Goal: Communication & Community: Answer question/provide support

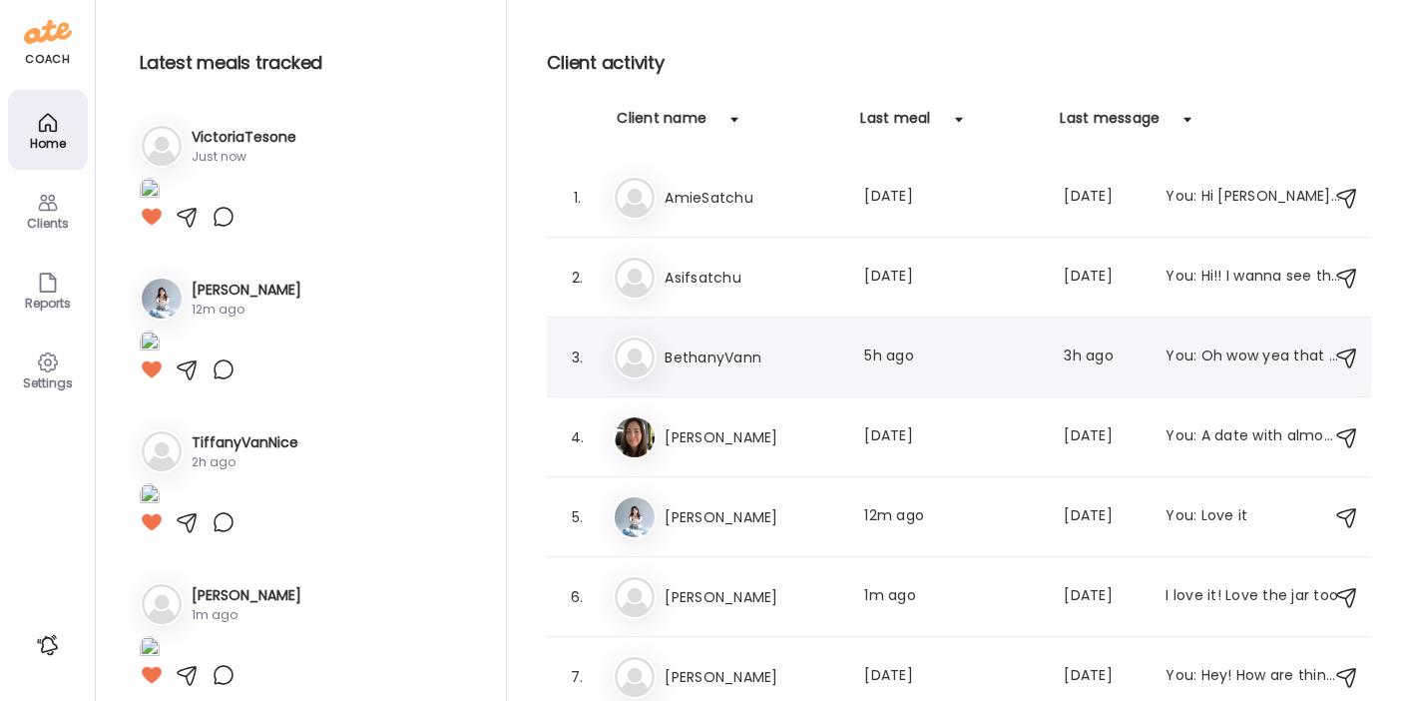
click at [740, 343] on div "Be [PERSON_NAME] Last meal: 5h ago Last message: 3h ago You: Oh wow yea that co…" at bounding box center [962, 357] width 699 height 44
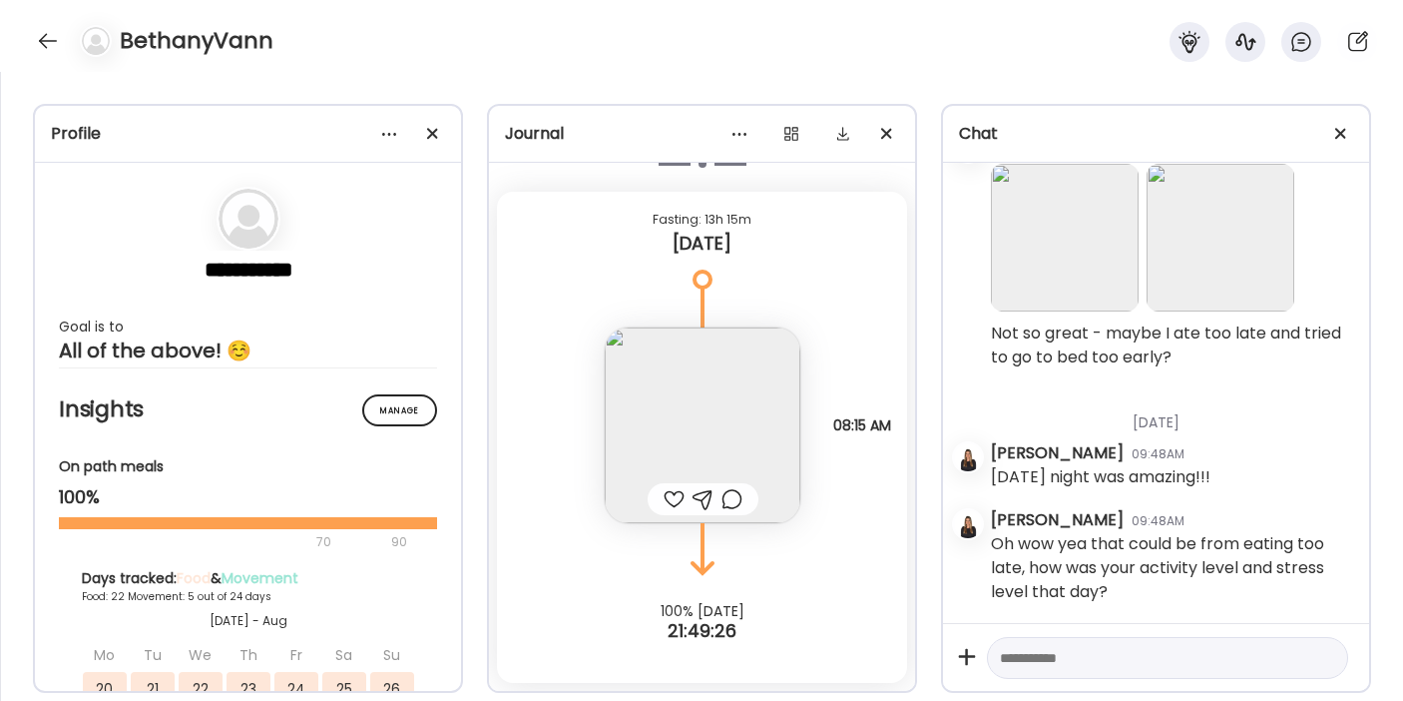
scroll to position [39849, 0]
click at [664, 495] on div at bounding box center [674, 499] width 21 height 24
click at [39, 41] on div at bounding box center [48, 41] width 32 height 32
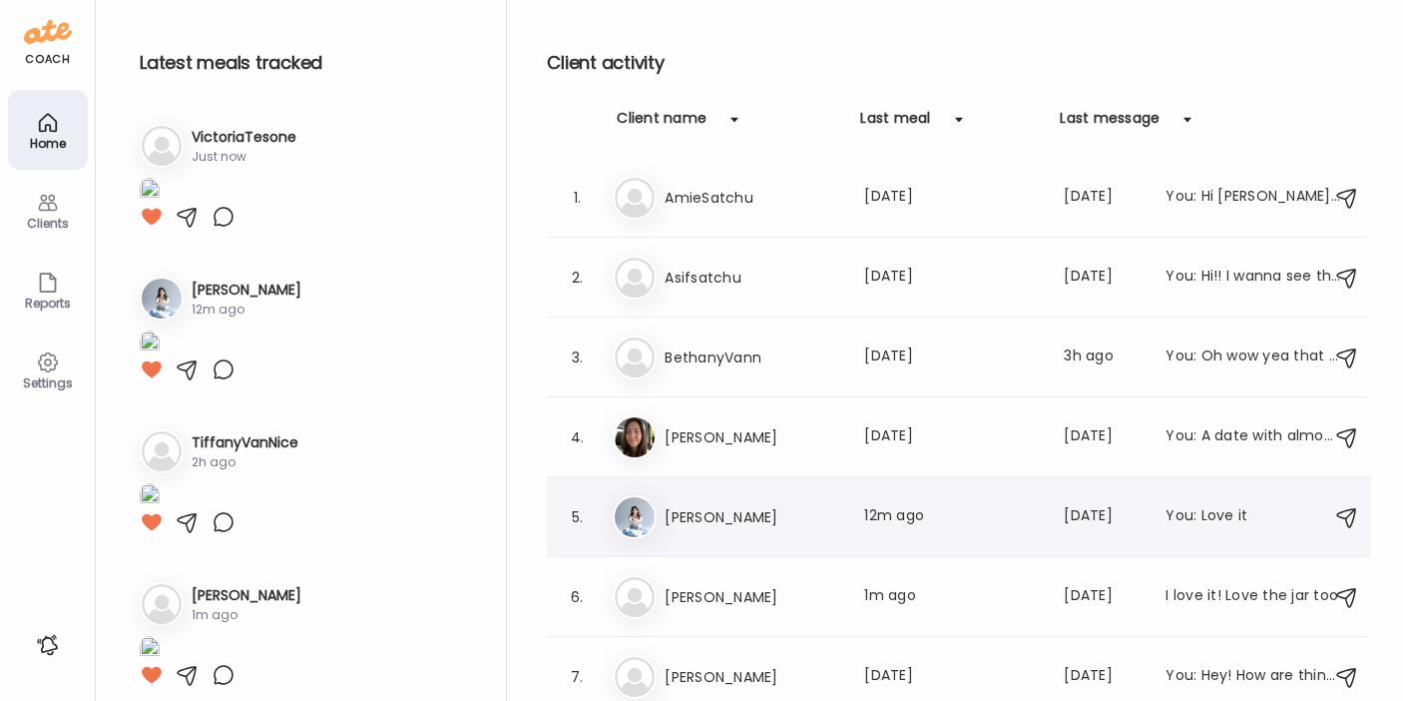
click at [704, 524] on h3 "[PERSON_NAME]" at bounding box center [753, 517] width 176 height 24
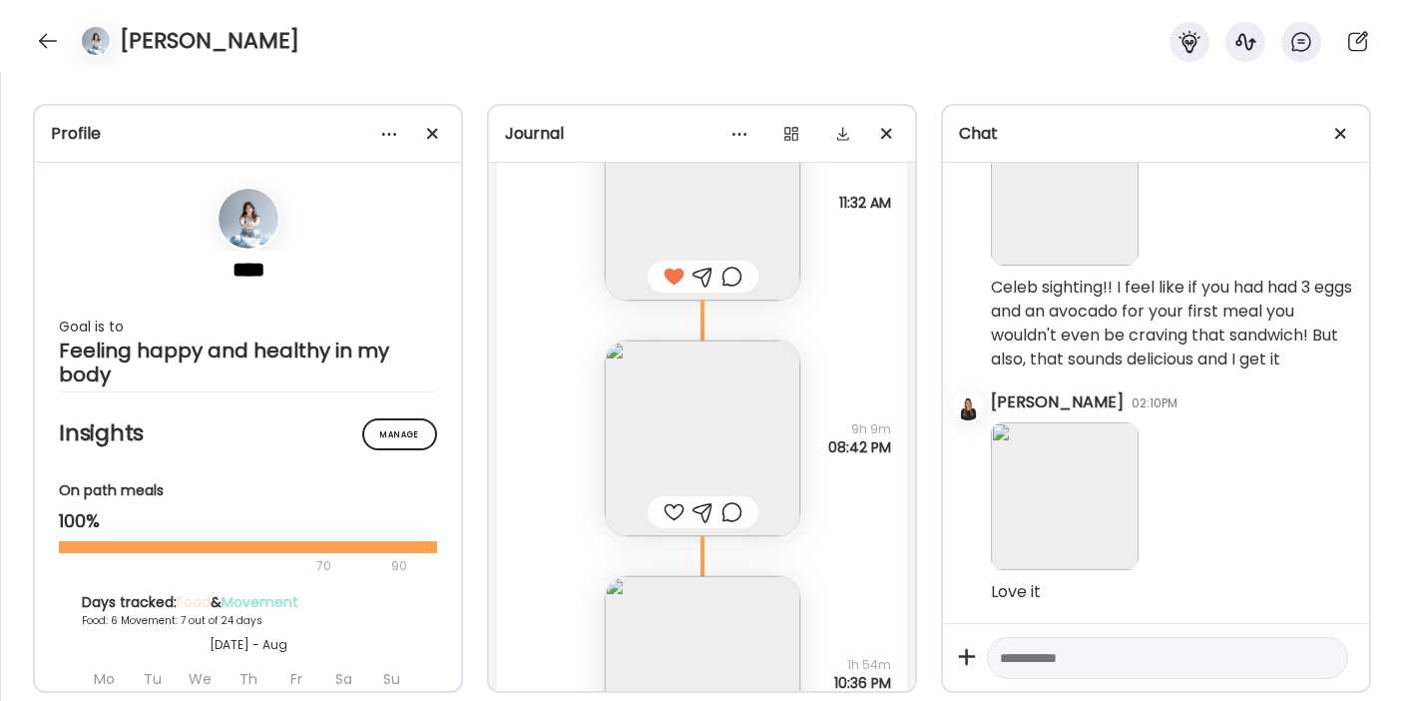
scroll to position [16015, 0]
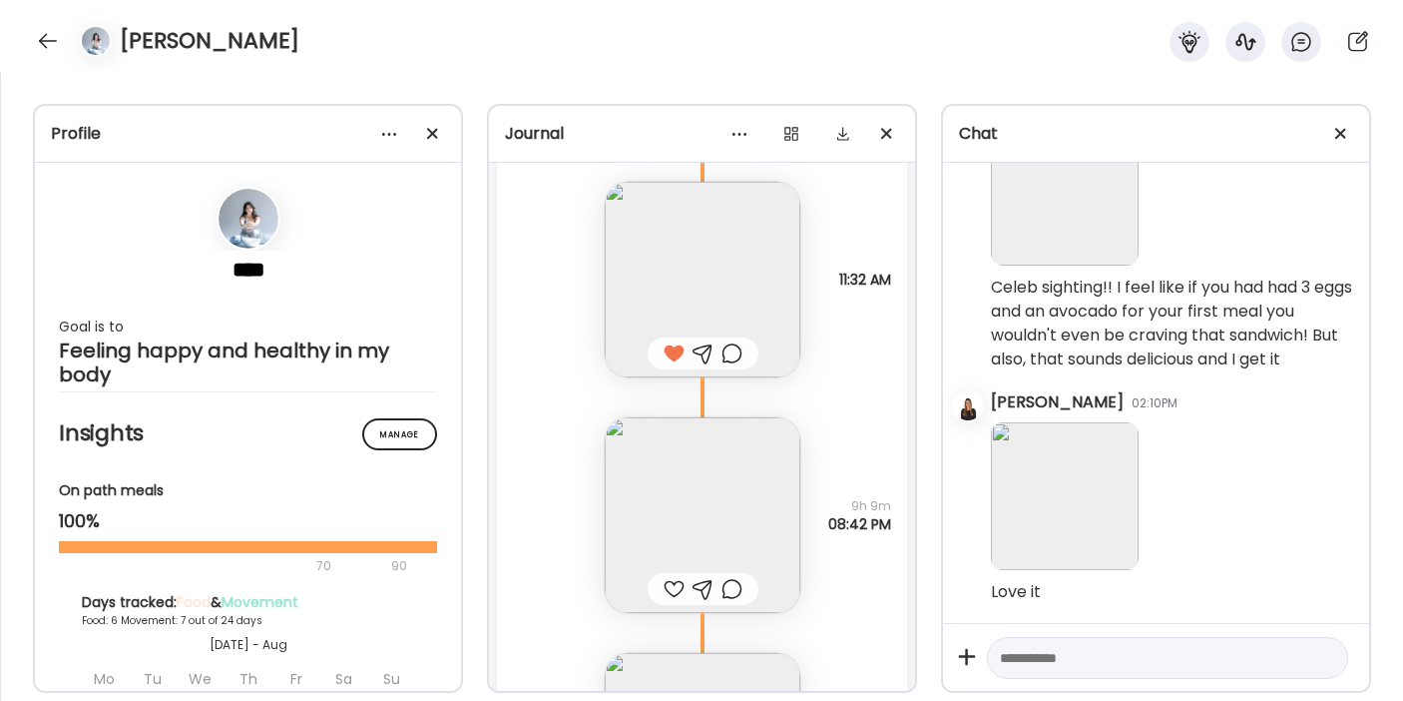
click at [682, 474] on img at bounding box center [703, 515] width 196 height 196
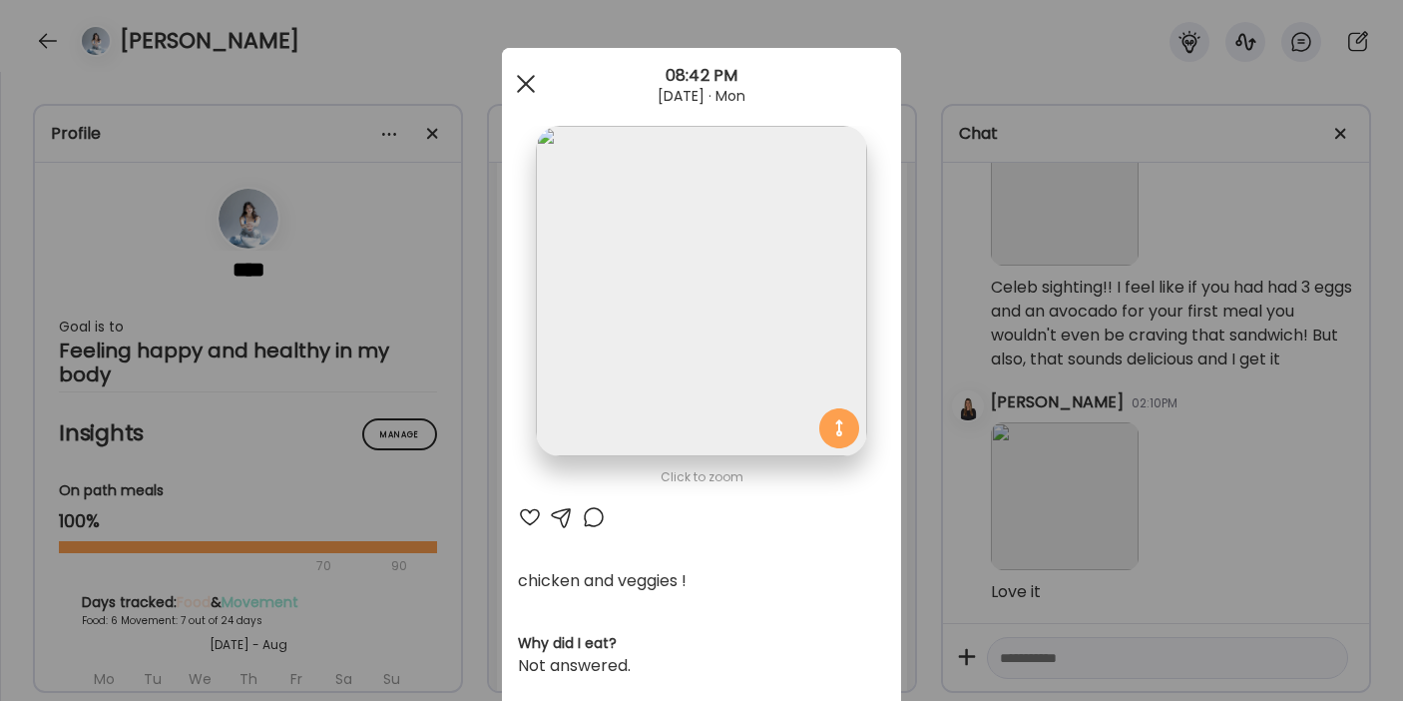
click at [520, 87] on span at bounding box center [526, 84] width 18 height 18
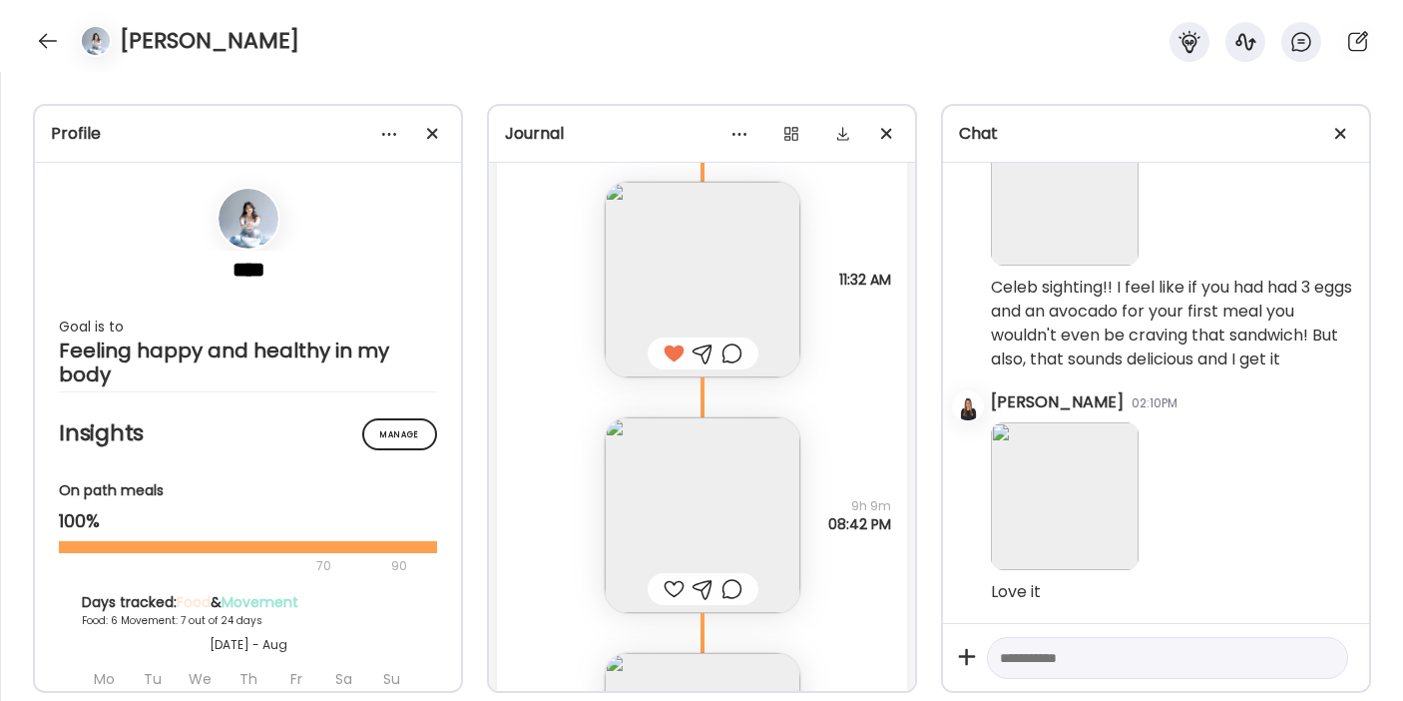
scroll to position [16194, 0]
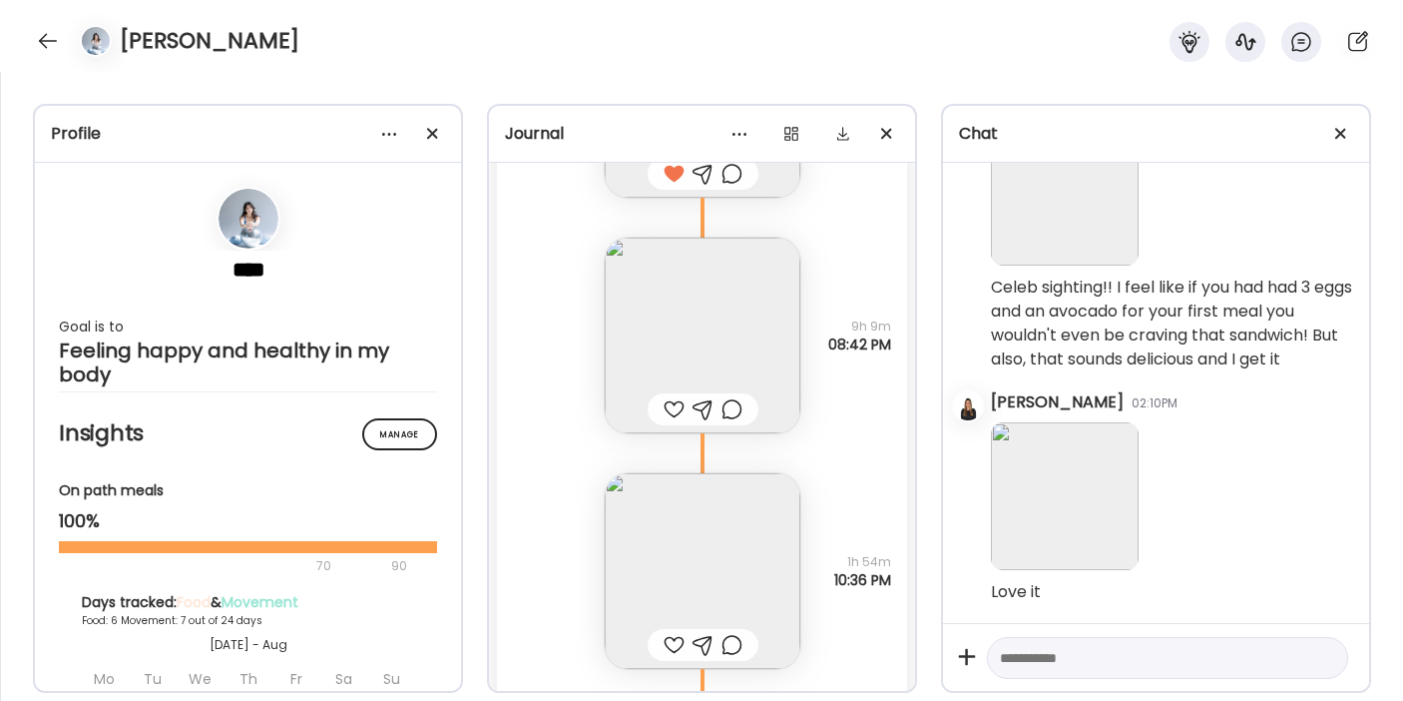
click at [700, 527] on img at bounding box center [703, 571] width 196 height 196
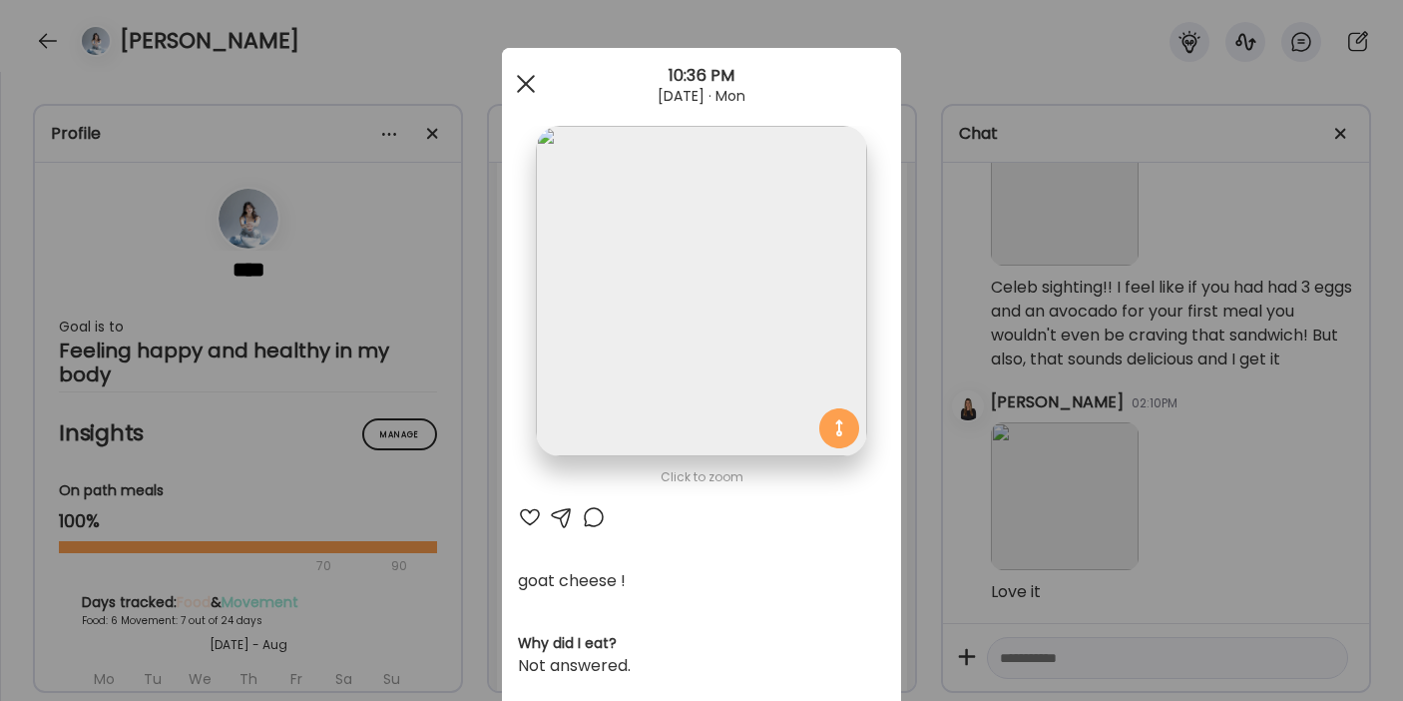
click at [520, 83] on div at bounding box center [526, 84] width 40 height 40
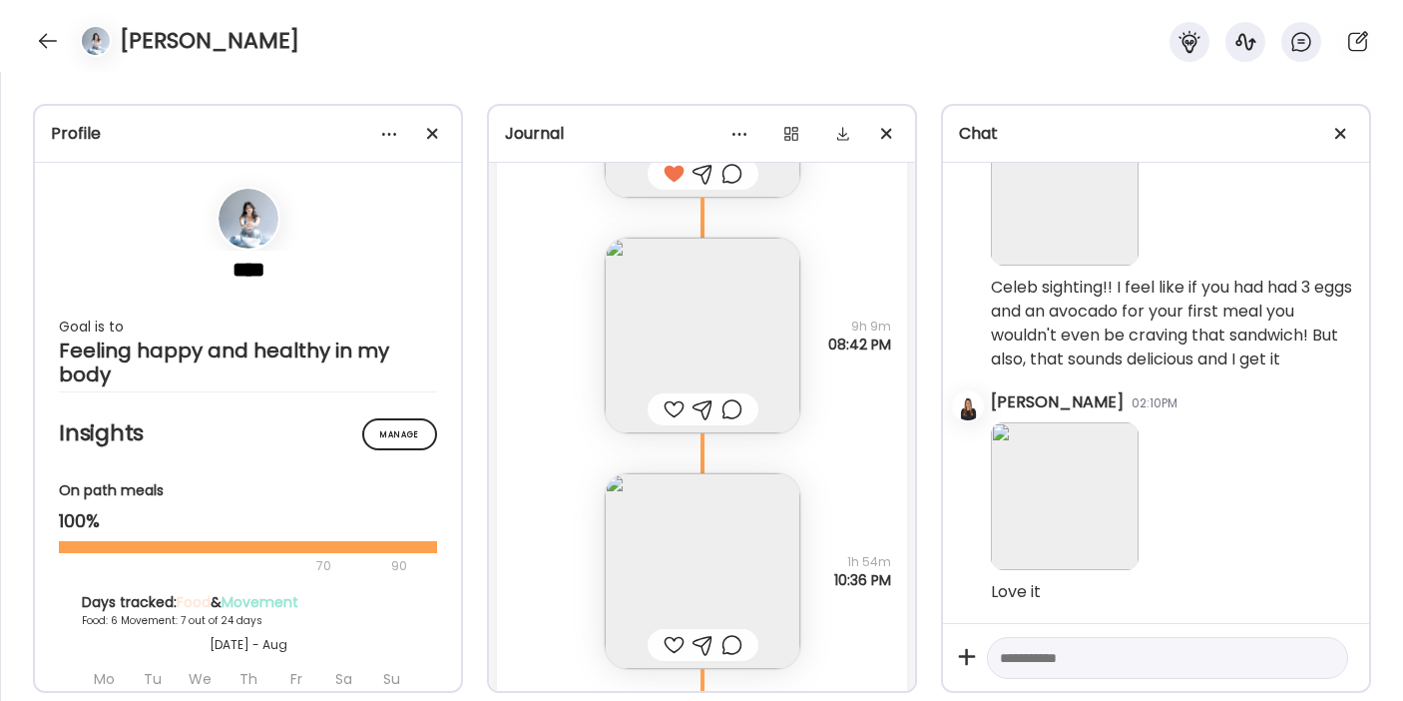
click at [667, 403] on div at bounding box center [674, 409] width 21 height 24
click at [700, 406] on div at bounding box center [703, 409] width 21 height 24
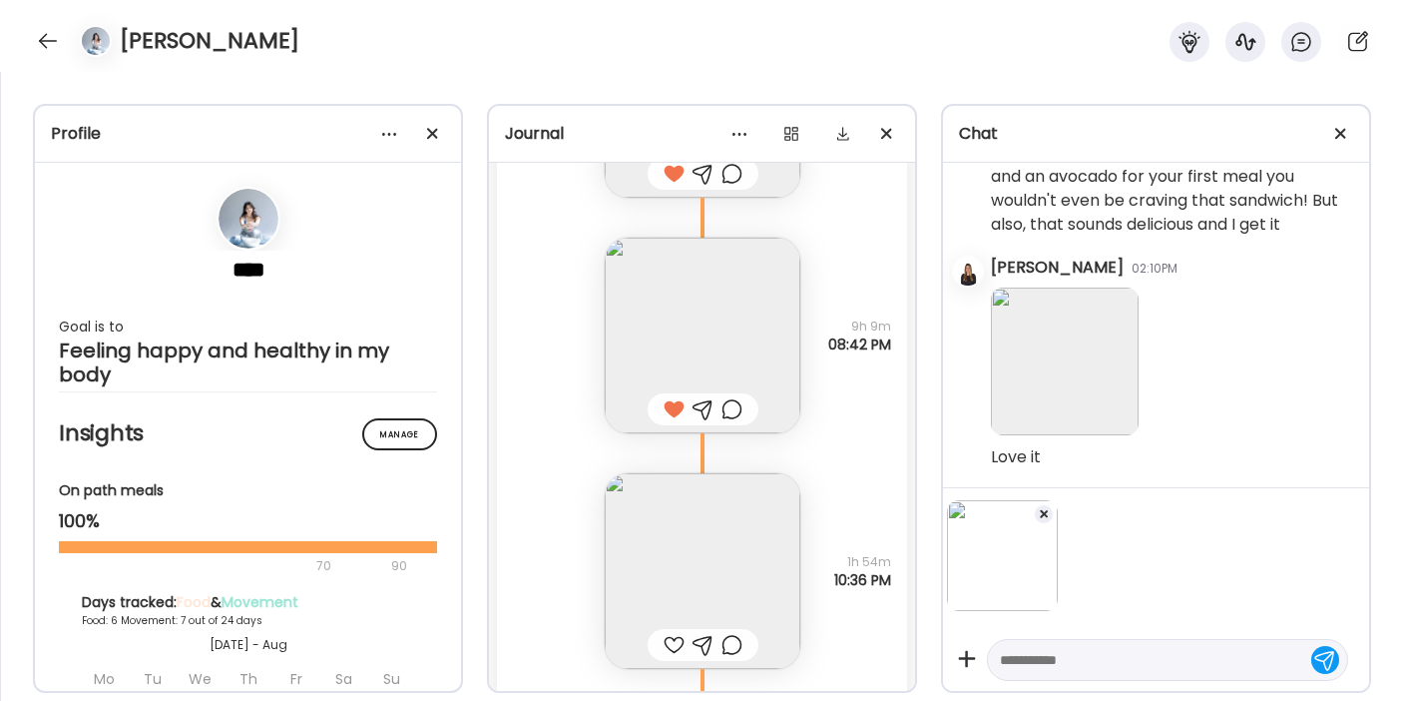
click at [1052, 657] on textarea at bounding box center [1149, 660] width 299 height 24
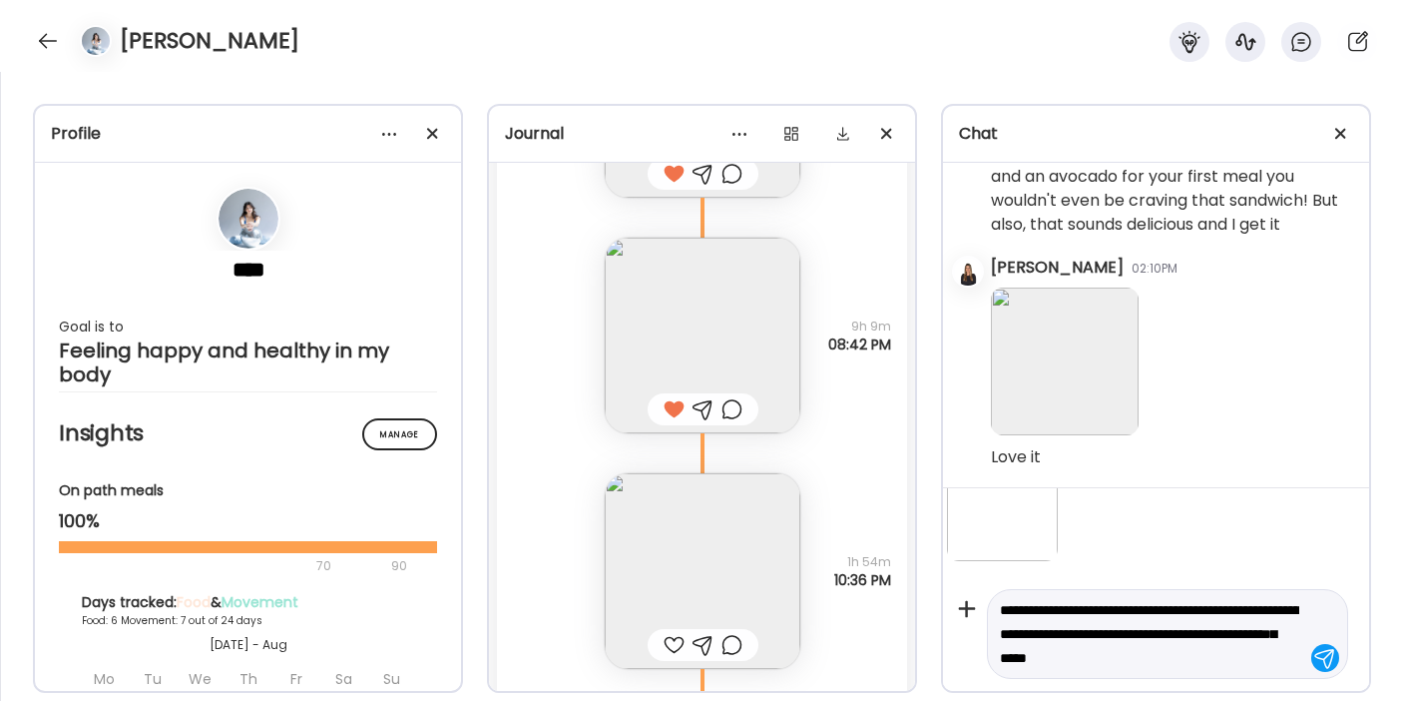
scroll to position [74, 0]
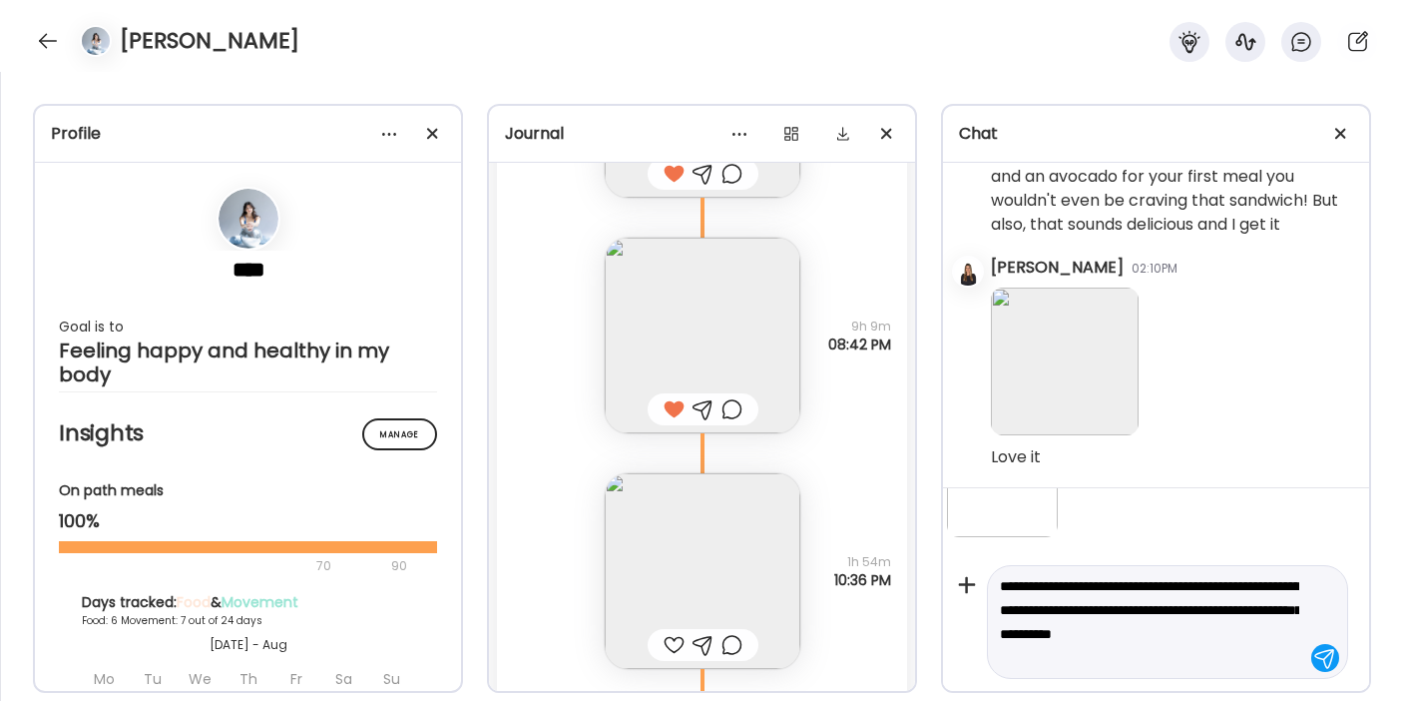
type textarea "**********"
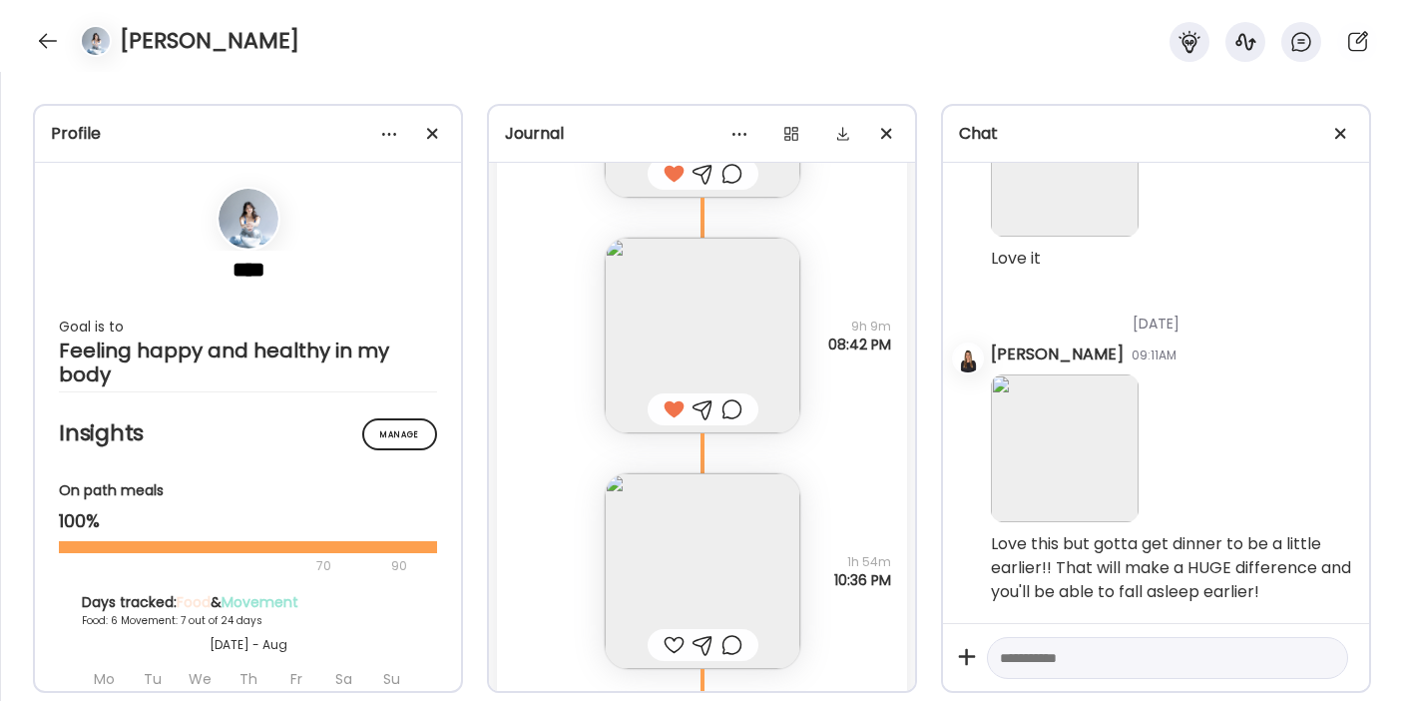
scroll to position [46790, 0]
click at [666, 638] on div at bounding box center [674, 645] width 21 height 24
click at [37, 41] on div at bounding box center [48, 41] width 32 height 32
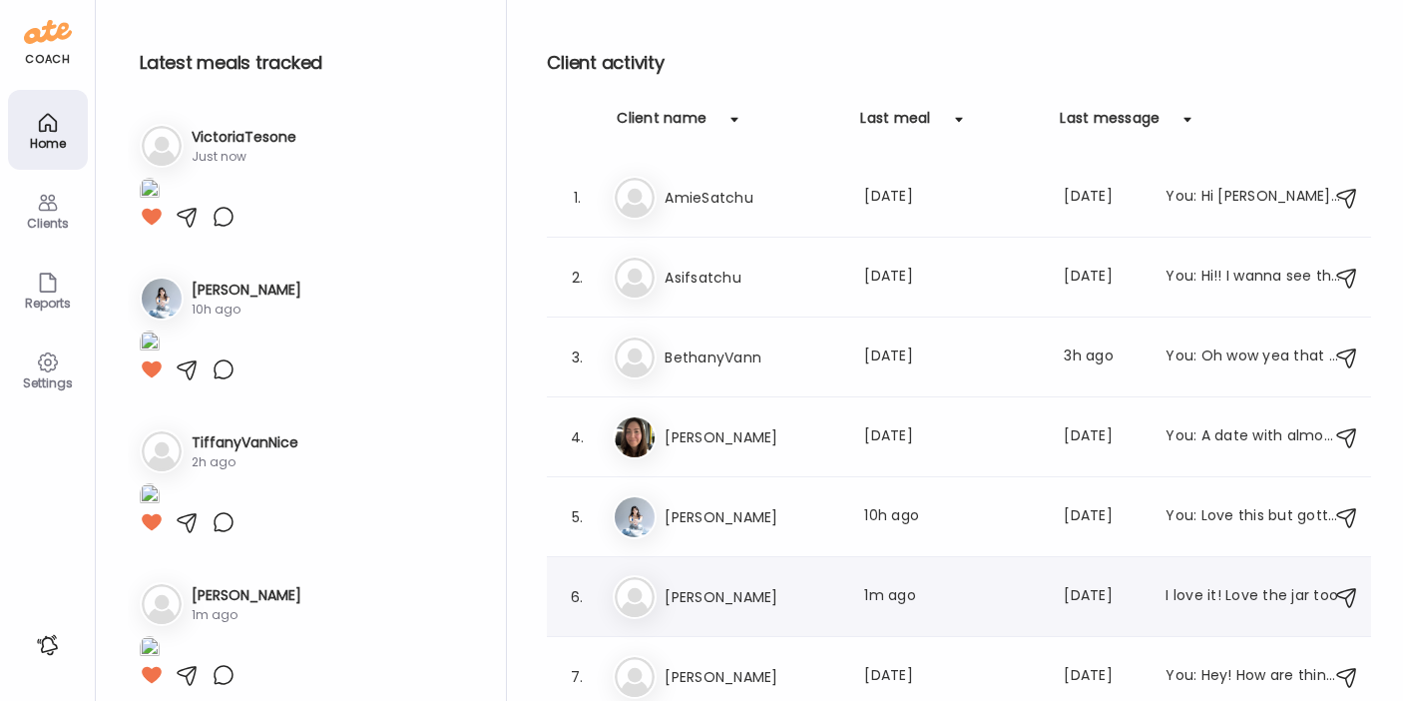
click at [742, 599] on h3 "[PERSON_NAME]" at bounding box center [753, 597] width 176 height 24
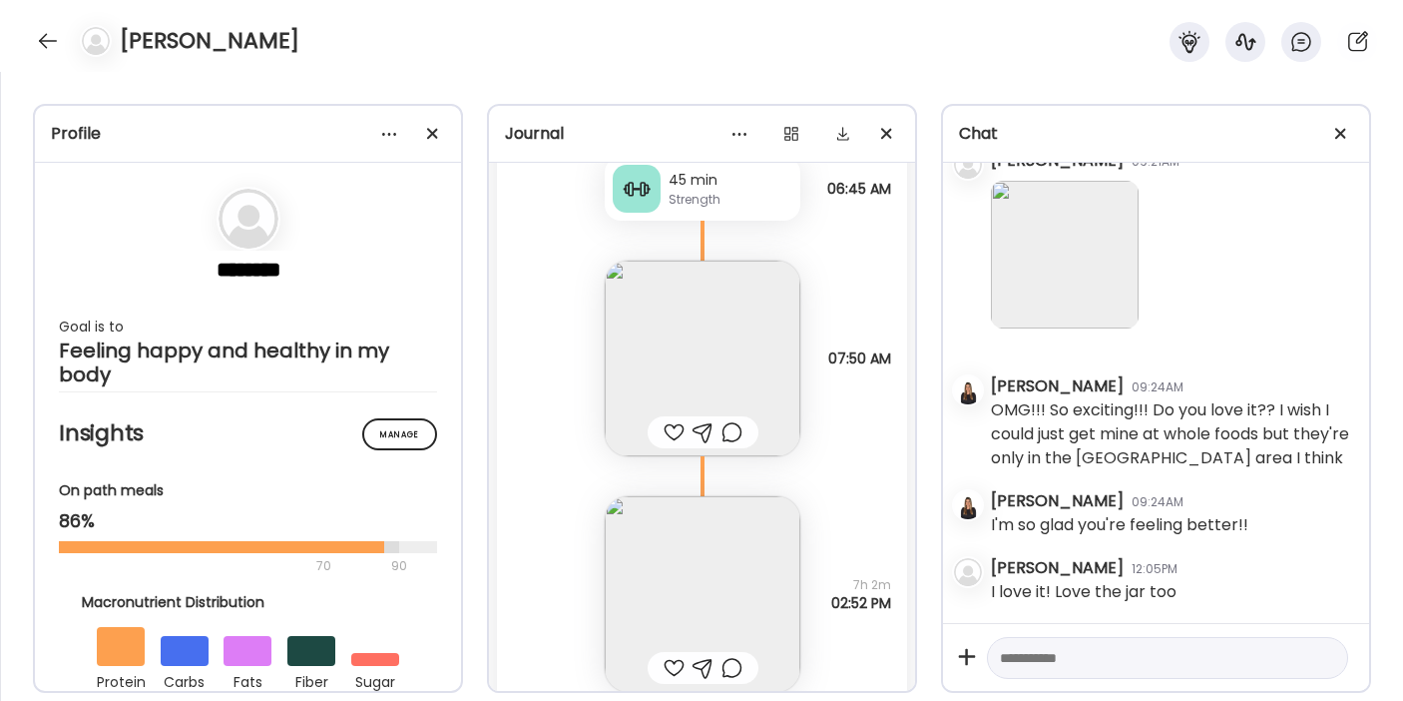
scroll to position [63918, 0]
click at [684, 455] on img at bounding box center [703, 358] width 196 height 196
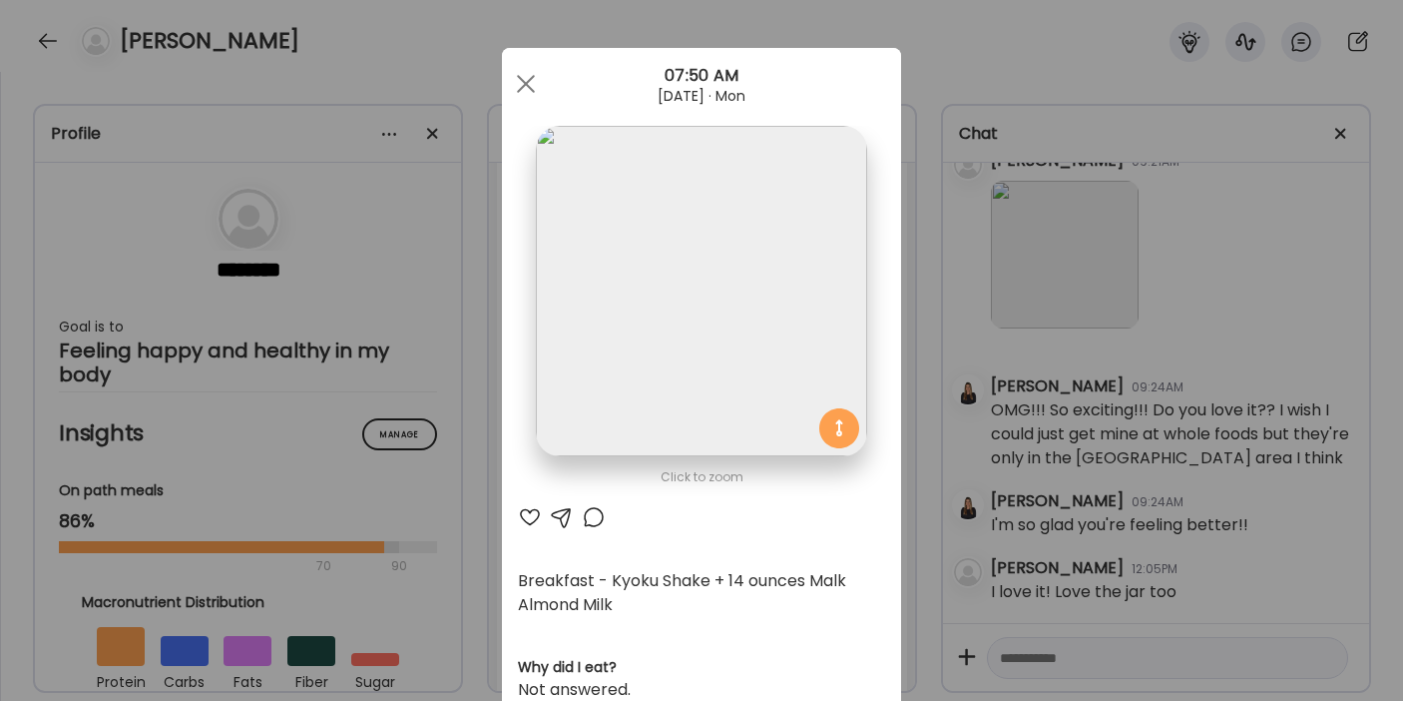
click at [524, 514] on div at bounding box center [530, 517] width 24 height 24
click at [516, 79] on div at bounding box center [526, 84] width 40 height 40
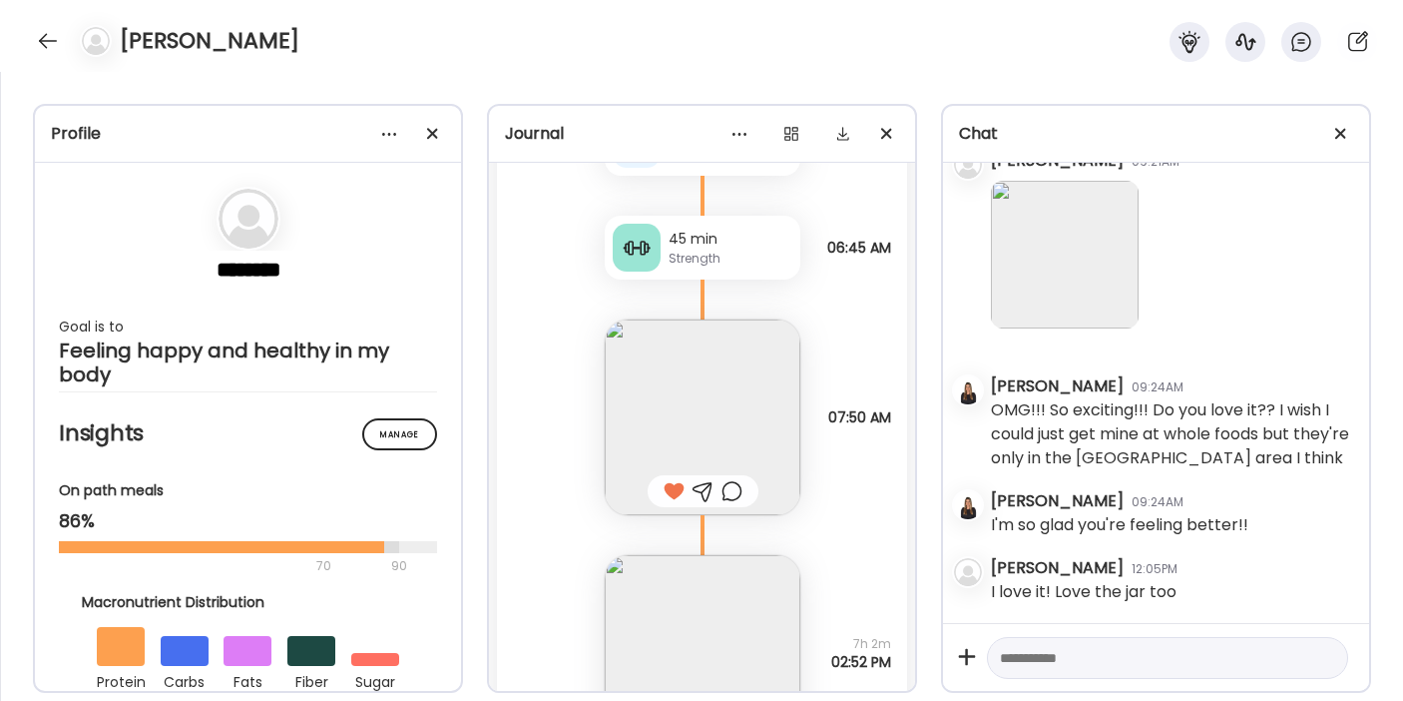
scroll to position [63866, 0]
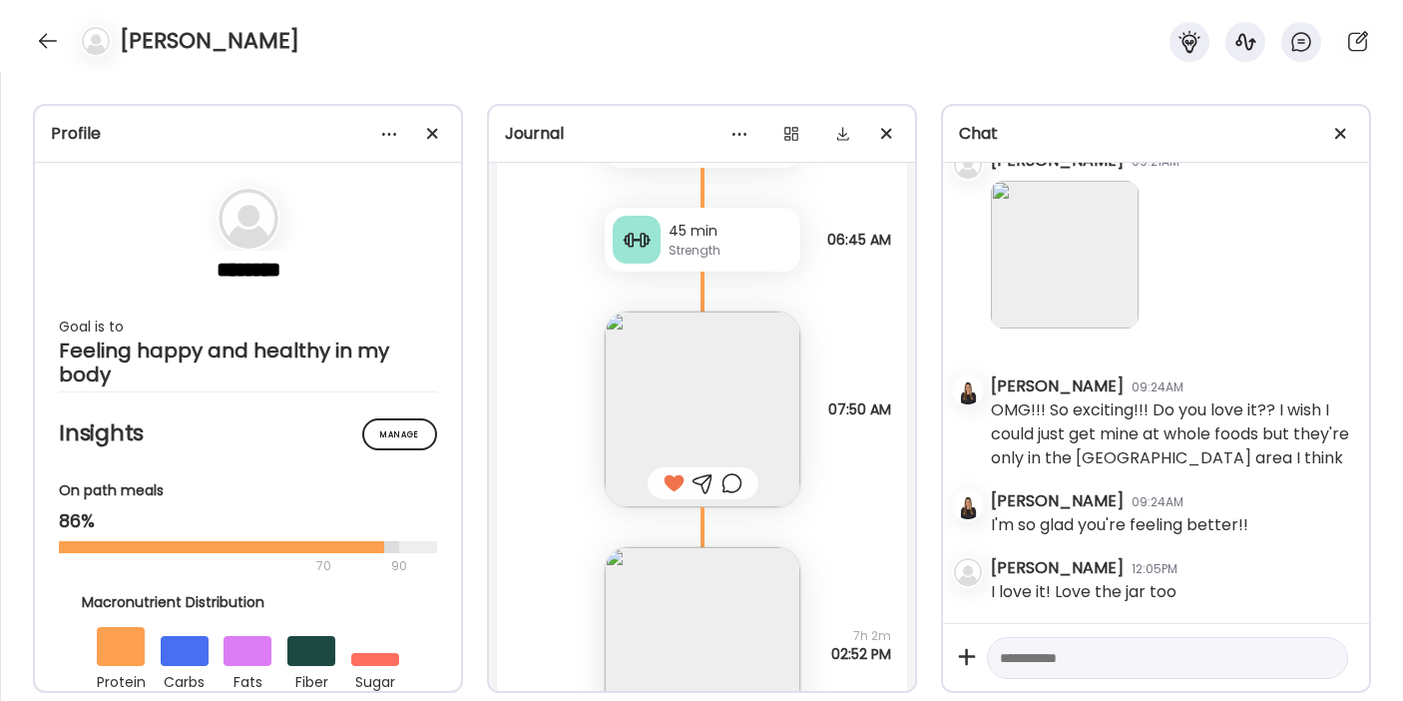
click at [656, 271] on div "45 min Strength" at bounding box center [703, 240] width 196 height 64
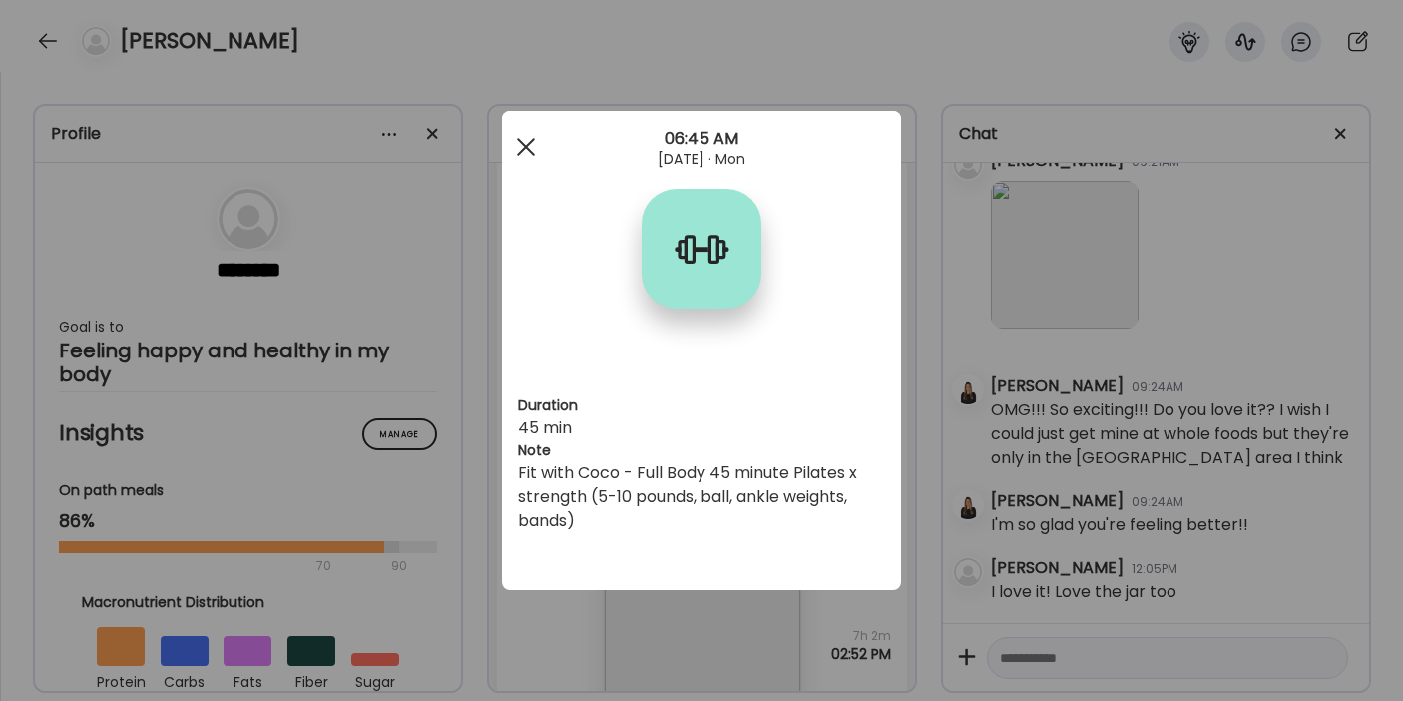
click at [531, 139] on span at bounding box center [526, 147] width 18 height 18
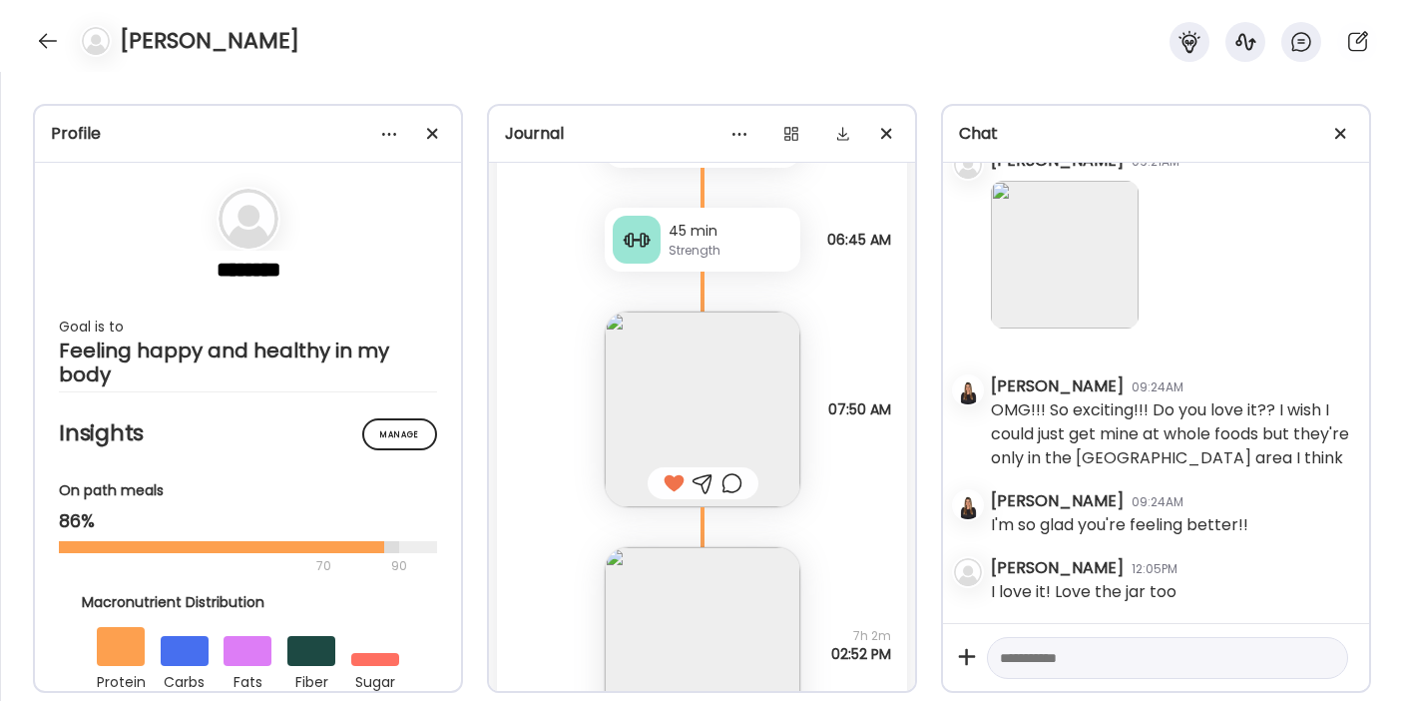
click at [698, 495] on div at bounding box center [703, 483] width 21 height 24
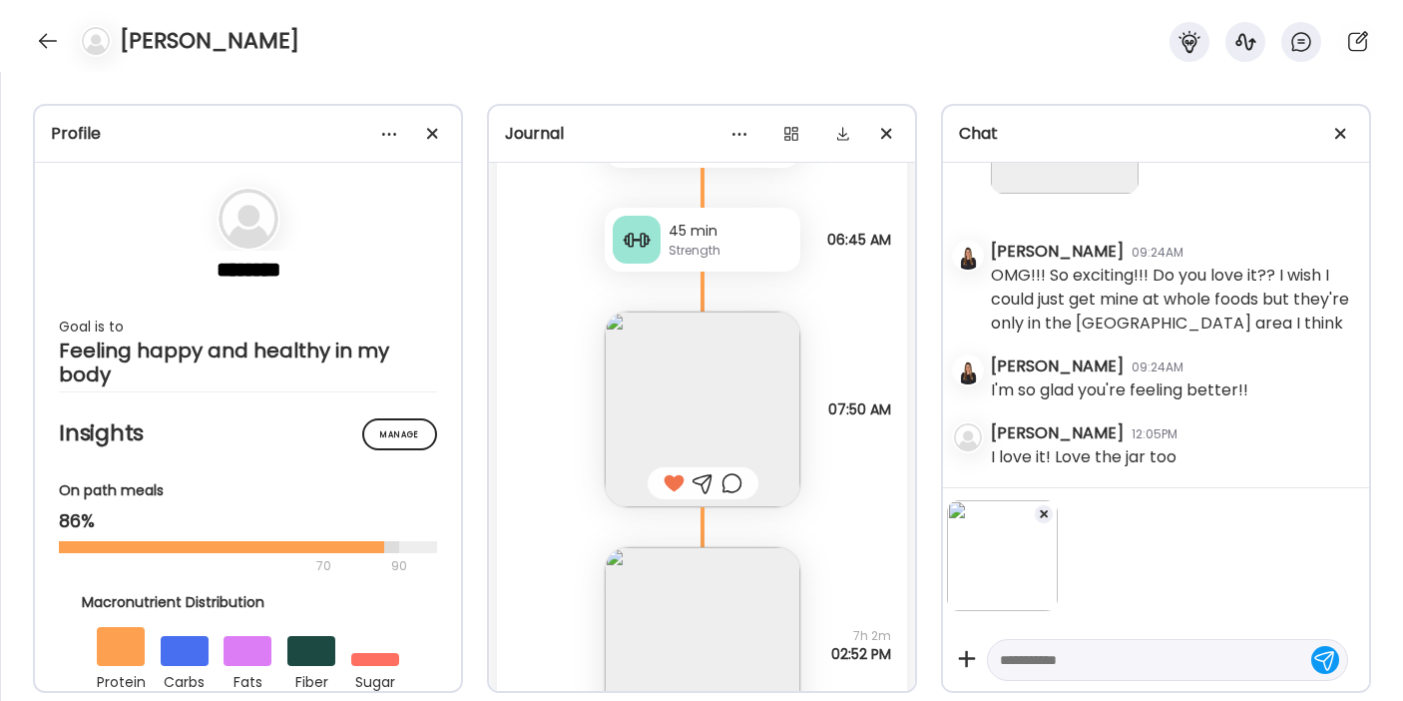
click at [1050, 660] on textarea at bounding box center [1149, 660] width 299 height 24
type textarea "**********"
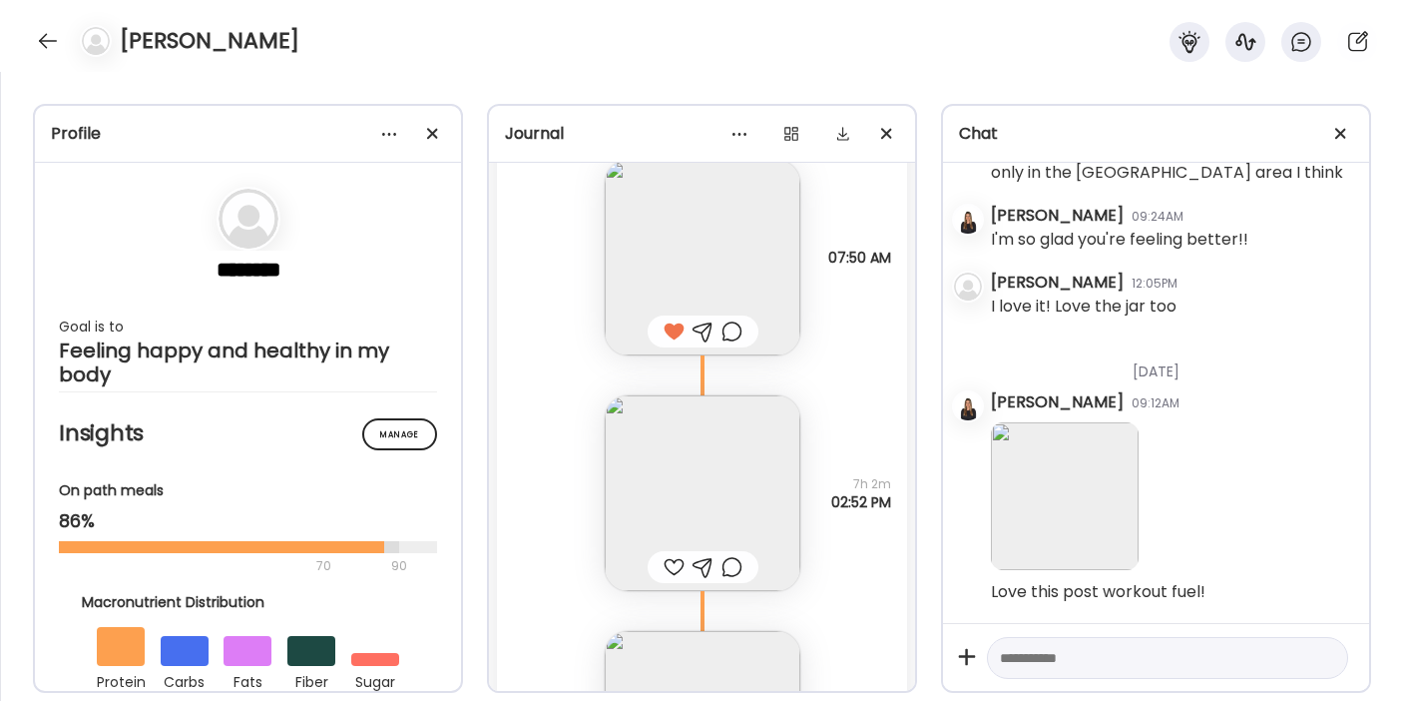
scroll to position [64018, 0]
click at [734, 569] on img at bounding box center [703, 492] width 196 height 196
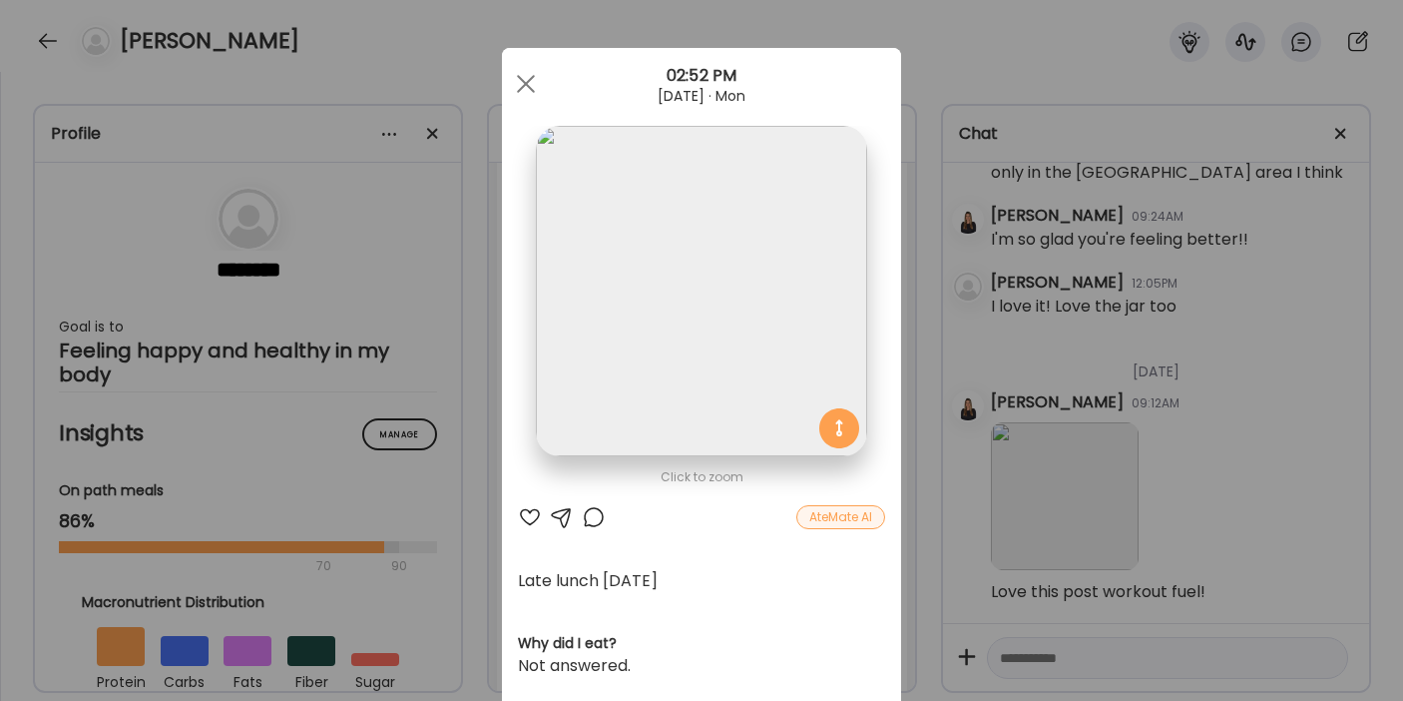
click at [519, 510] on div at bounding box center [530, 517] width 24 height 24
click at [512, 84] on div at bounding box center [526, 84] width 40 height 40
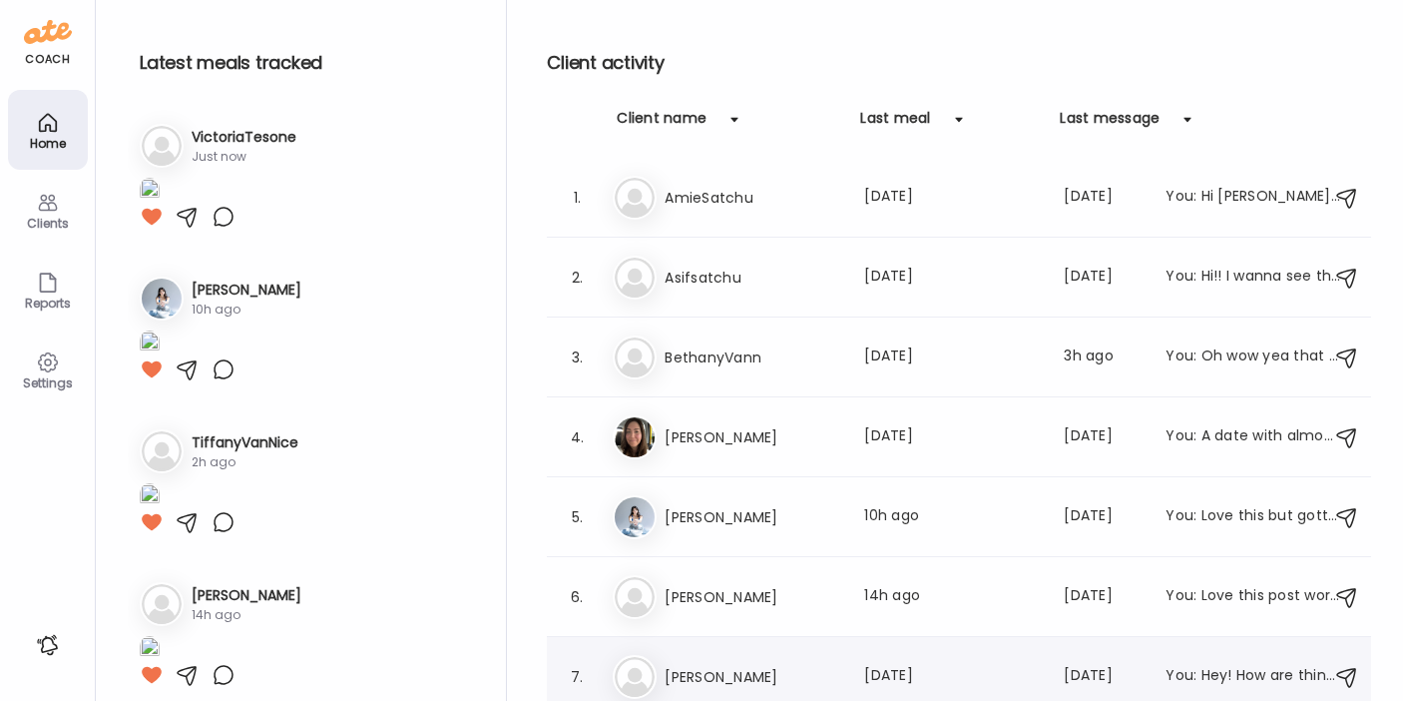
scroll to position [166, 0]
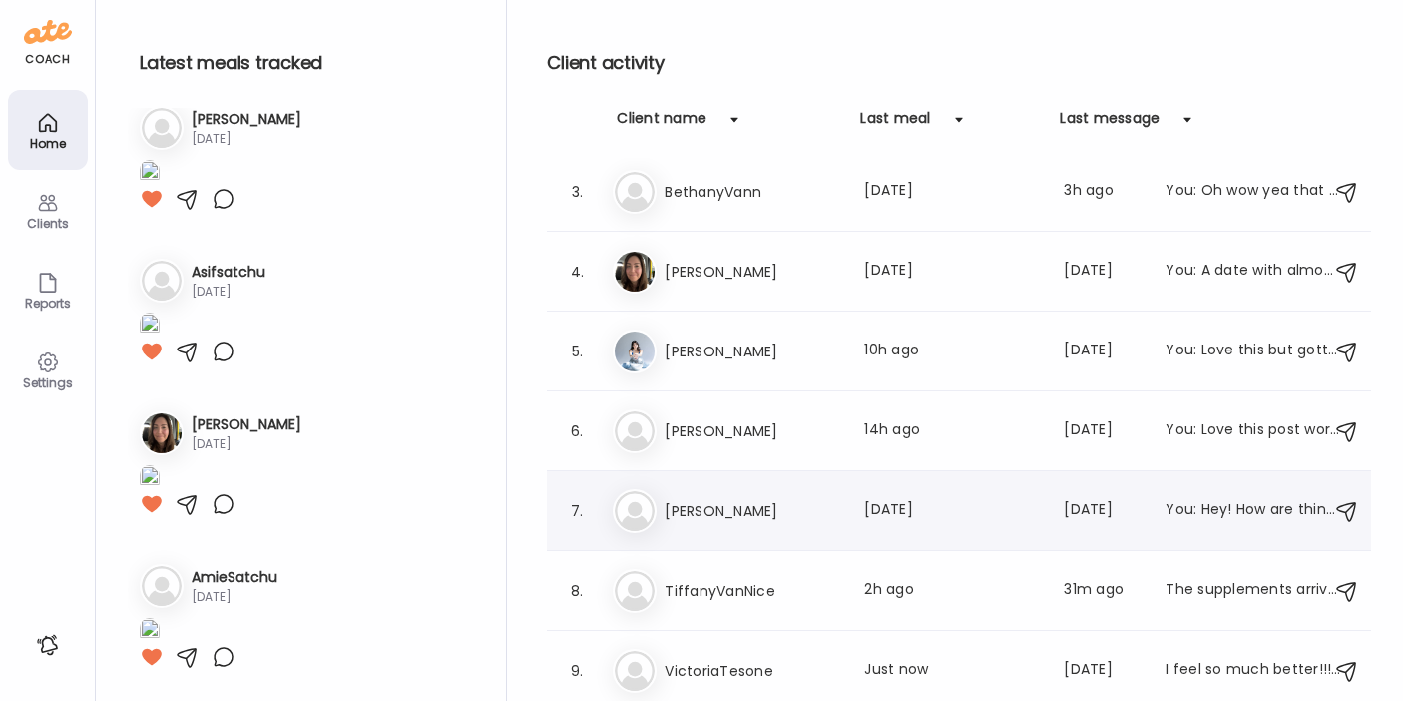
click at [749, 513] on h3 "[PERSON_NAME]" at bounding box center [753, 511] width 176 height 24
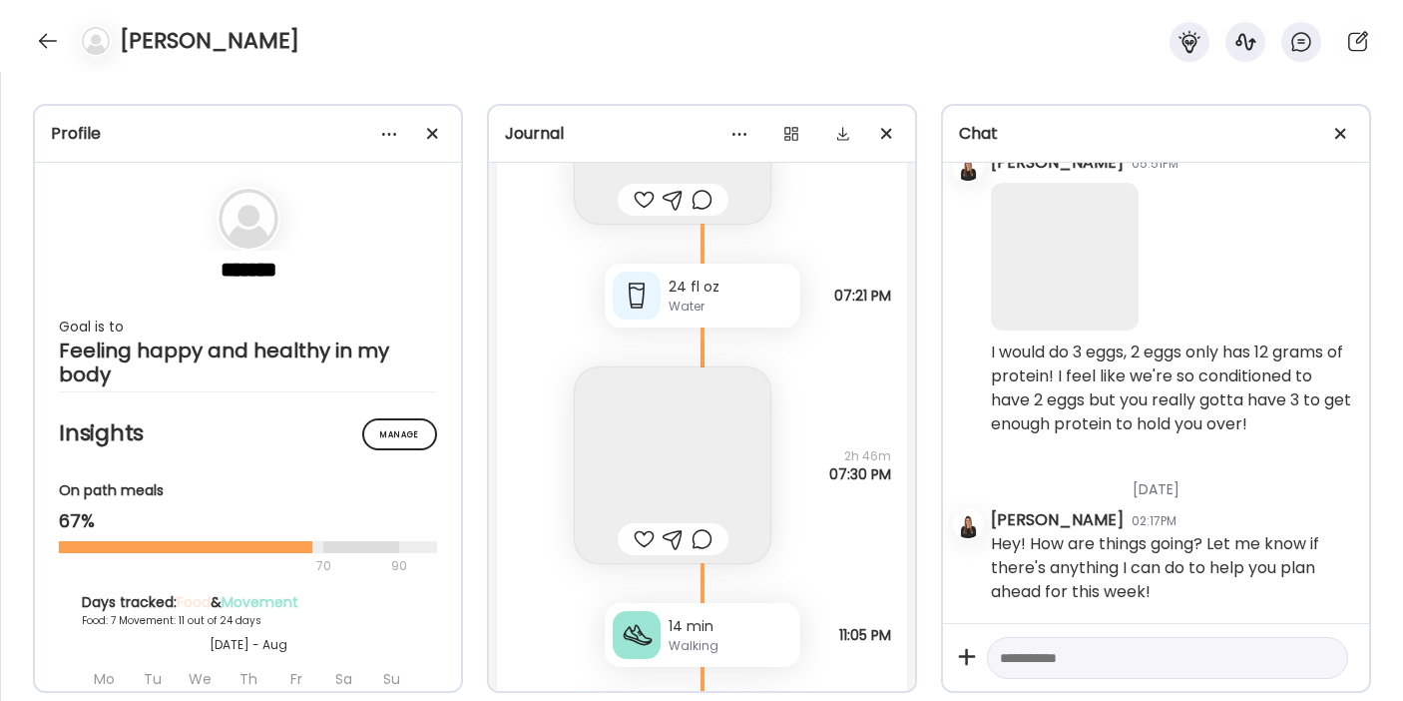
scroll to position [33292, 0]
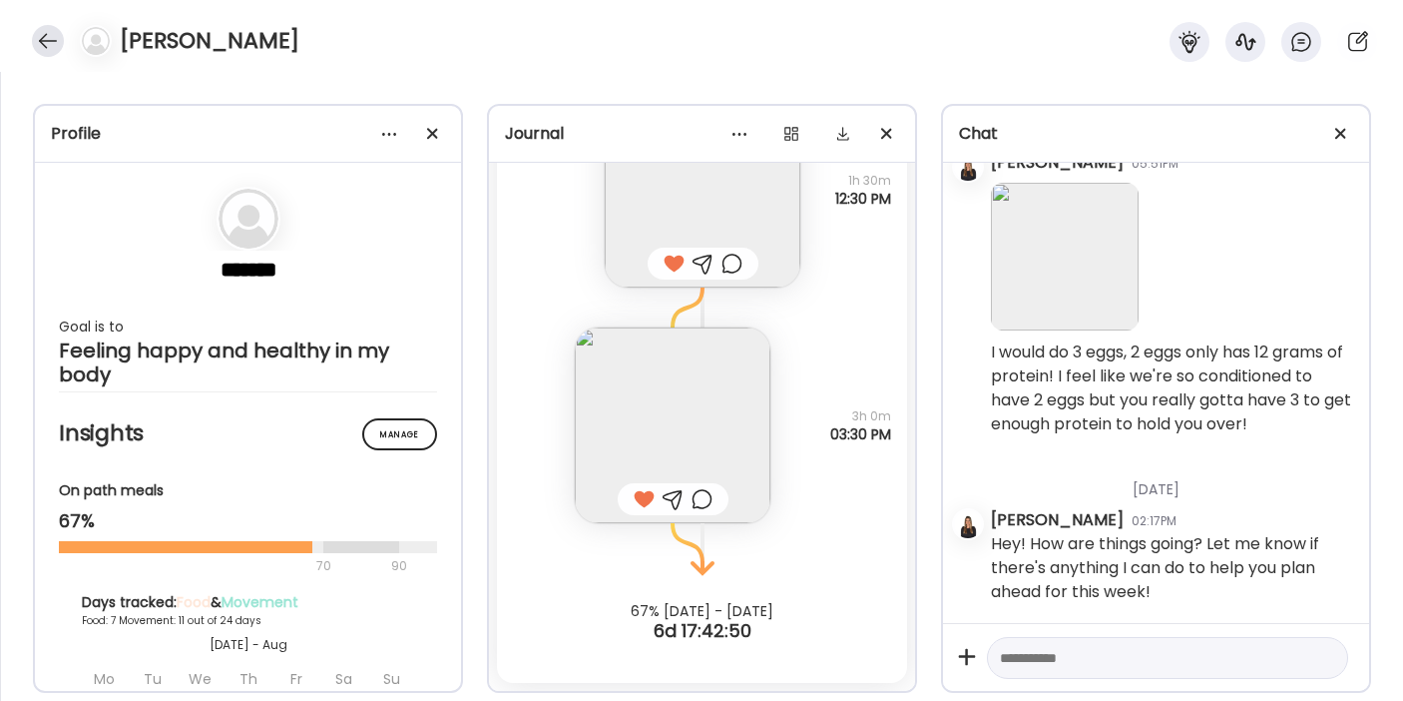
click at [47, 40] on div at bounding box center [48, 41] width 32 height 32
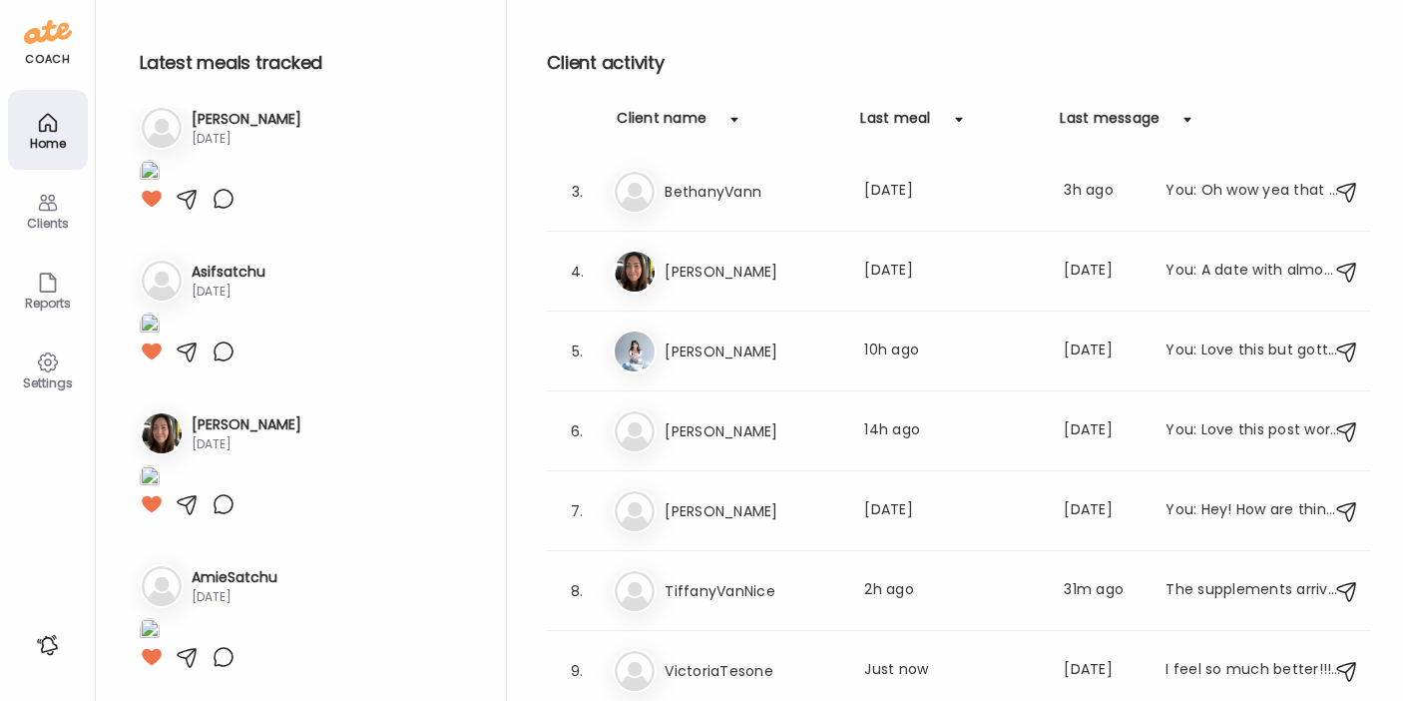
scroll to position [1668, 0]
click at [752, 585] on h3 "TiffanyVanNice" at bounding box center [753, 591] width 176 height 24
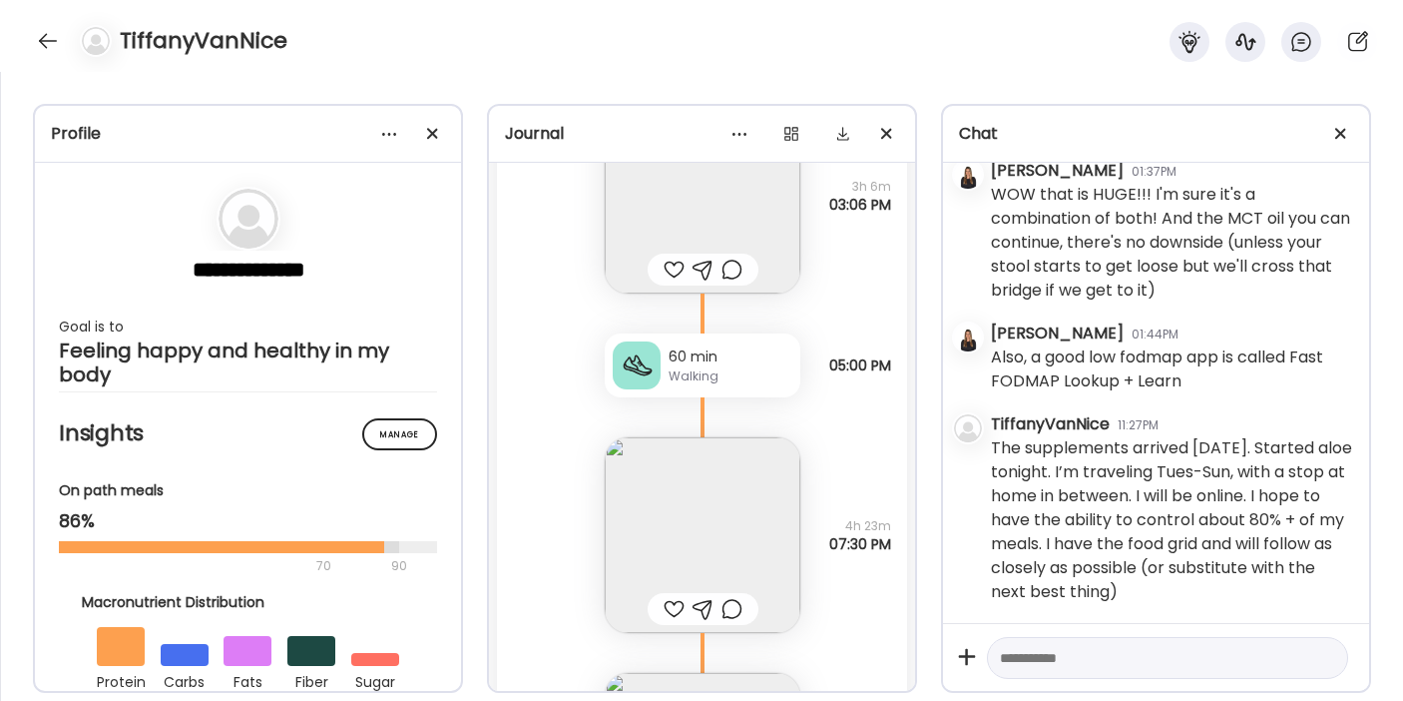
scroll to position [16028, 0]
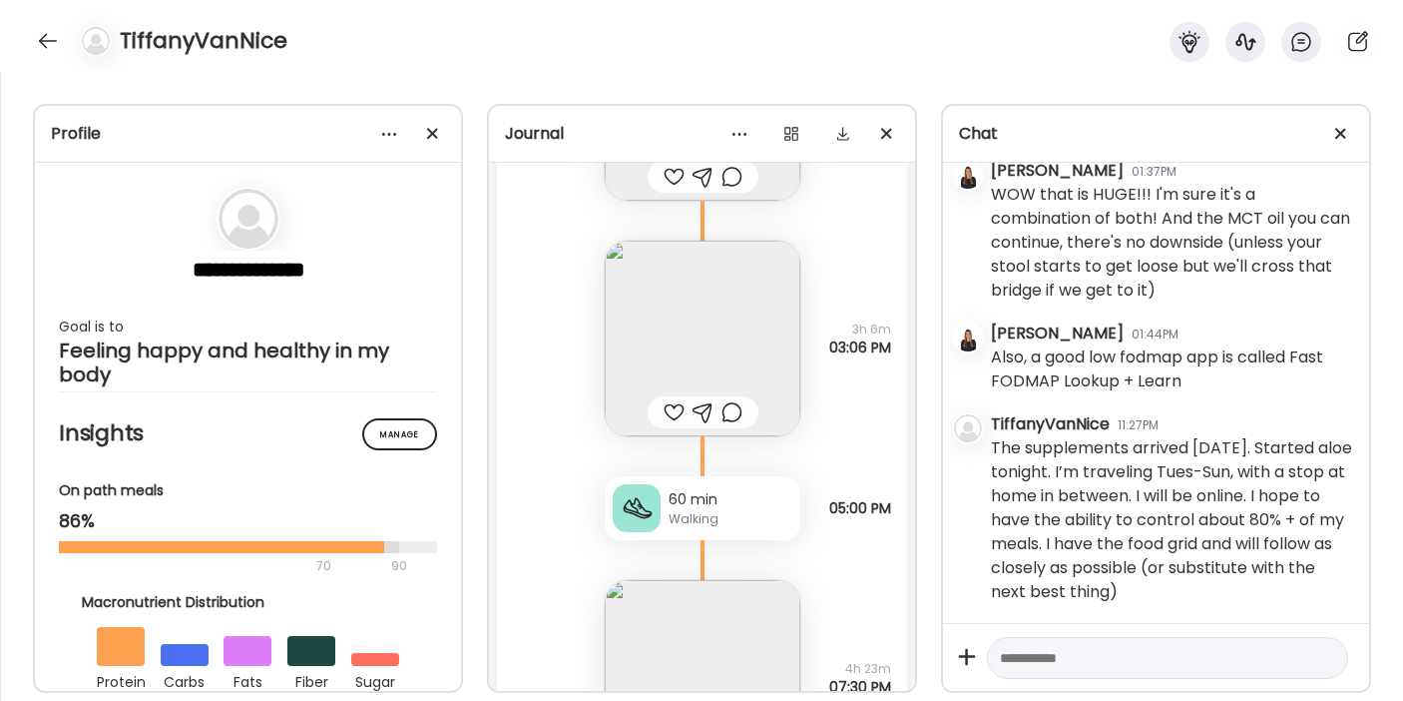
click at [678, 320] on img at bounding box center [703, 339] width 196 height 196
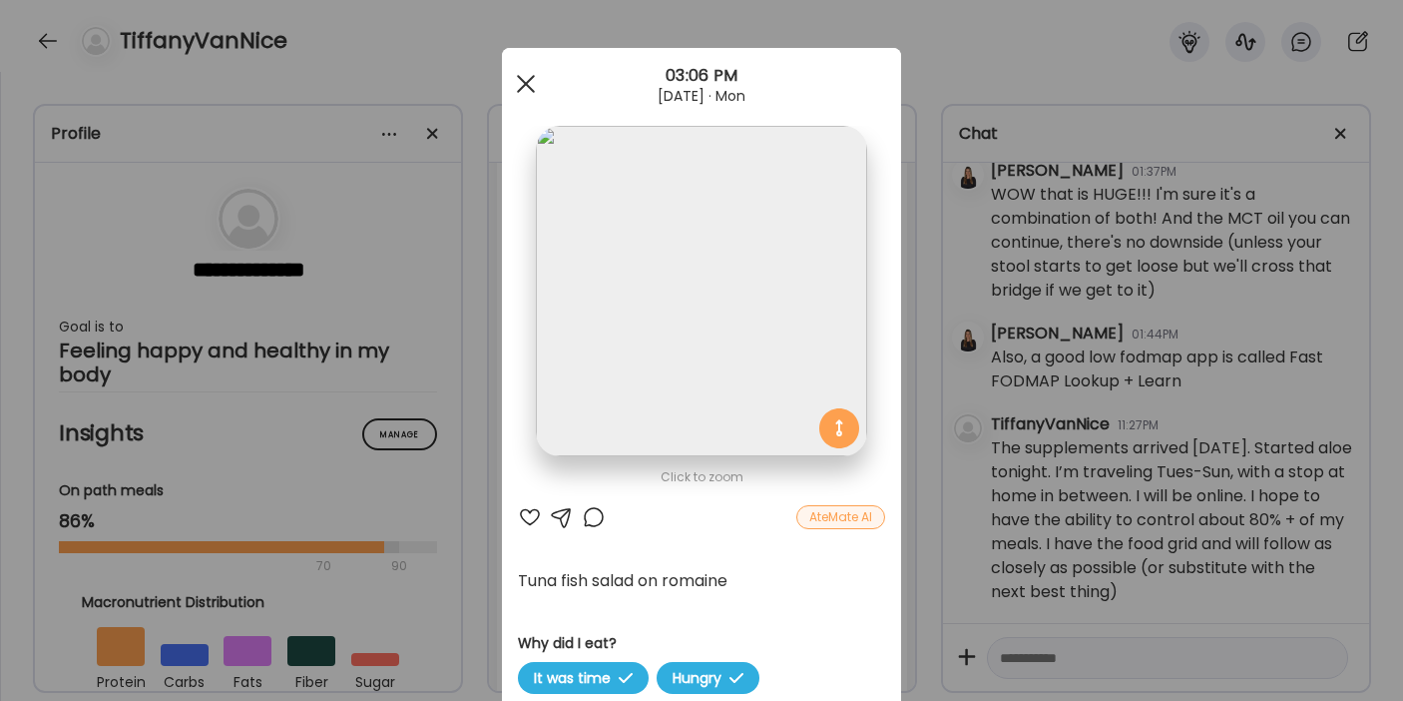
click at [520, 91] on div at bounding box center [526, 84] width 40 height 40
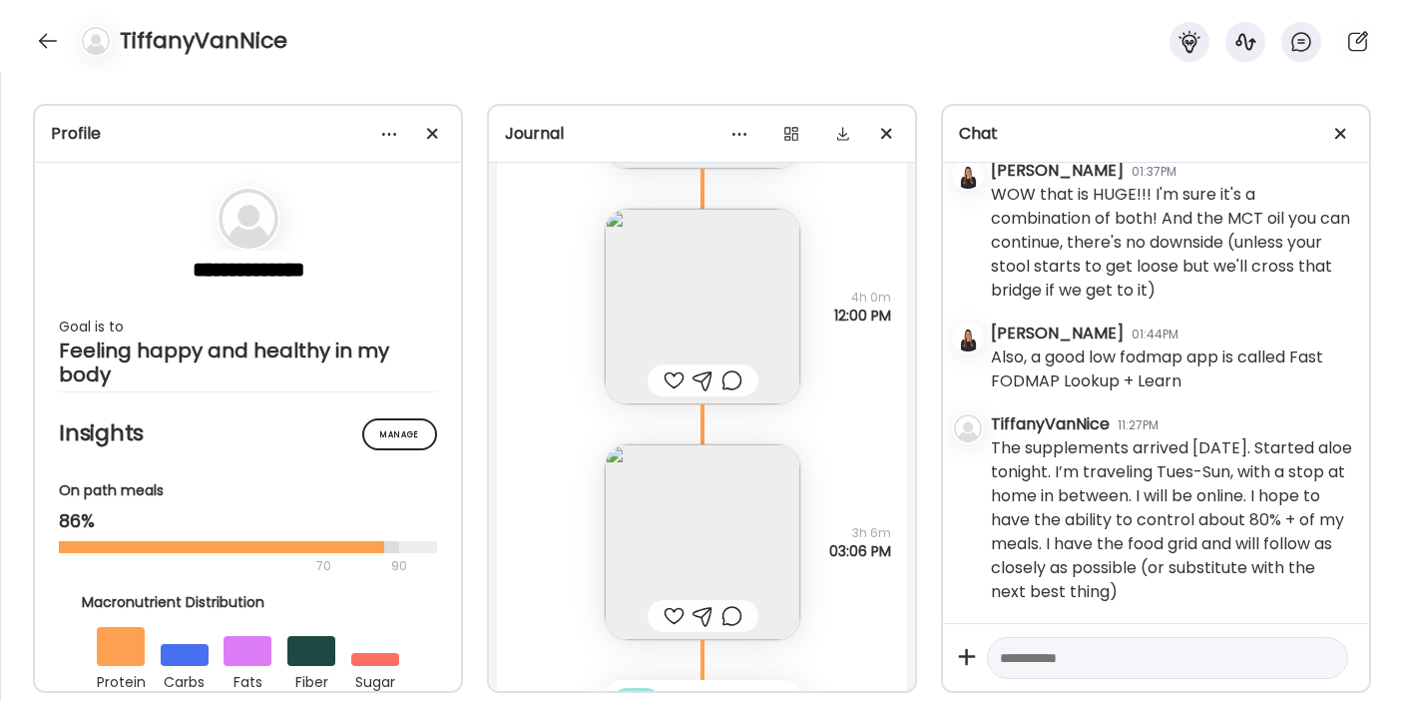
scroll to position [15830, 0]
click at [671, 299] on img at bounding box center [703, 301] width 196 height 196
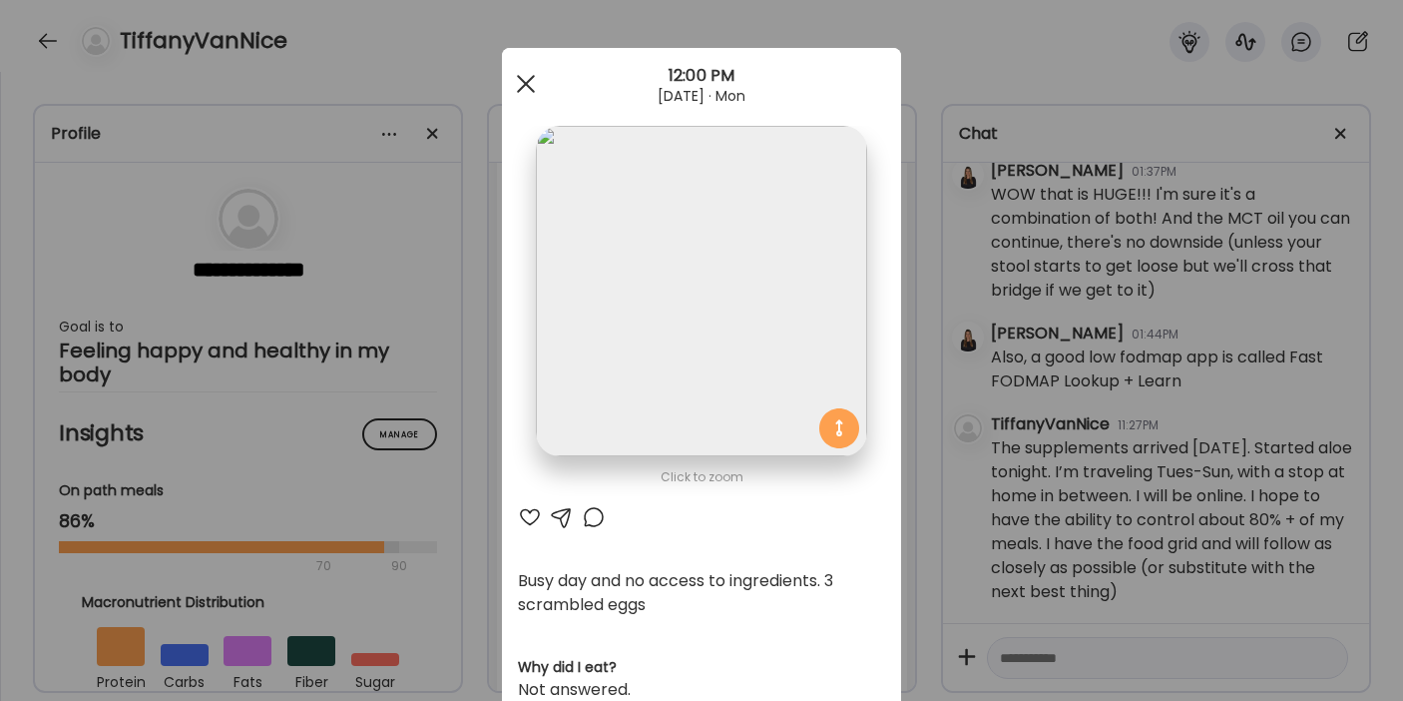
click at [506, 68] on div at bounding box center [526, 84] width 40 height 40
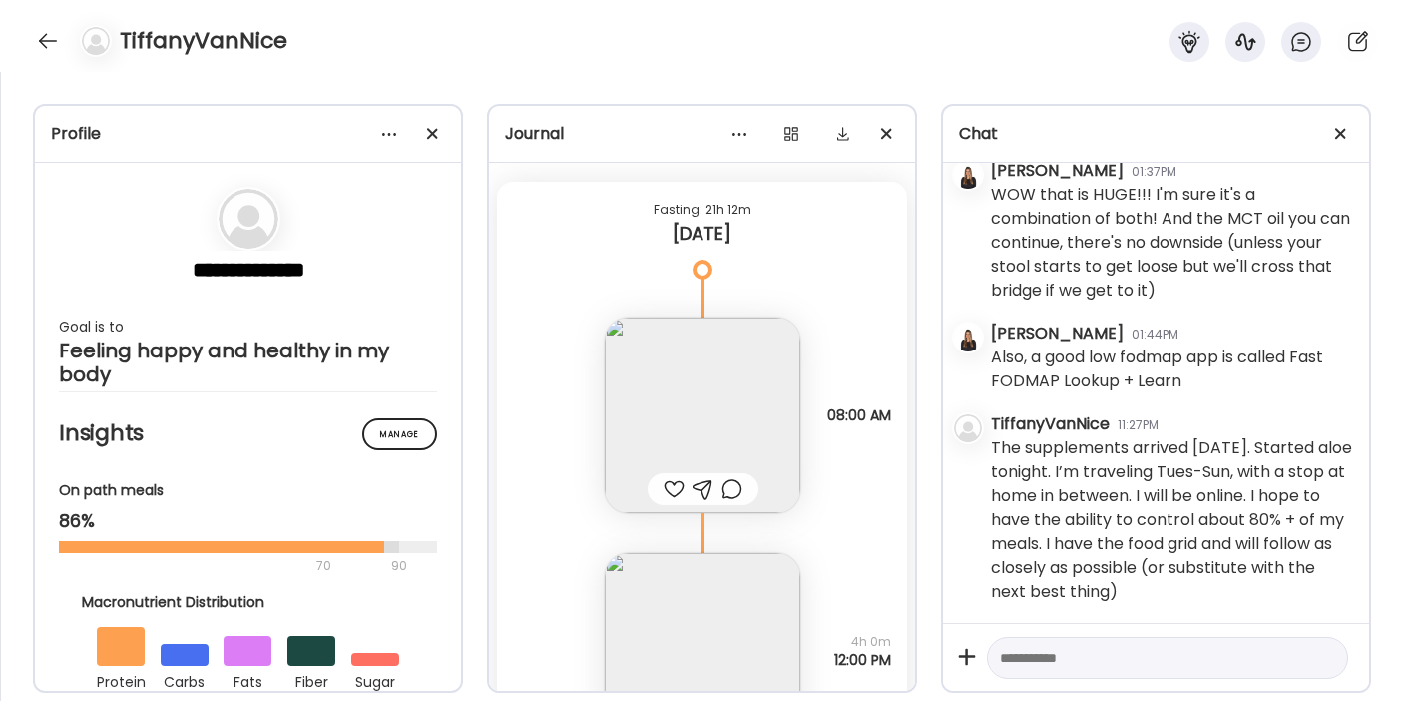
scroll to position [15469, 0]
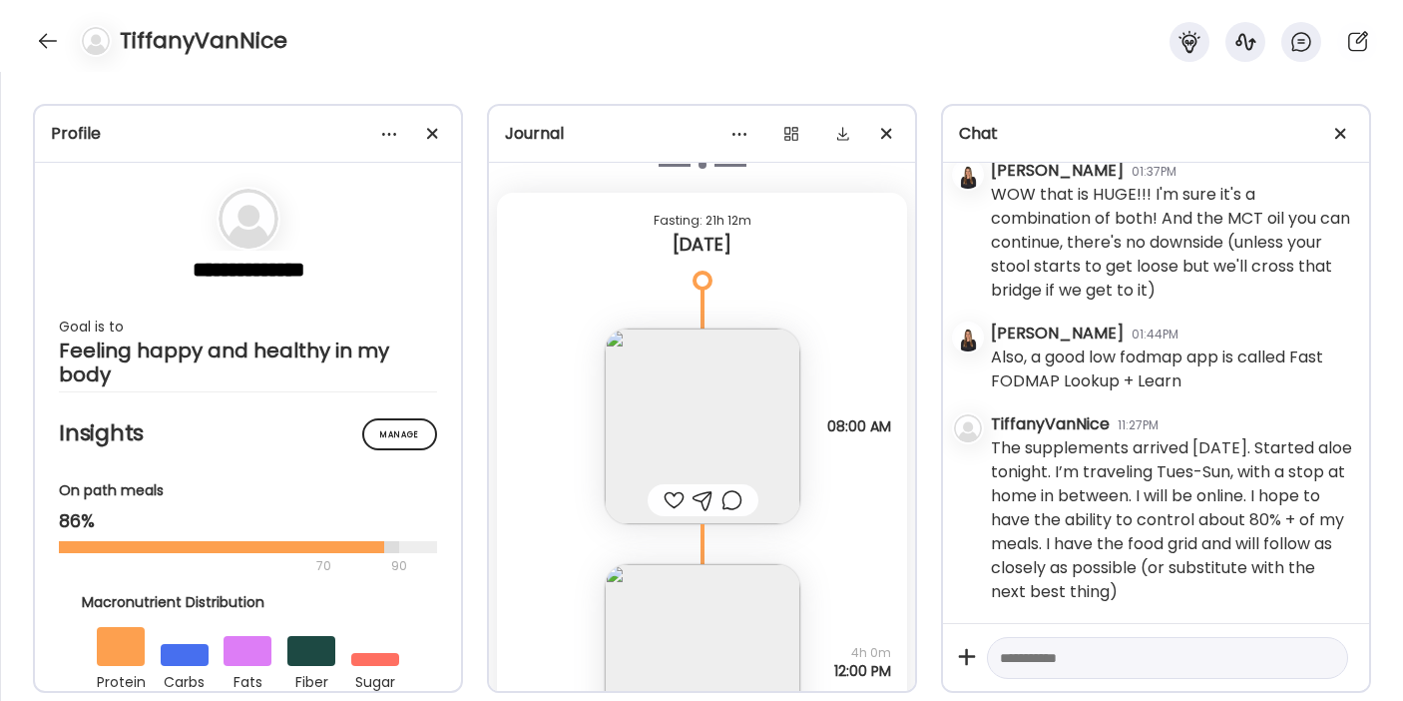
click at [666, 499] on div at bounding box center [674, 500] width 21 height 24
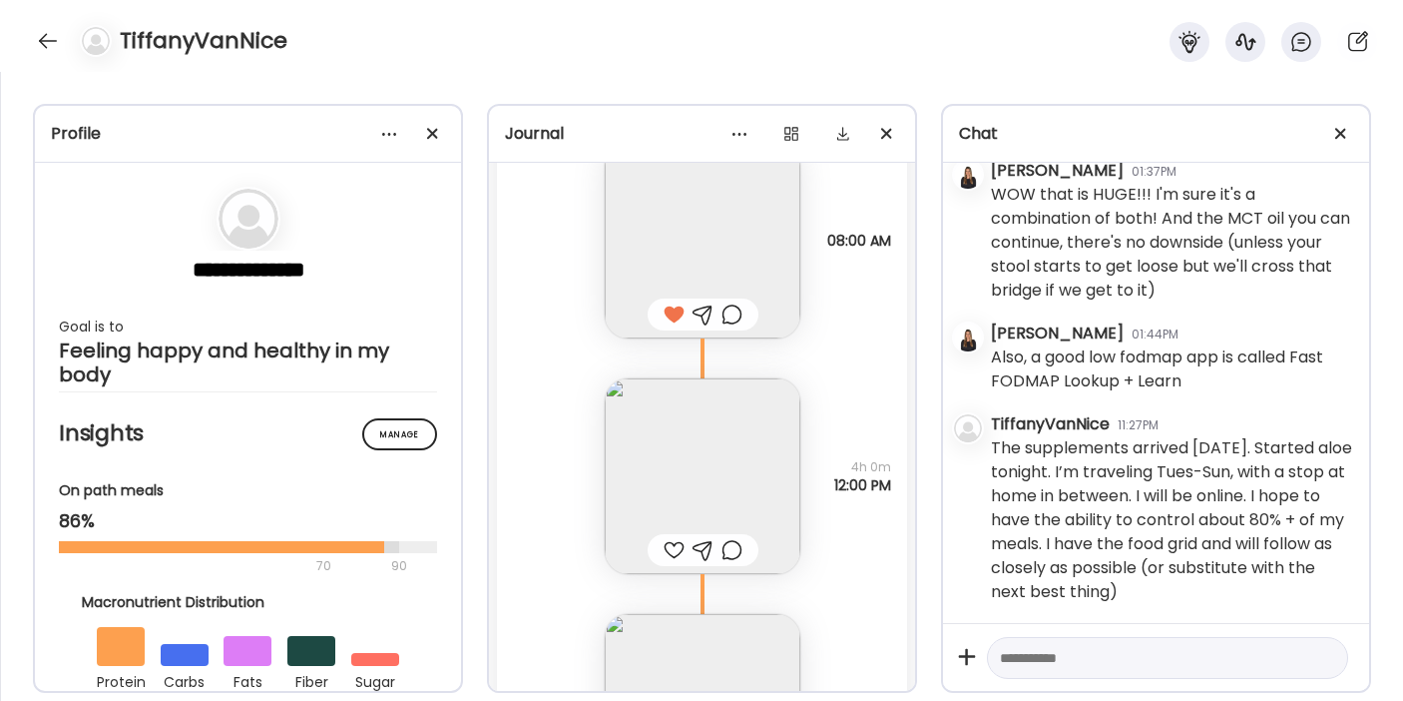
scroll to position [15656, 0]
click at [669, 549] on div at bounding box center [674, 548] width 21 height 24
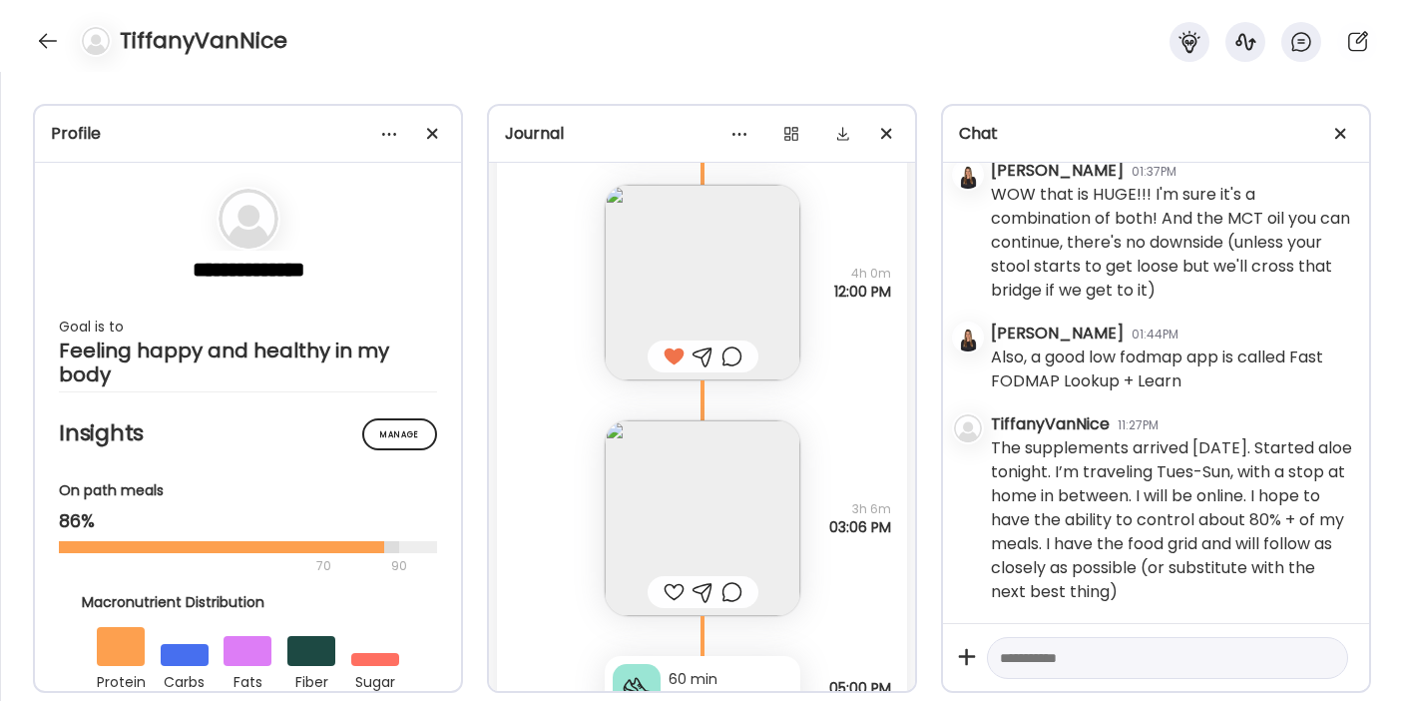
scroll to position [15857, 0]
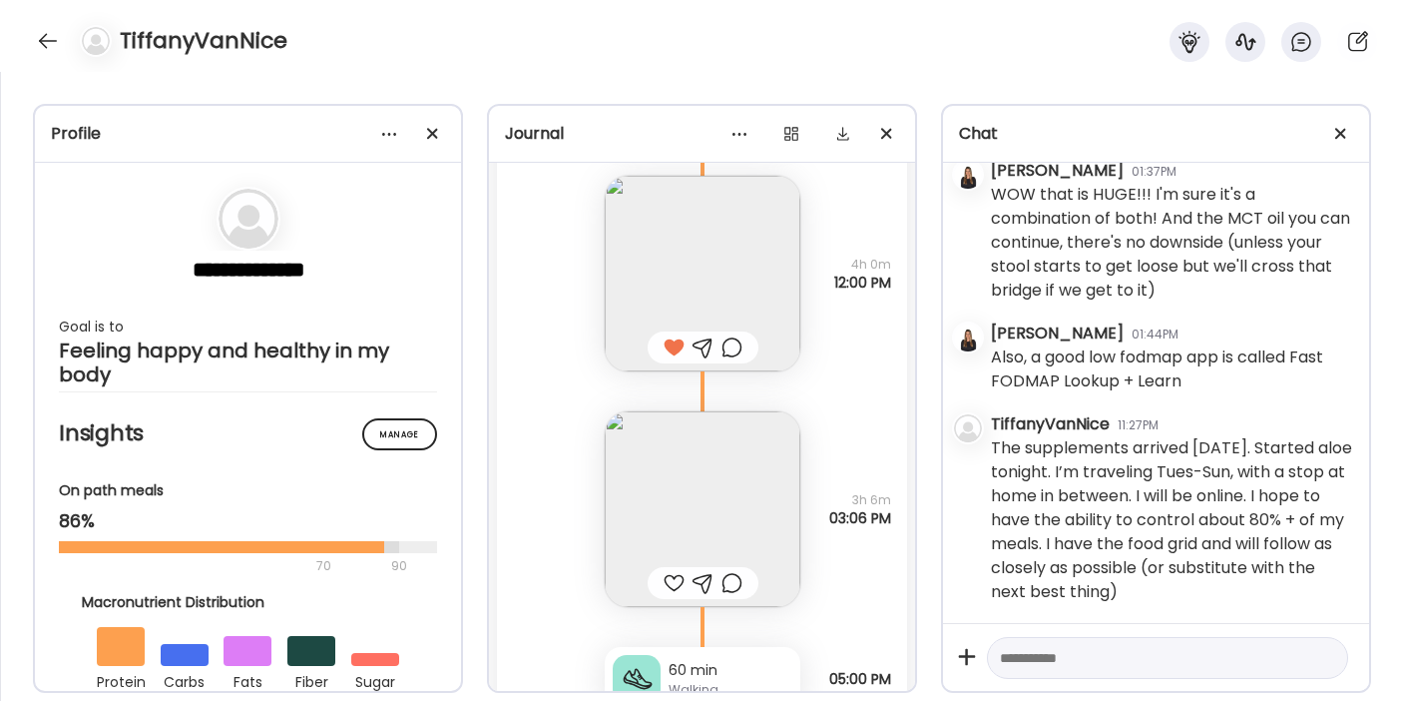
click at [1046, 665] on textarea at bounding box center [1149, 658] width 299 height 24
click at [1141, 656] on textarea at bounding box center [1149, 658] width 299 height 24
type textarea "*"
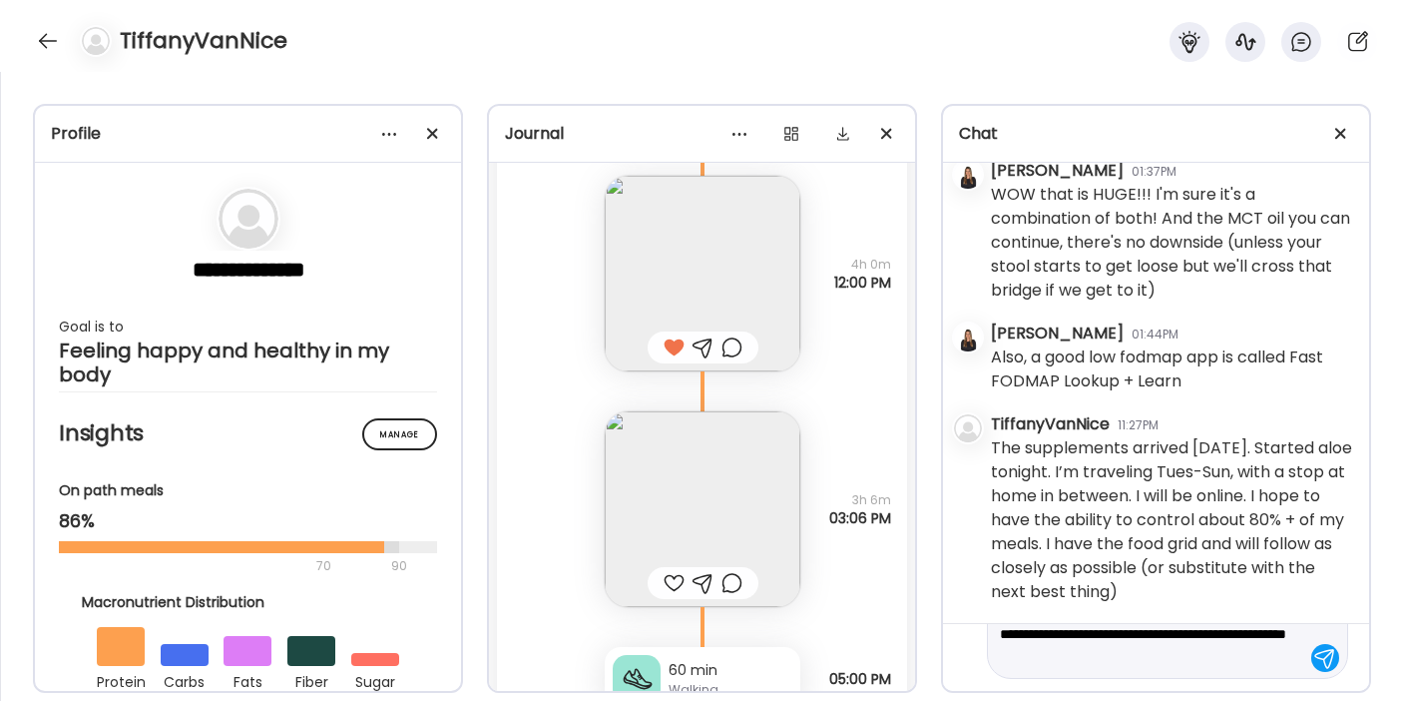
scroll to position [71, 0]
click at [1265, 632] on textarea "**********" at bounding box center [1149, 622] width 299 height 96
click at [1149, 662] on textarea "**********" at bounding box center [1149, 622] width 299 height 96
type textarea "**********"
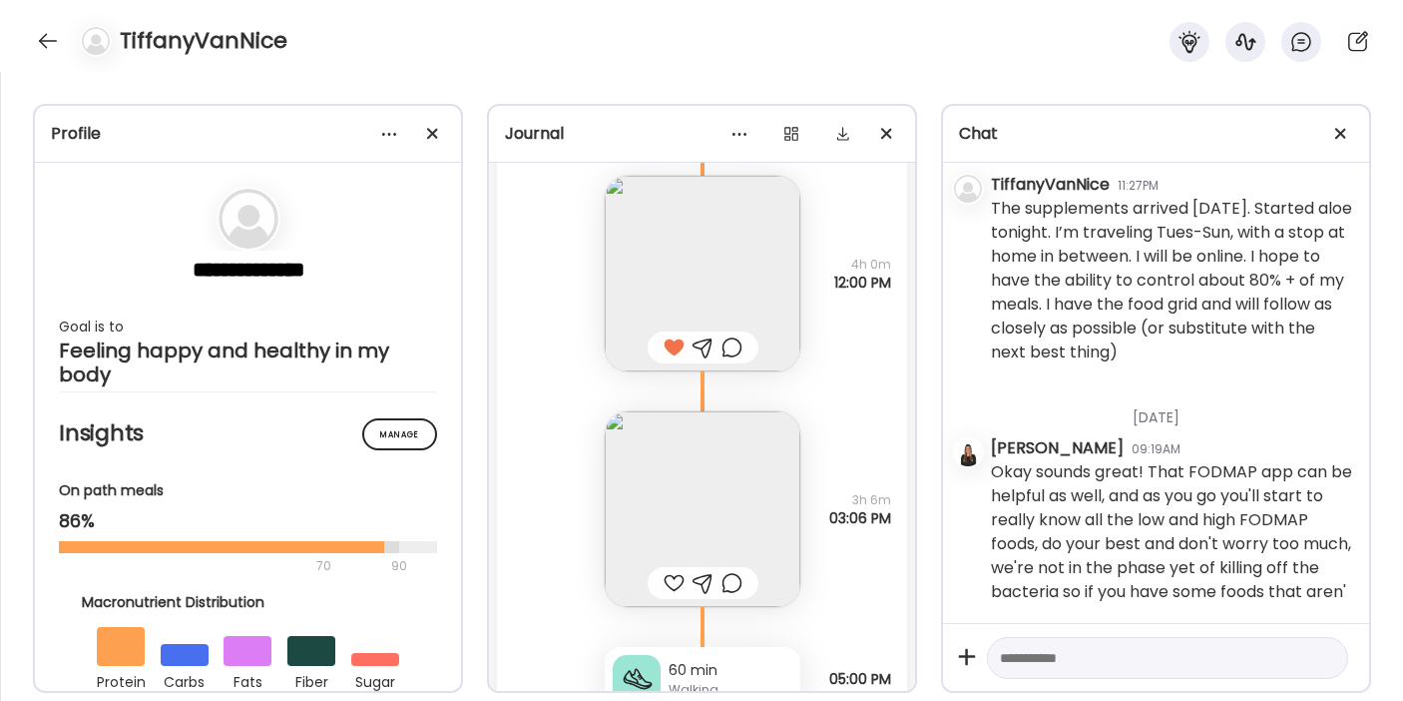
scroll to position [6989, 0]
click at [1103, 641] on div at bounding box center [1167, 658] width 361 height 43
click at [1049, 655] on textarea at bounding box center [1149, 658] width 299 height 24
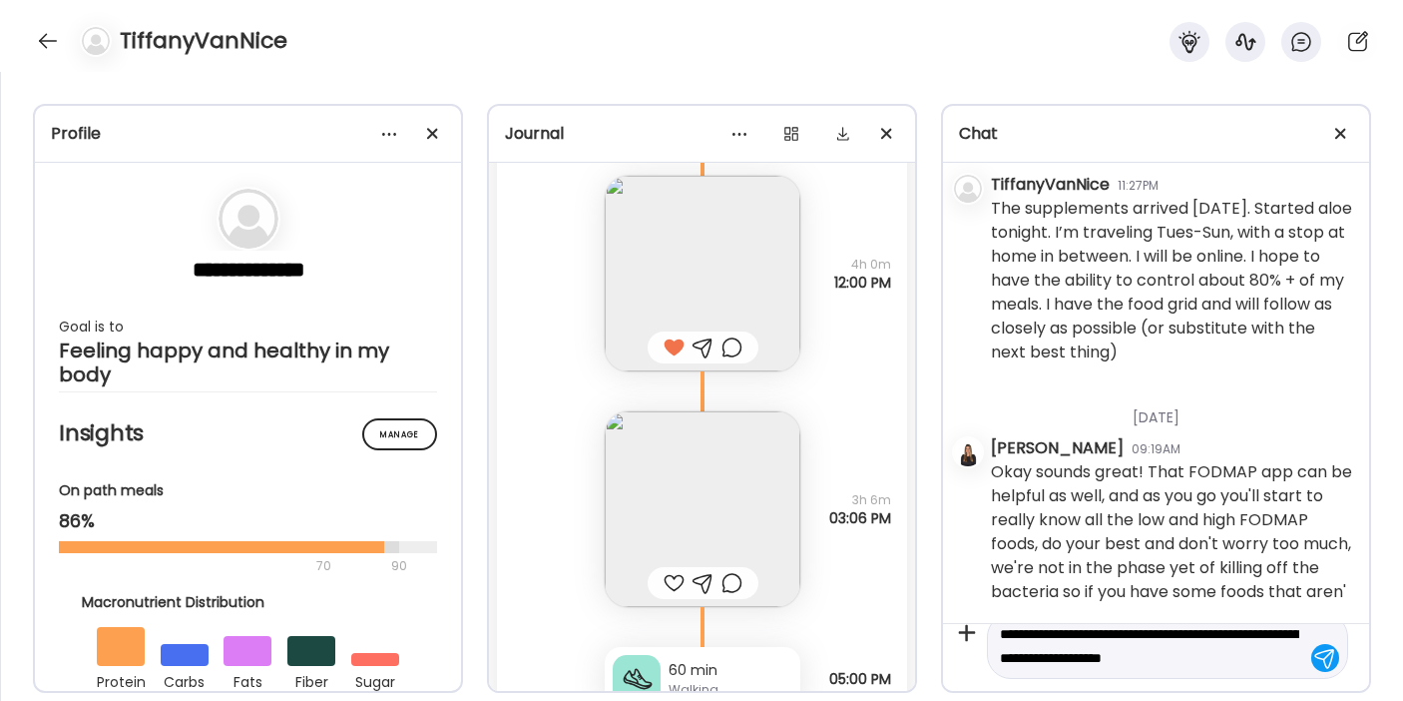
type textarea "**********"
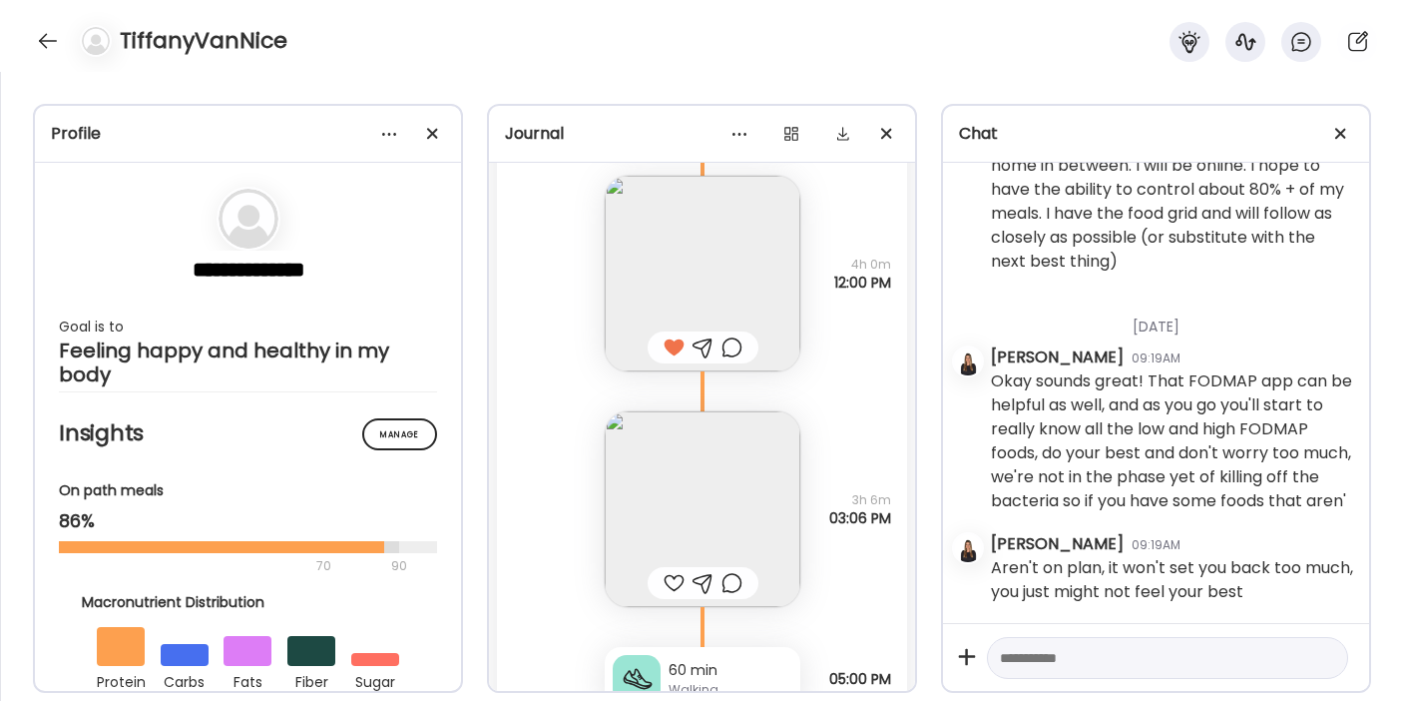
scroll to position [7080, 0]
click at [1060, 651] on textarea at bounding box center [1149, 658] width 299 height 24
type textarea "**********"
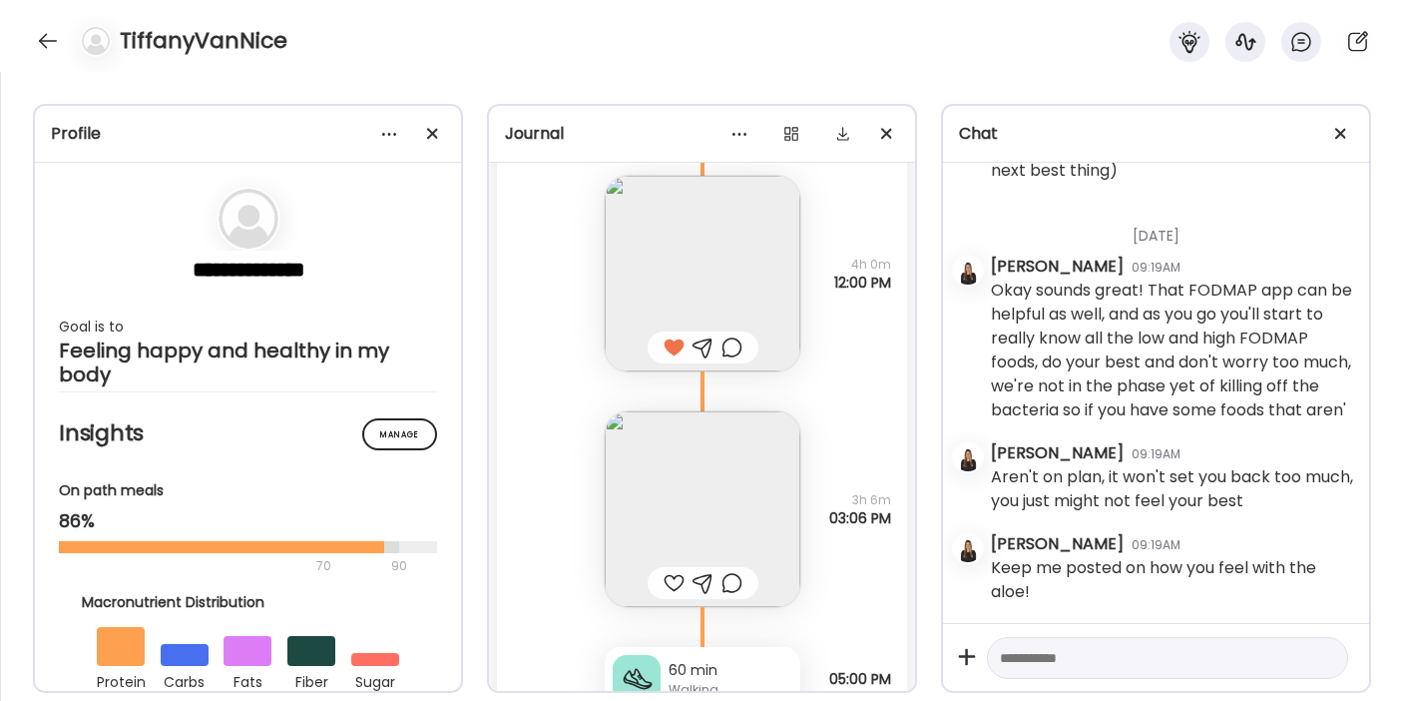
scroll to position [7171, 0]
click at [1061, 655] on textarea at bounding box center [1149, 658] width 299 height 24
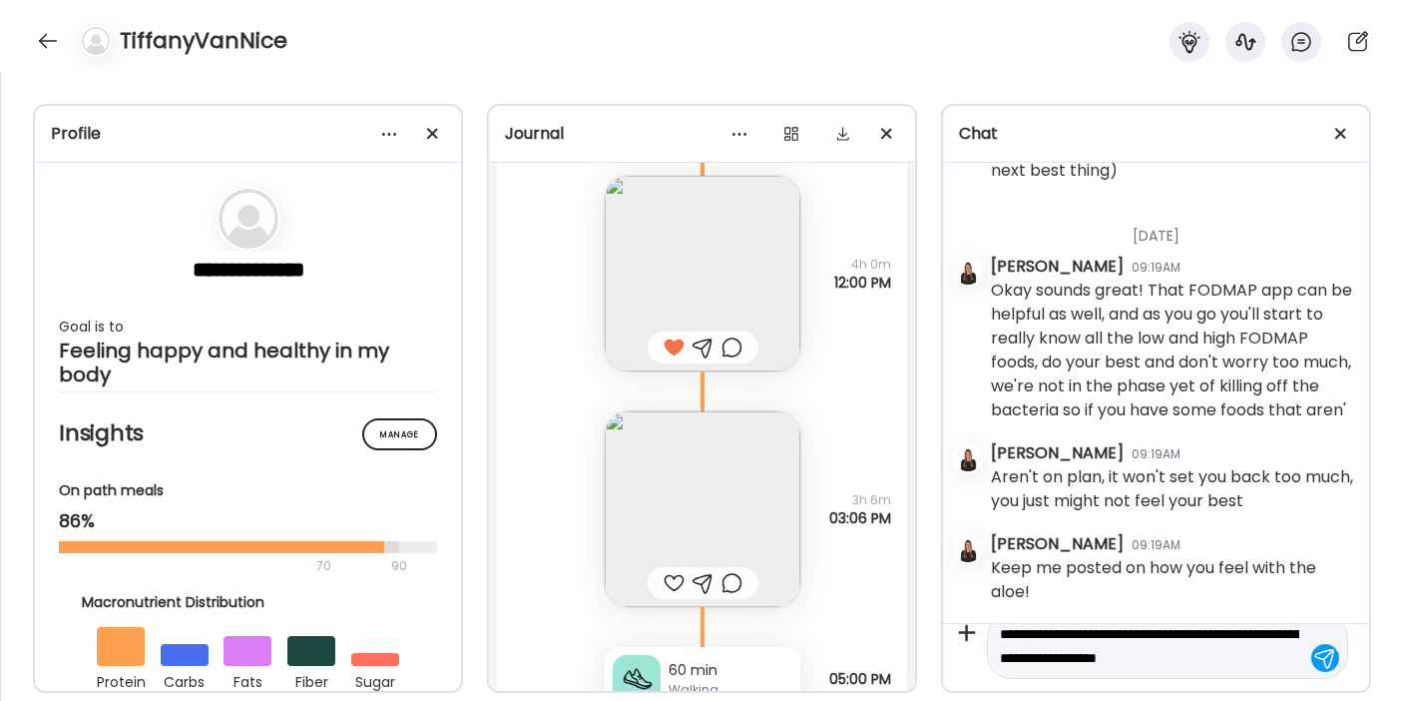
type textarea "**********"
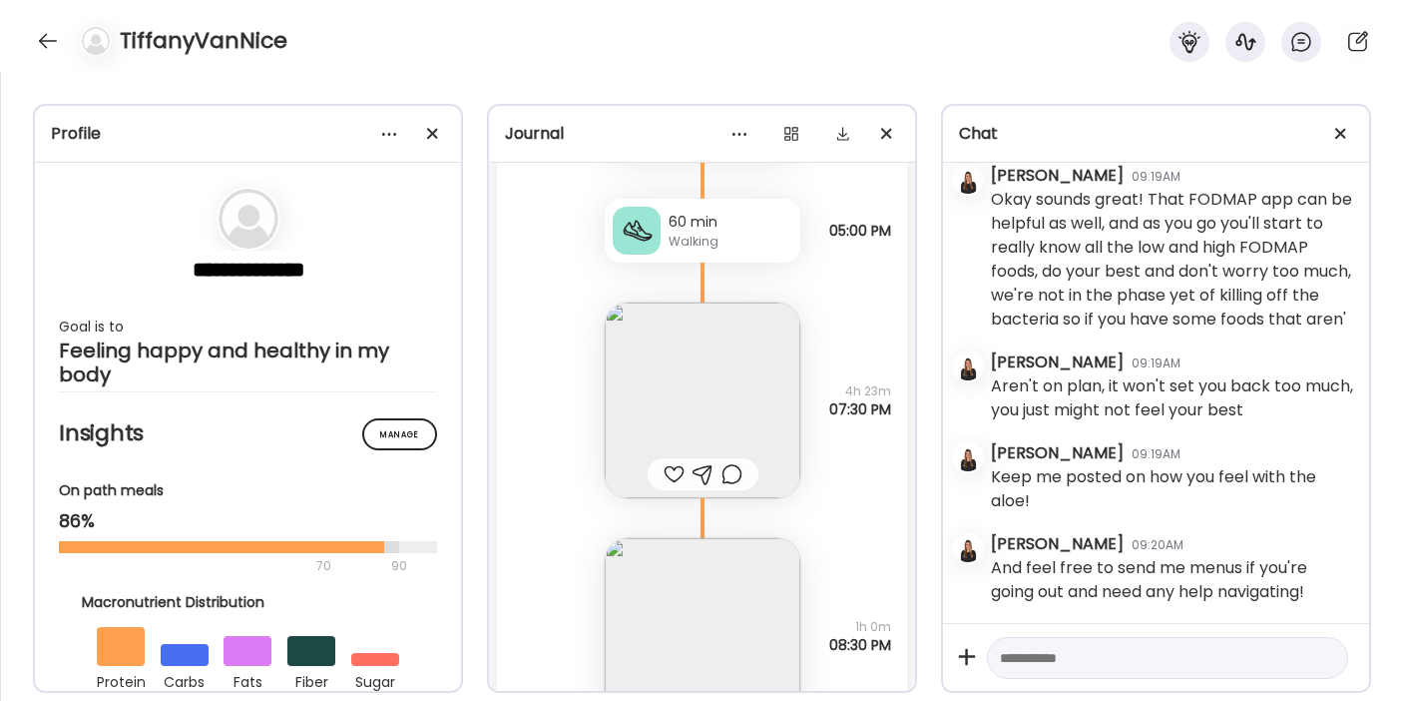
scroll to position [16308, 0]
click at [668, 468] on div at bounding box center [674, 471] width 21 height 24
click at [669, 217] on div "60 min" at bounding box center [731, 219] width 124 height 21
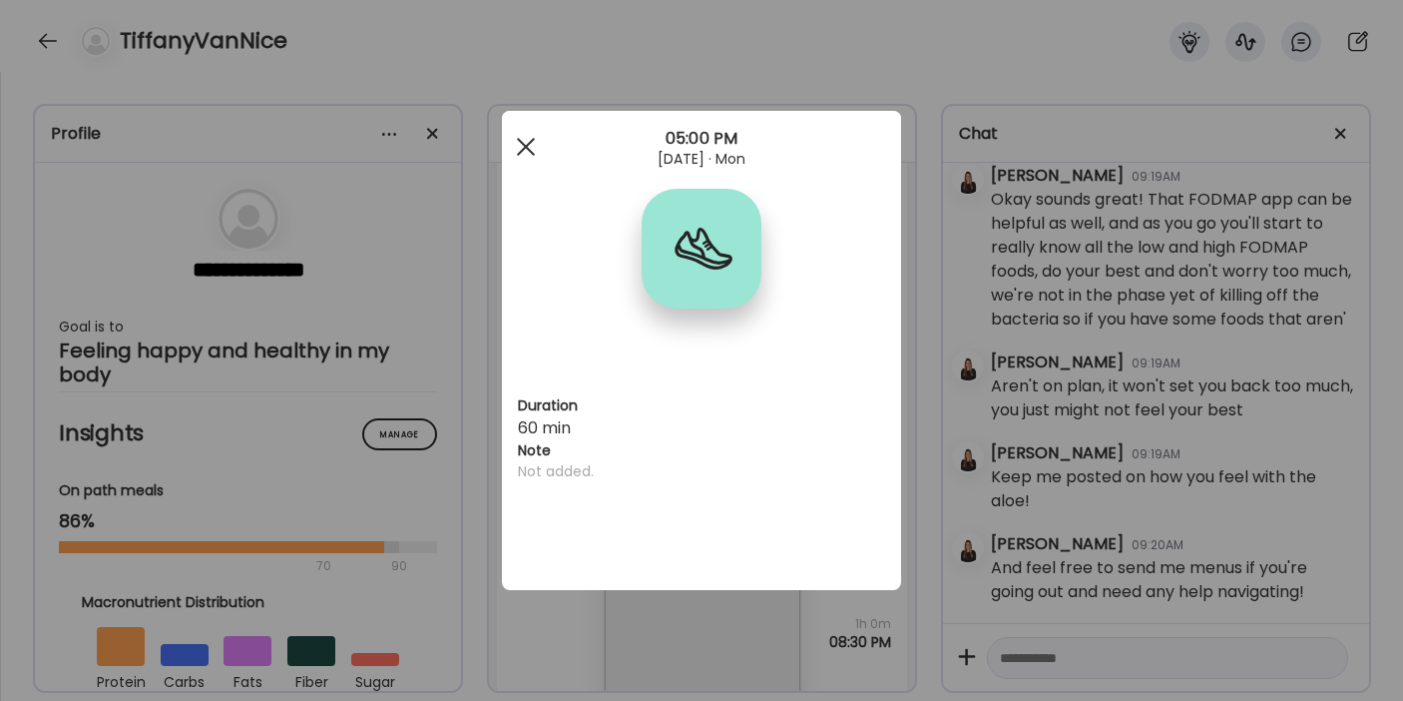
click at [531, 145] on div at bounding box center [526, 147] width 40 height 40
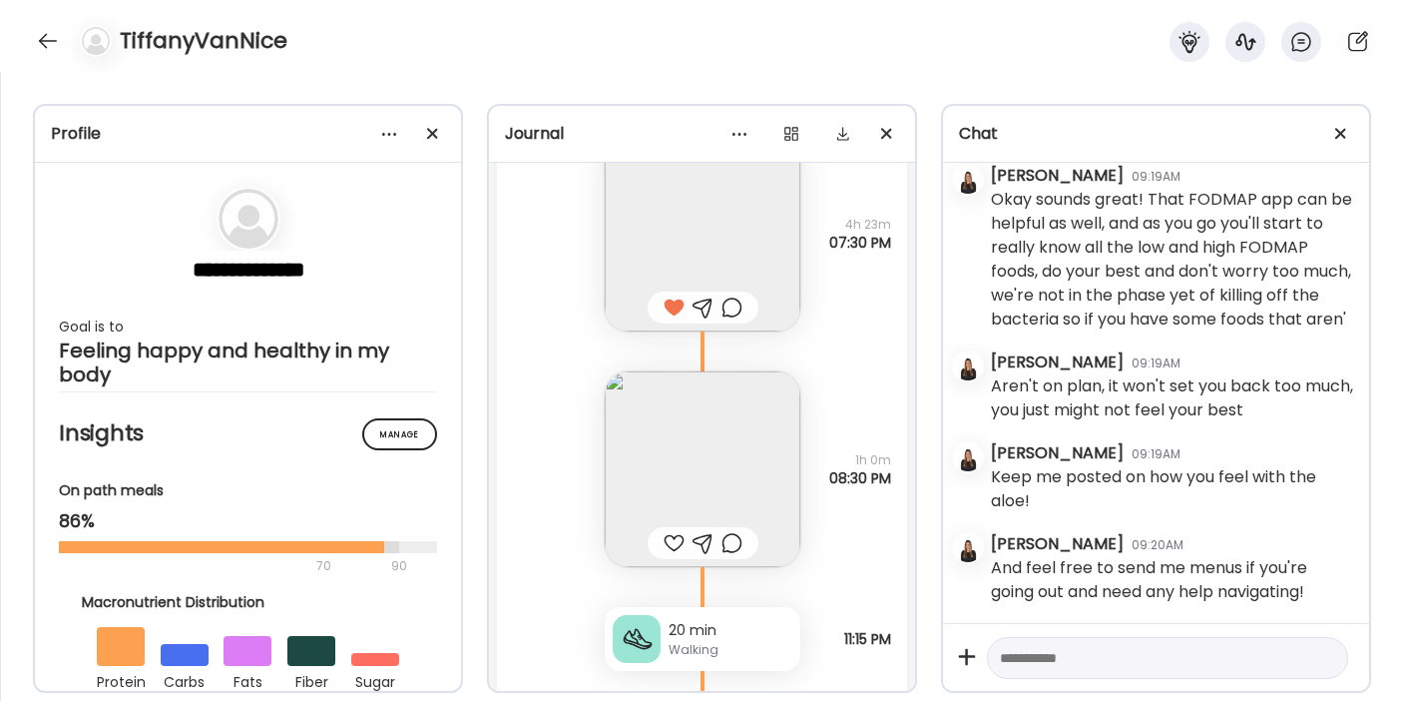
scroll to position [16476, 0]
click at [679, 445] on img at bounding box center [703, 465] width 196 height 196
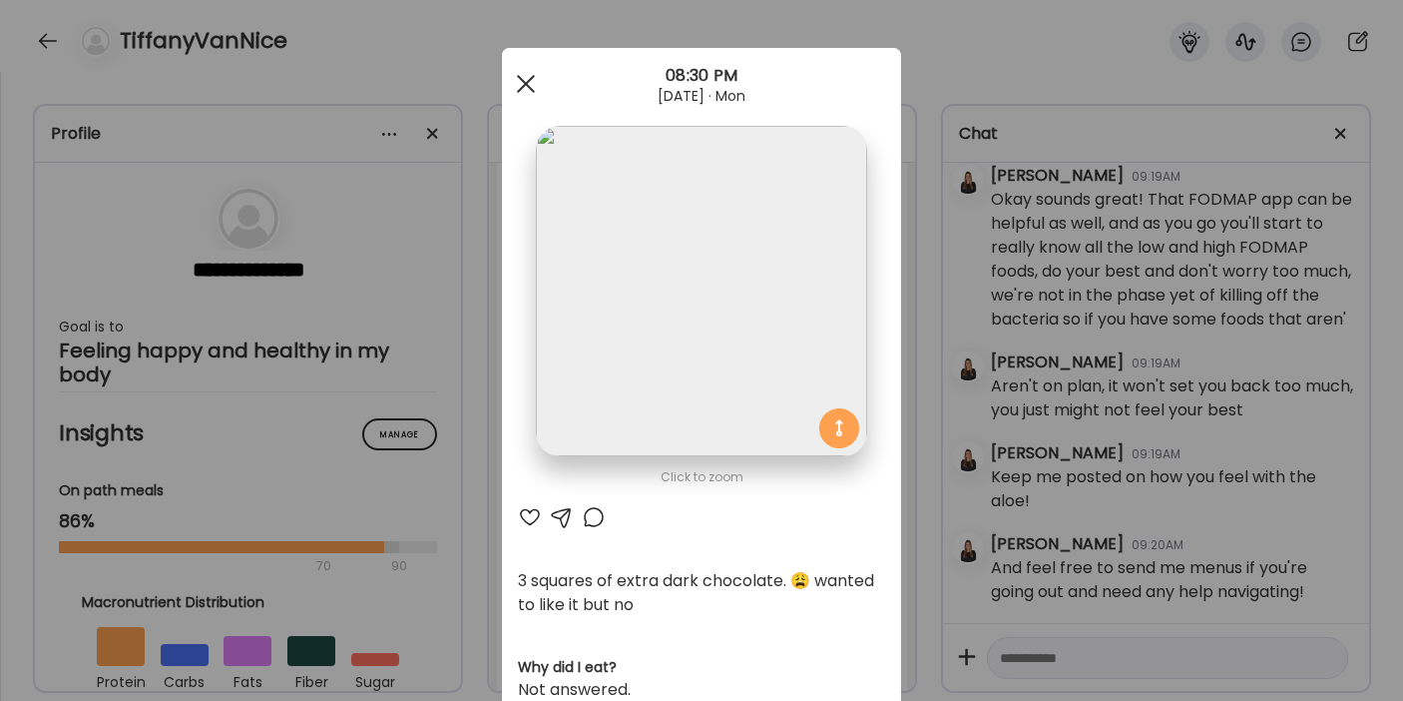
click at [522, 90] on div at bounding box center [526, 84] width 40 height 40
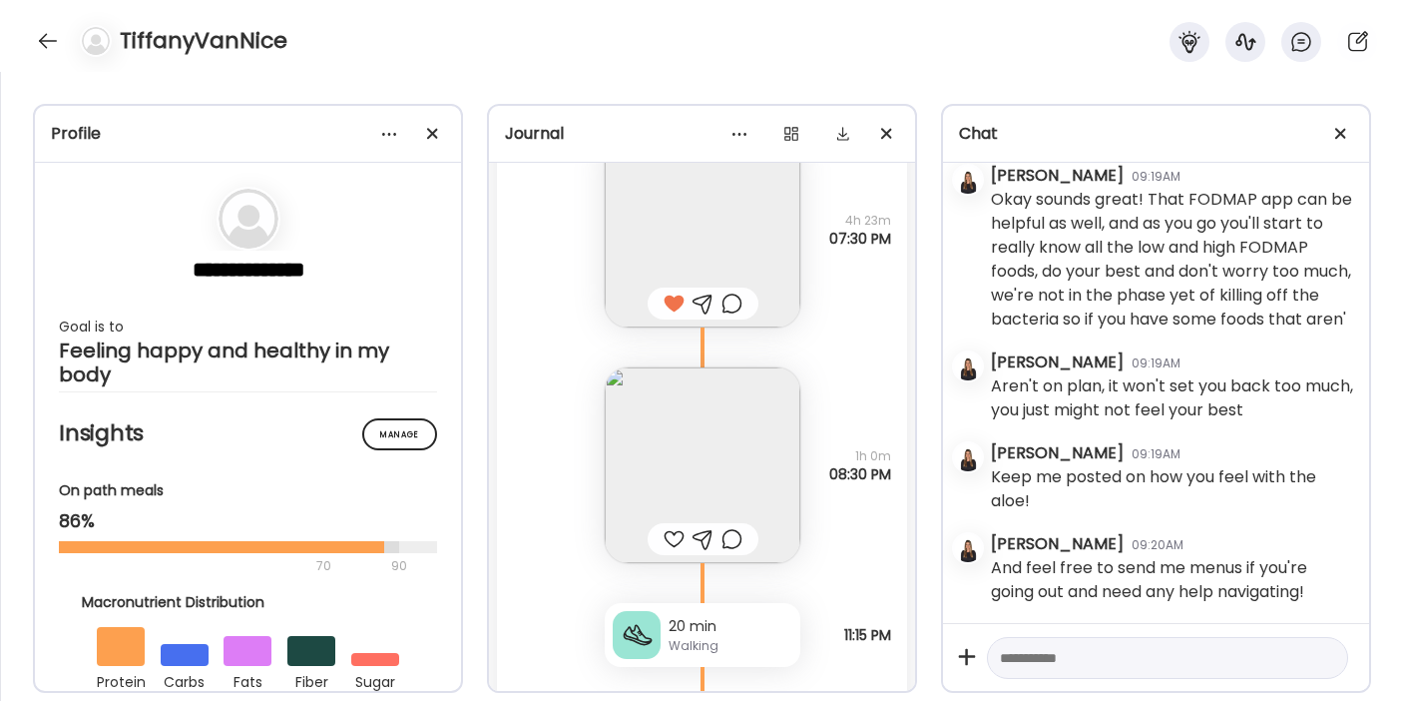
click at [698, 533] on div at bounding box center [703, 539] width 21 height 24
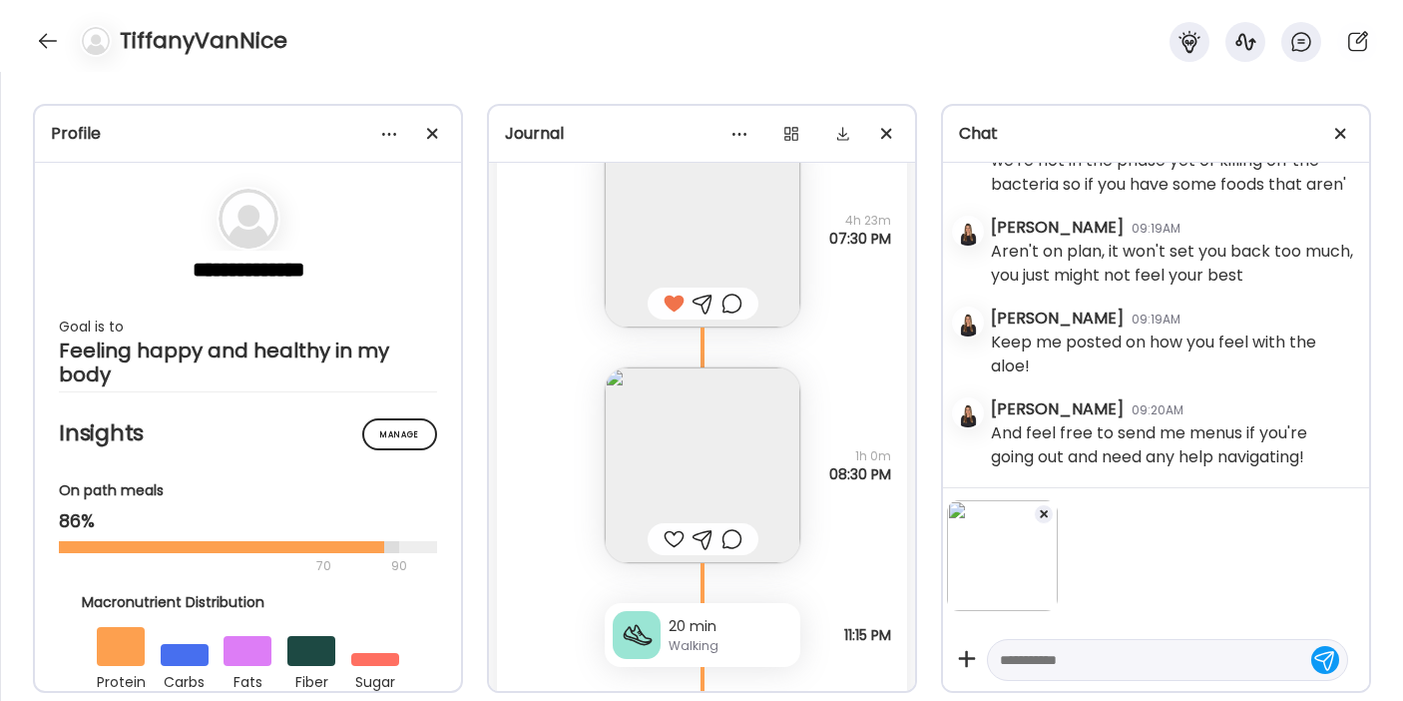
click at [1024, 650] on textarea at bounding box center [1149, 660] width 299 height 24
type textarea "**********"
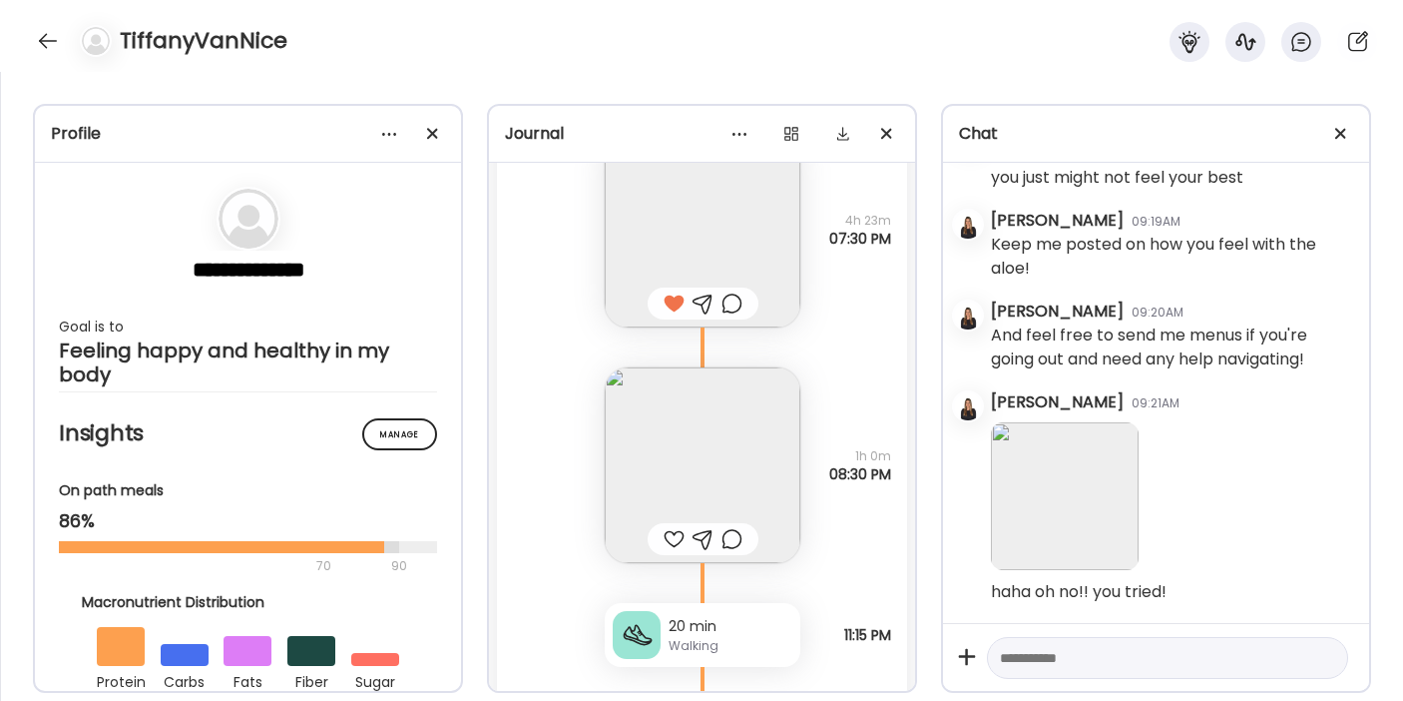
scroll to position [16619, 0]
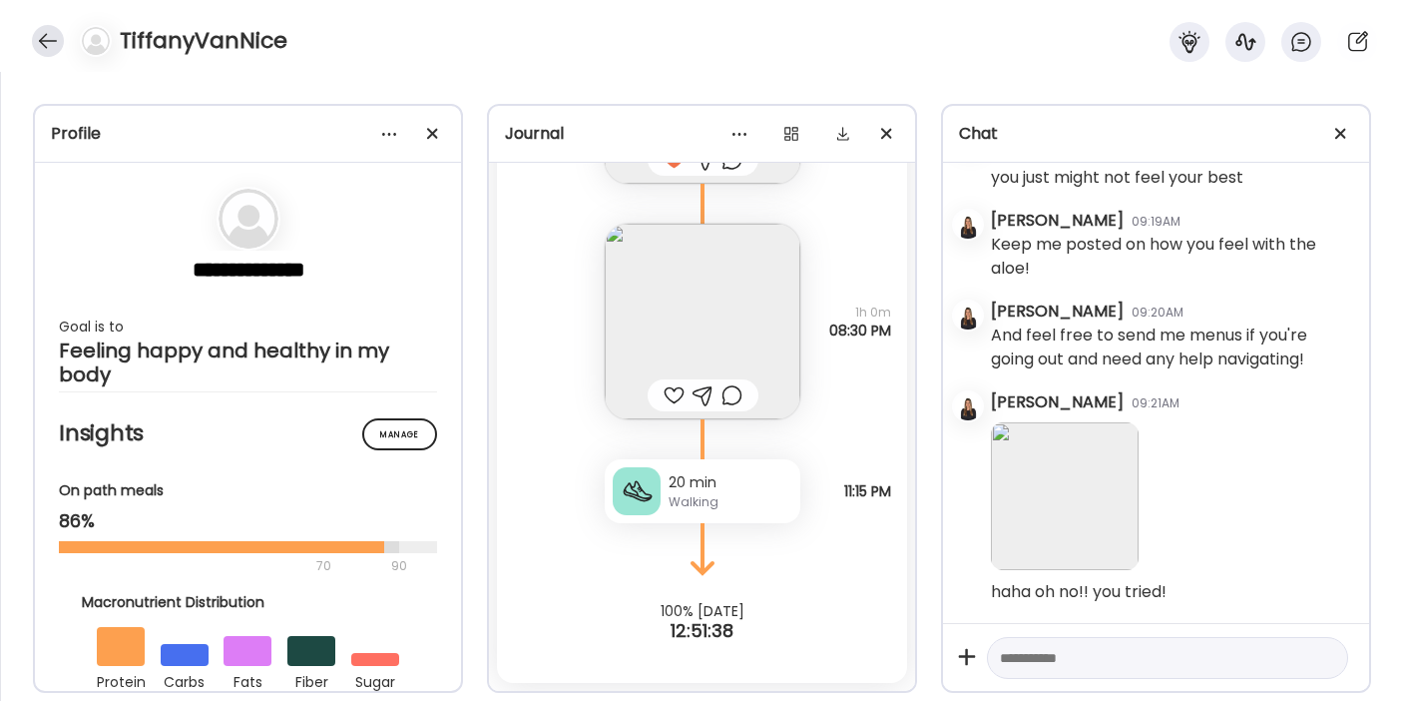
click at [48, 42] on div at bounding box center [48, 41] width 32 height 32
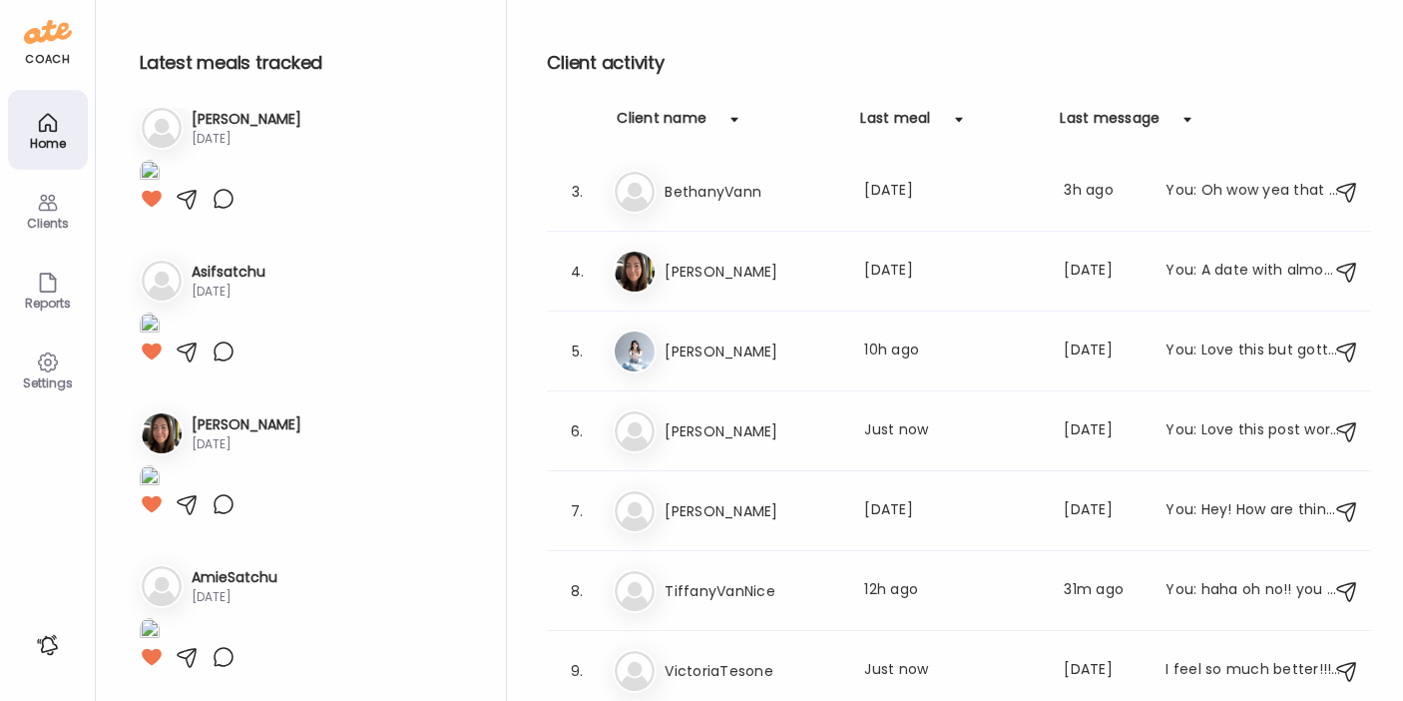
scroll to position [1659, 0]
click at [739, 668] on h3 "VictoriaTesone" at bounding box center [753, 671] width 176 height 24
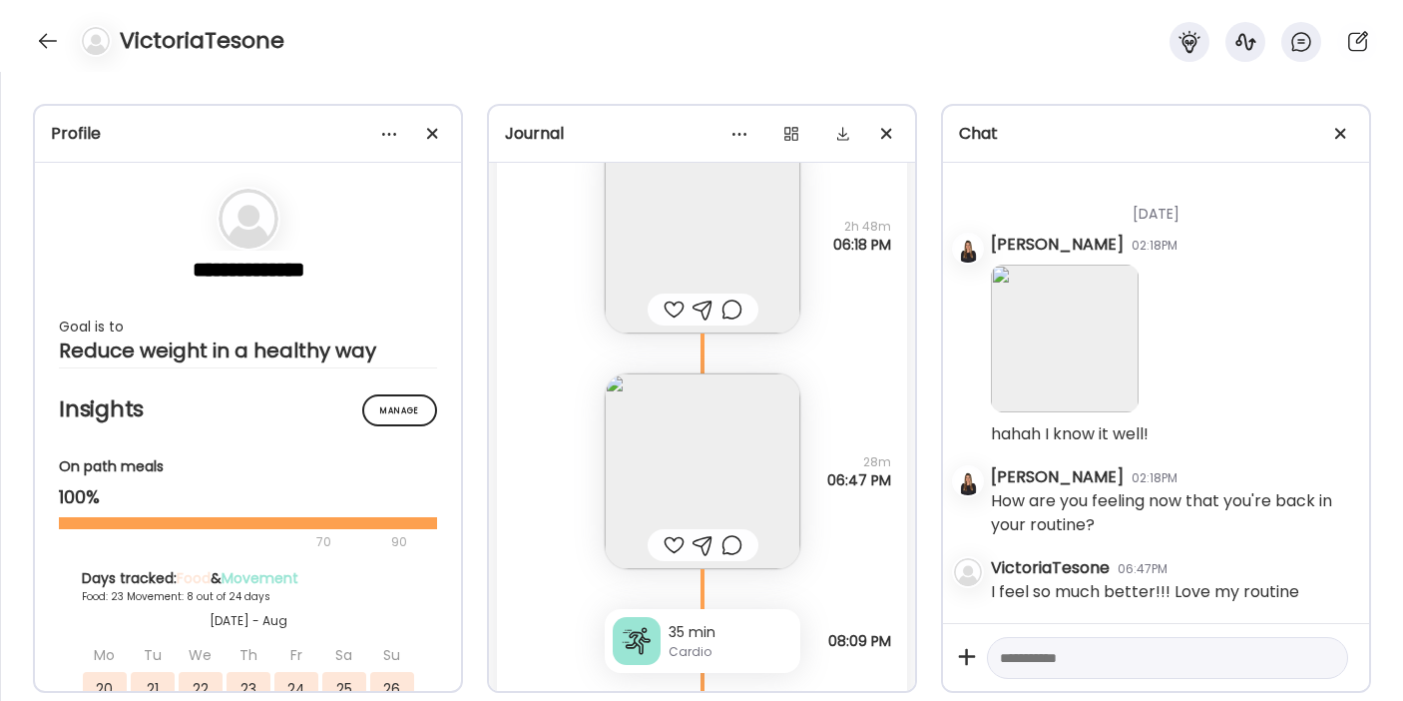
scroll to position [47473, 0]
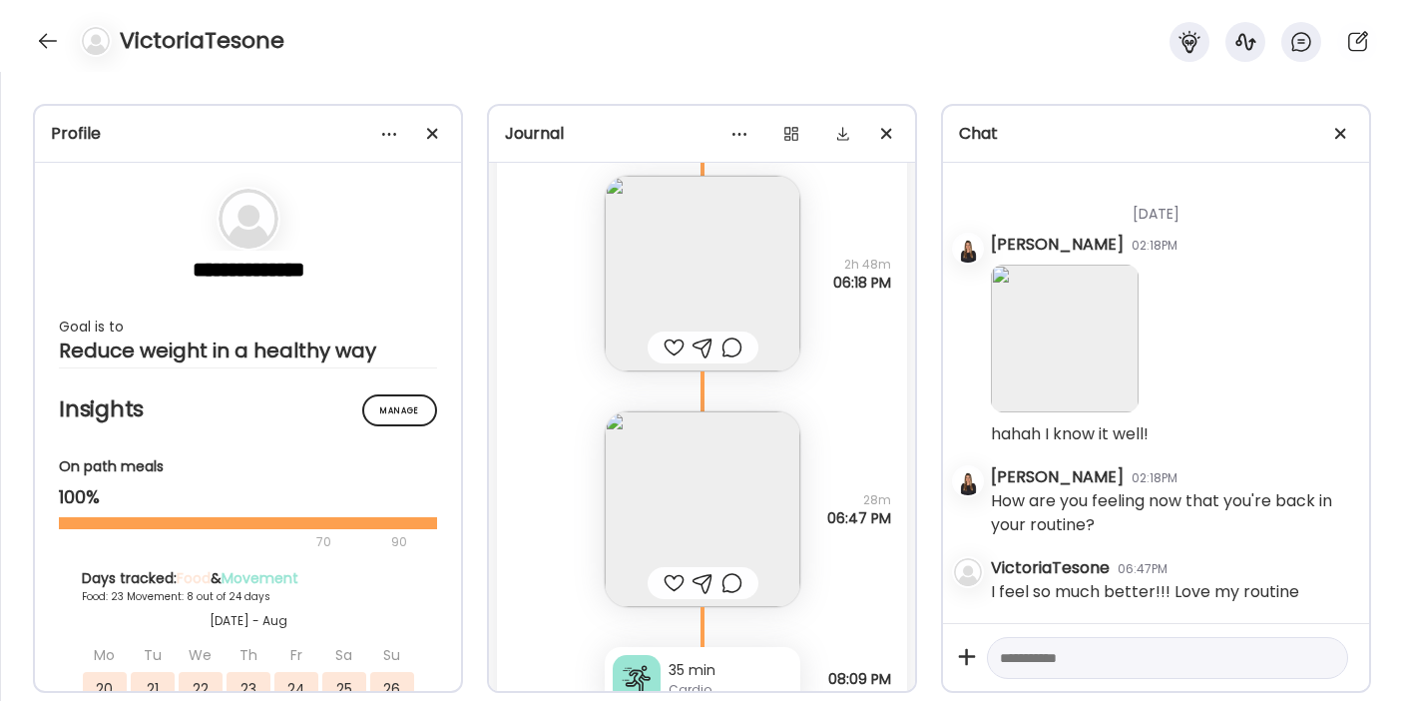
click at [668, 518] on img at bounding box center [703, 509] width 196 height 196
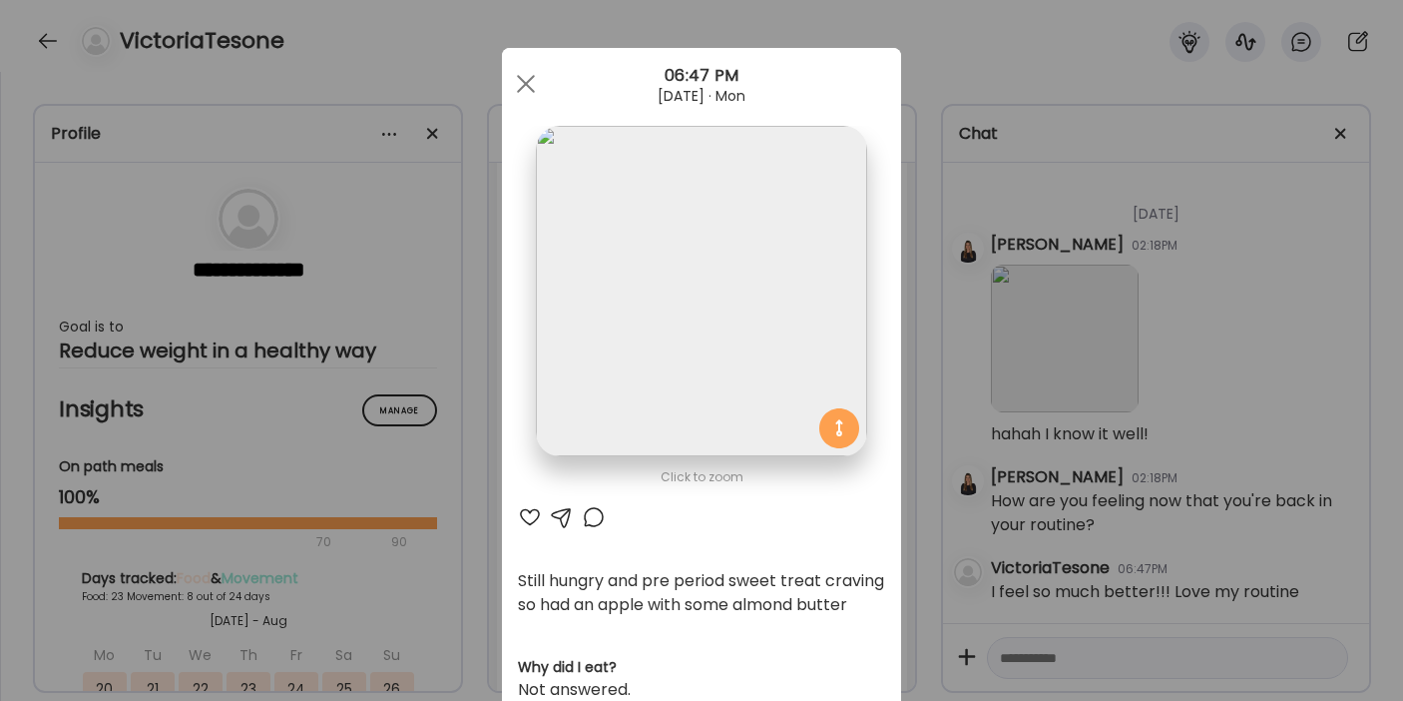
click at [524, 518] on div at bounding box center [530, 517] width 24 height 24
click at [1019, 653] on div "Ate Coach Dashboard Wahoo! It’s official Take a moment to set up your Coach Pro…" at bounding box center [701, 350] width 1403 height 701
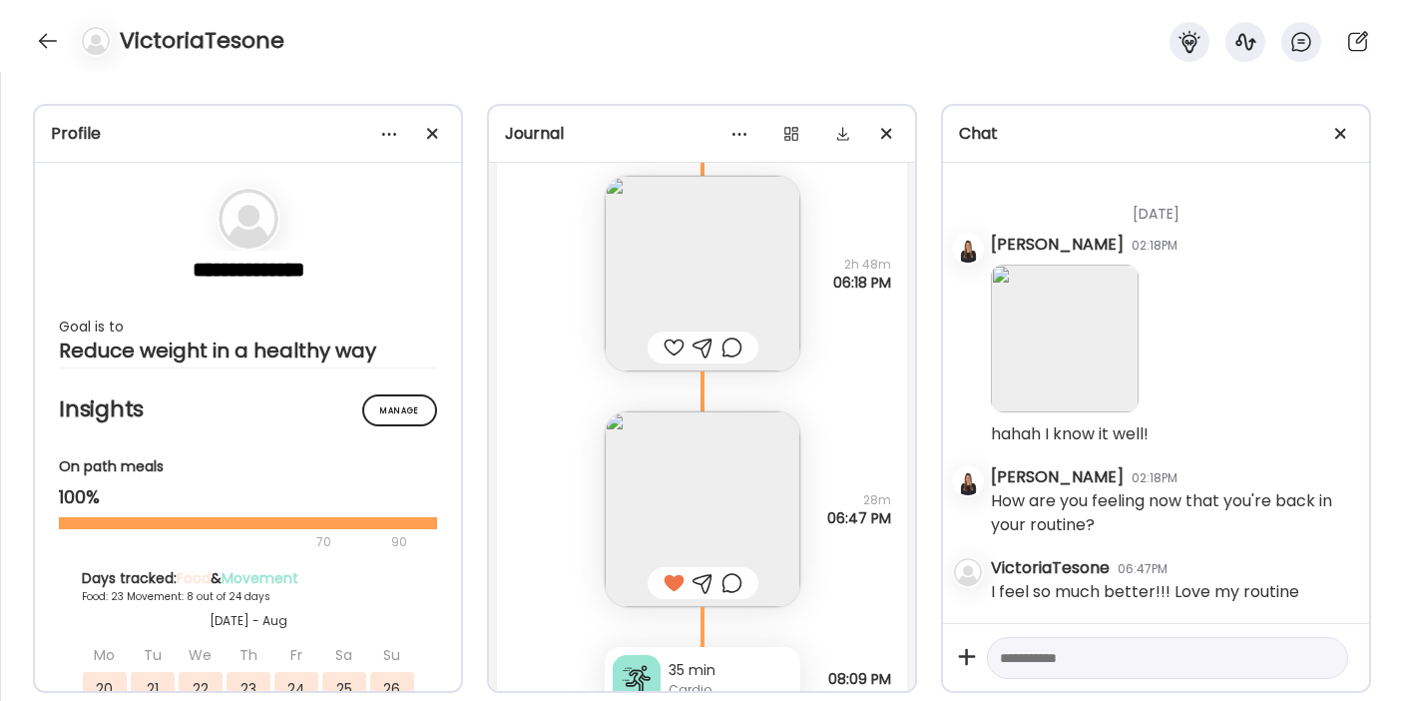
click at [1036, 653] on textarea at bounding box center [1149, 658] width 299 height 24
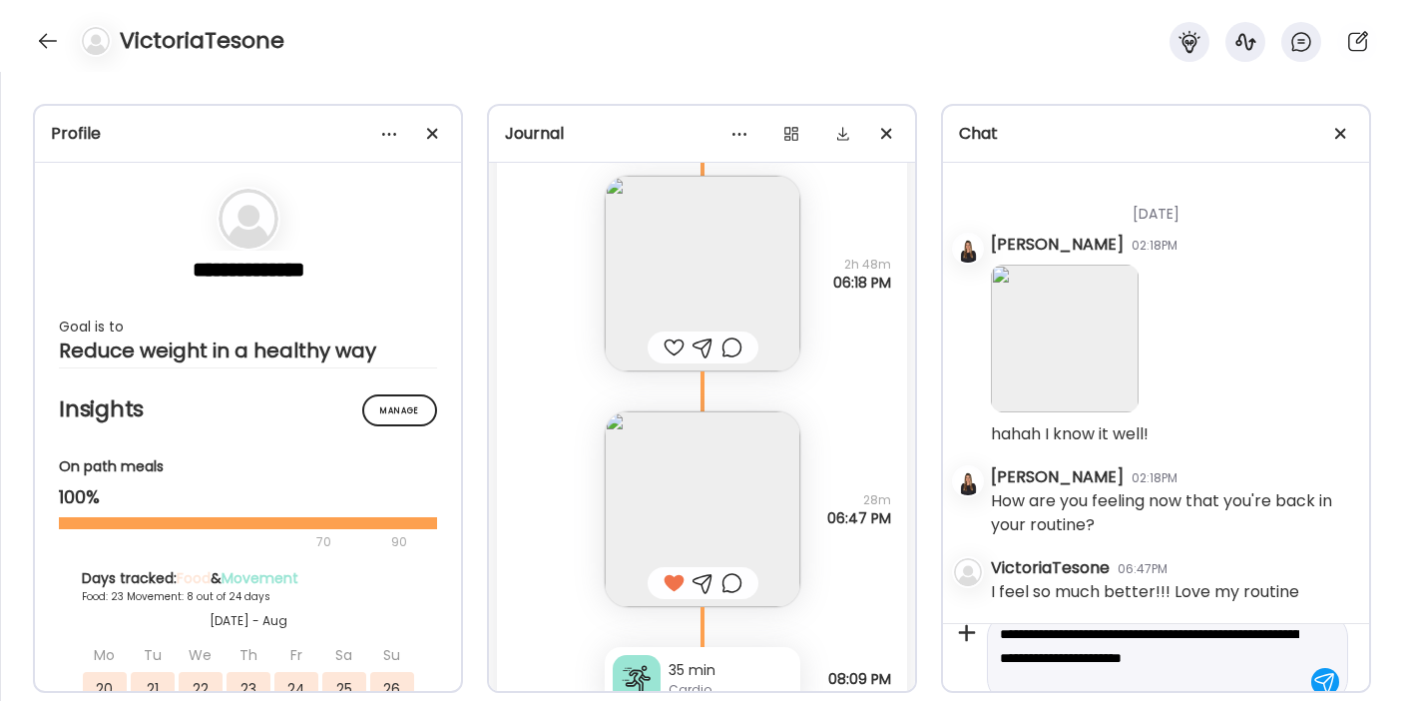
scroll to position [47, 0]
type textarea "**********"
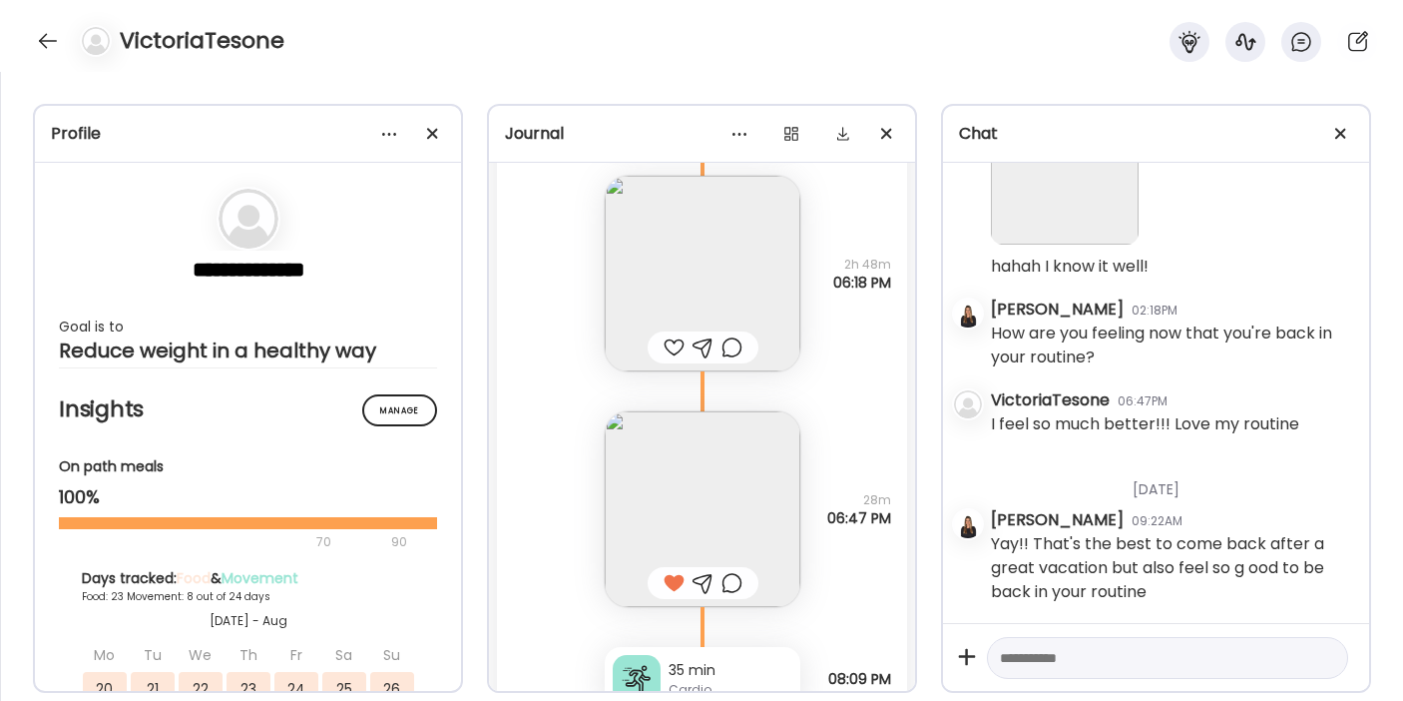
scroll to position [36978, 0]
click at [688, 254] on img at bounding box center [703, 274] width 196 height 196
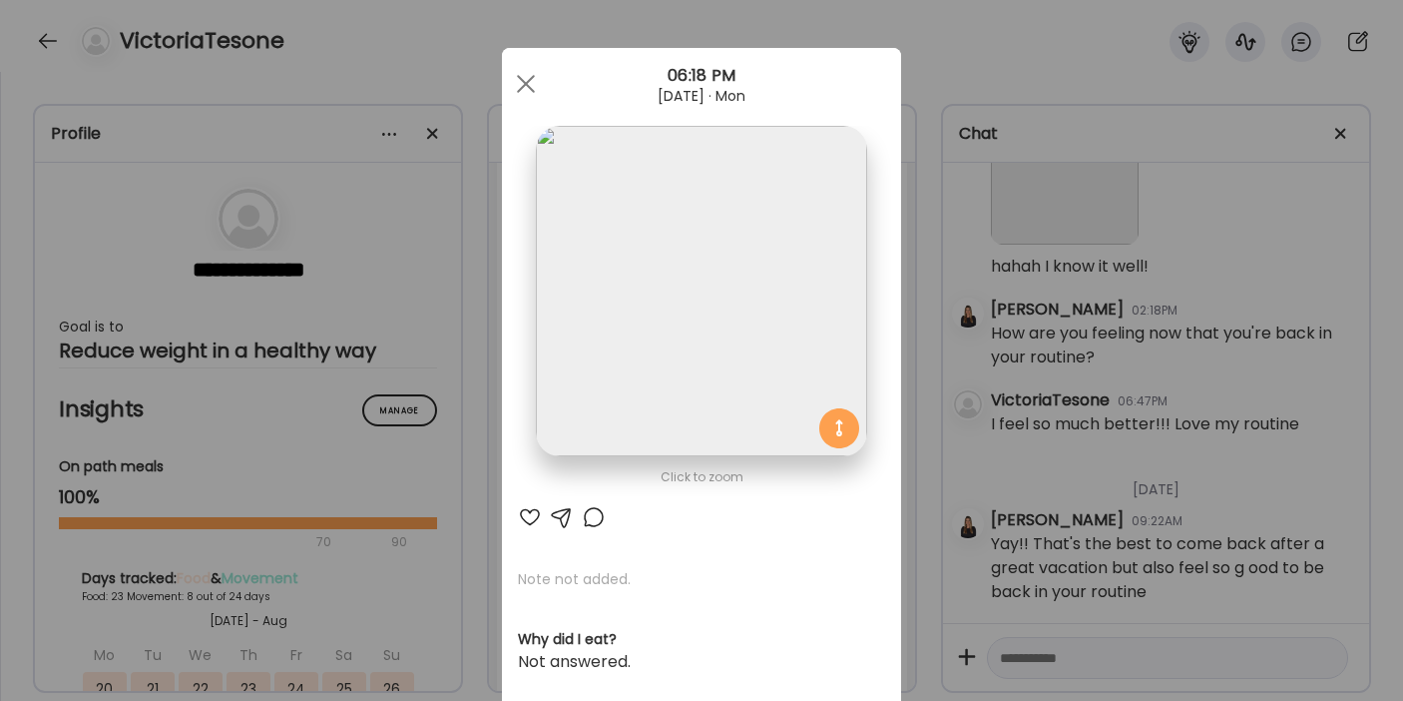
click at [518, 521] on div at bounding box center [530, 517] width 24 height 24
click at [520, 74] on div at bounding box center [526, 84] width 40 height 40
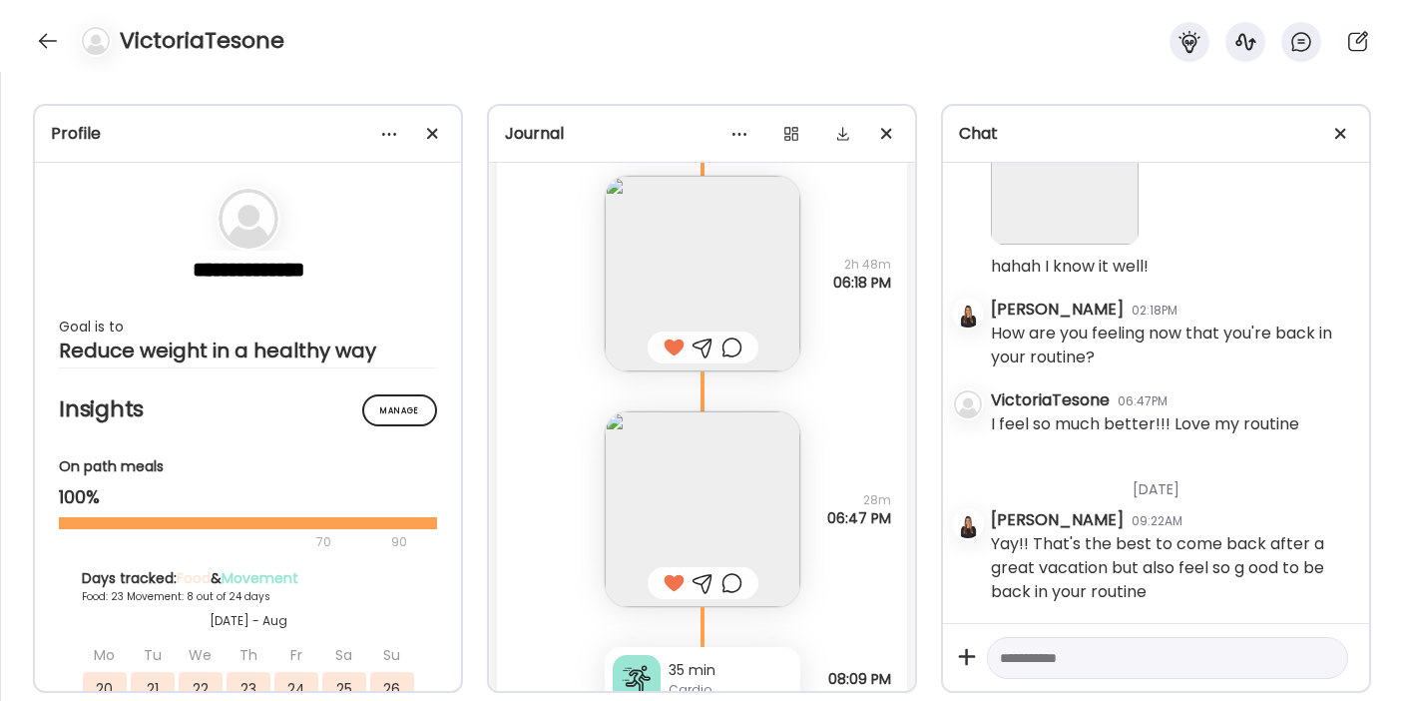
click at [701, 575] on div at bounding box center [703, 583] width 21 height 24
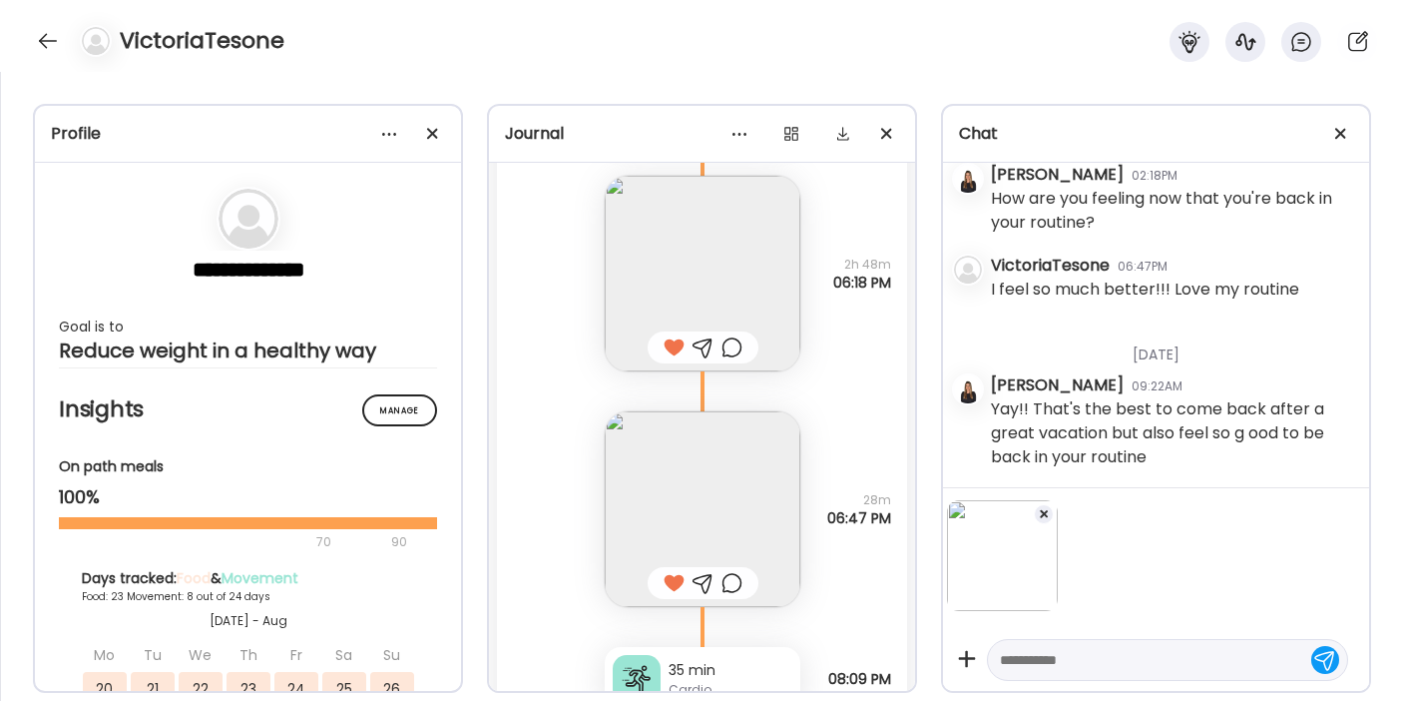
click at [1031, 657] on textarea at bounding box center [1149, 660] width 299 height 24
type textarea "**********"
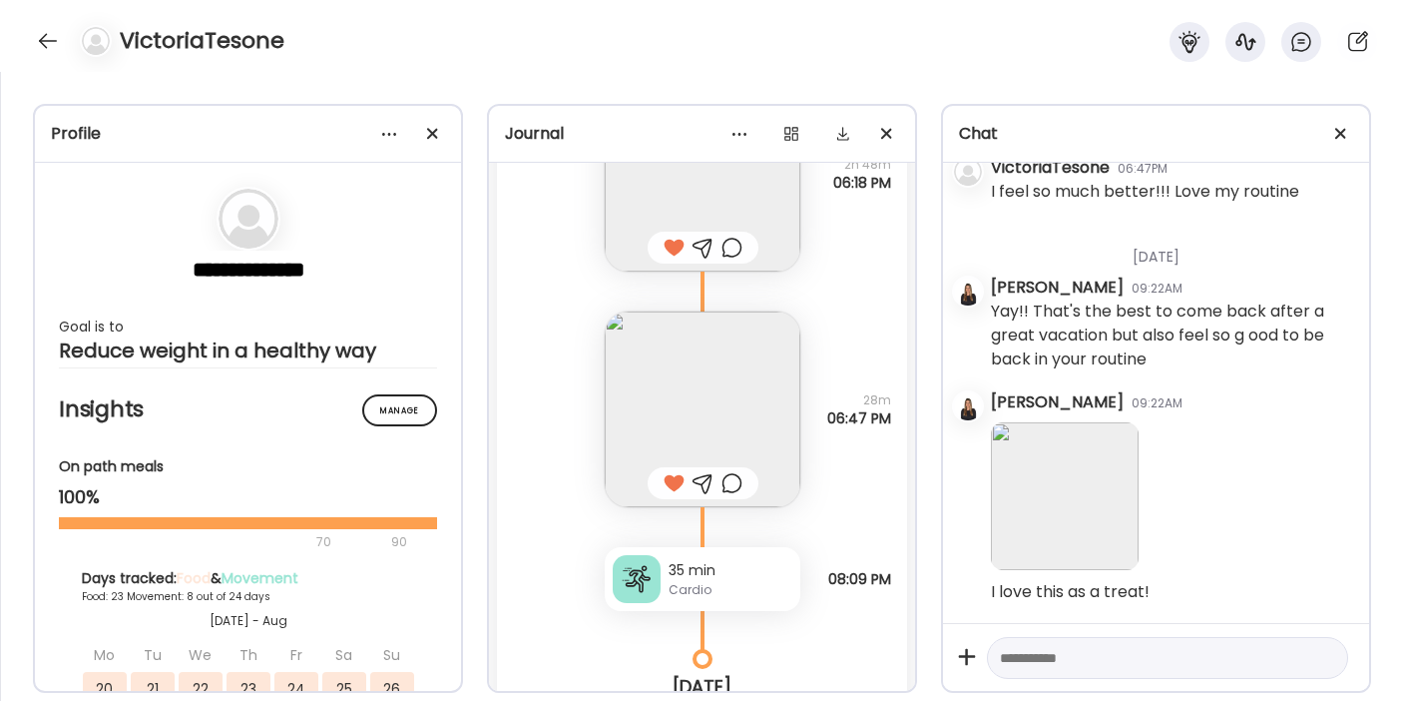
scroll to position [47890, 0]
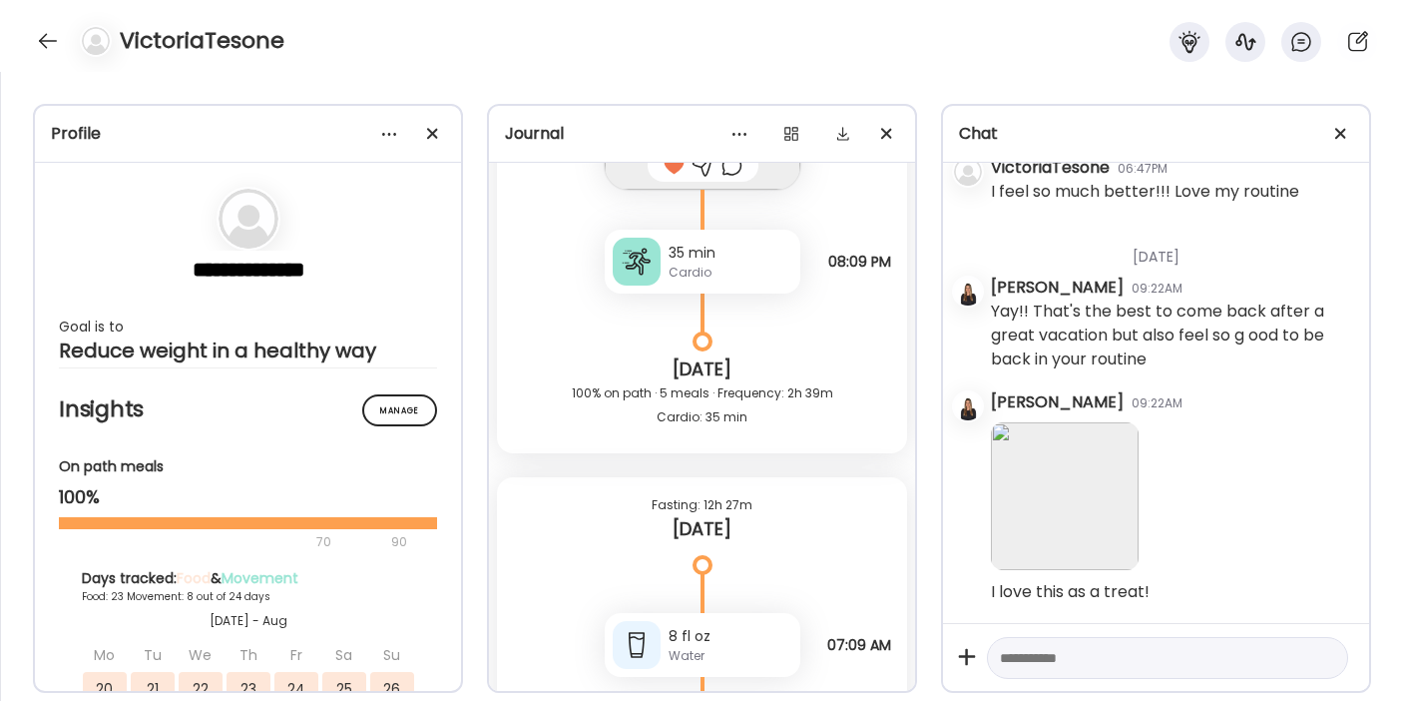
click at [684, 263] on div "Cardio" at bounding box center [731, 272] width 124 height 18
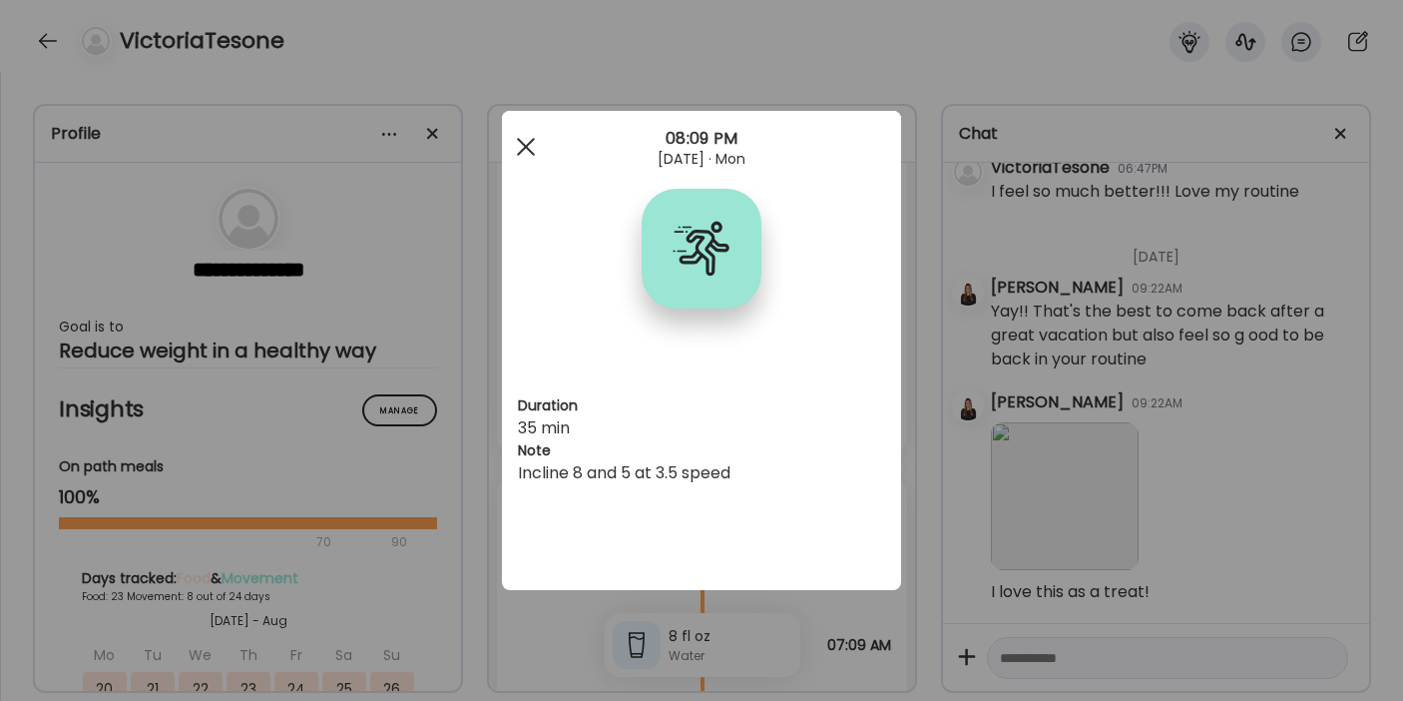
click at [521, 137] on div at bounding box center [526, 147] width 40 height 40
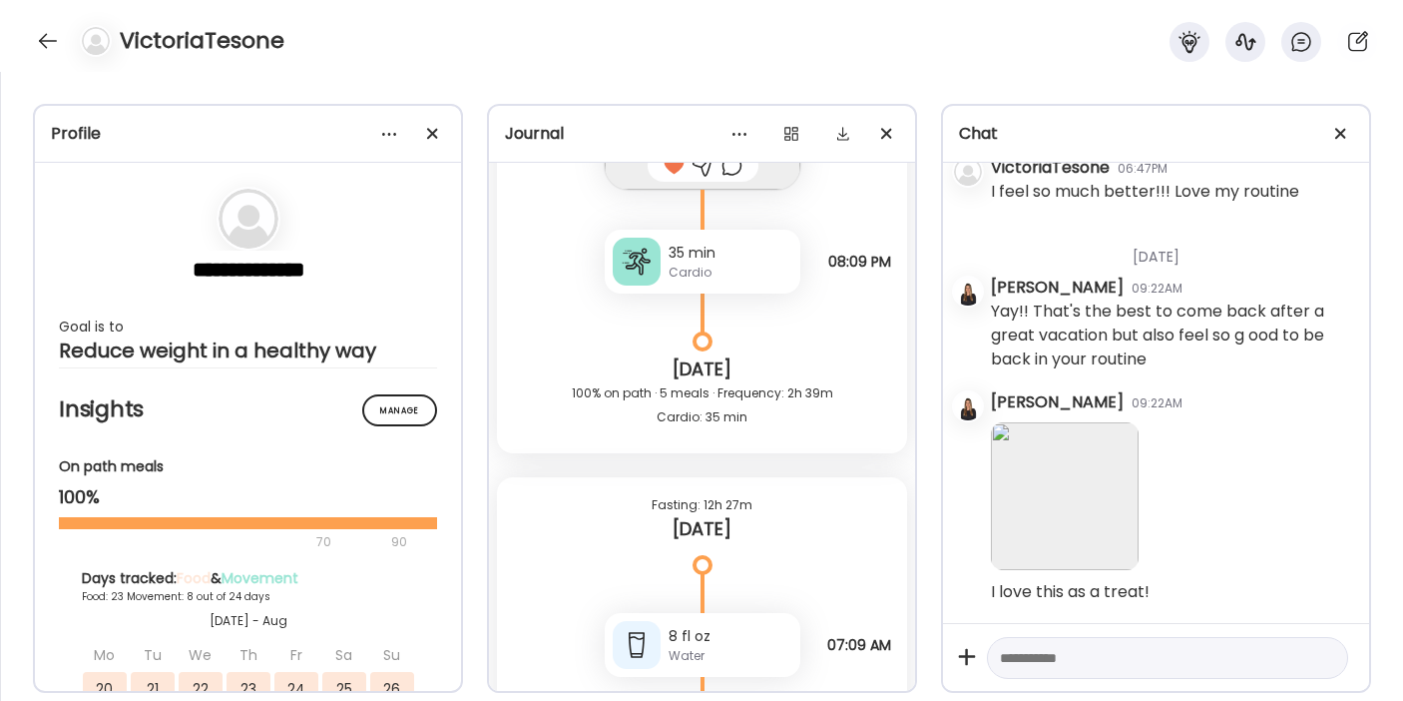
click at [1048, 661] on textarea at bounding box center [1149, 658] width 299 height 24
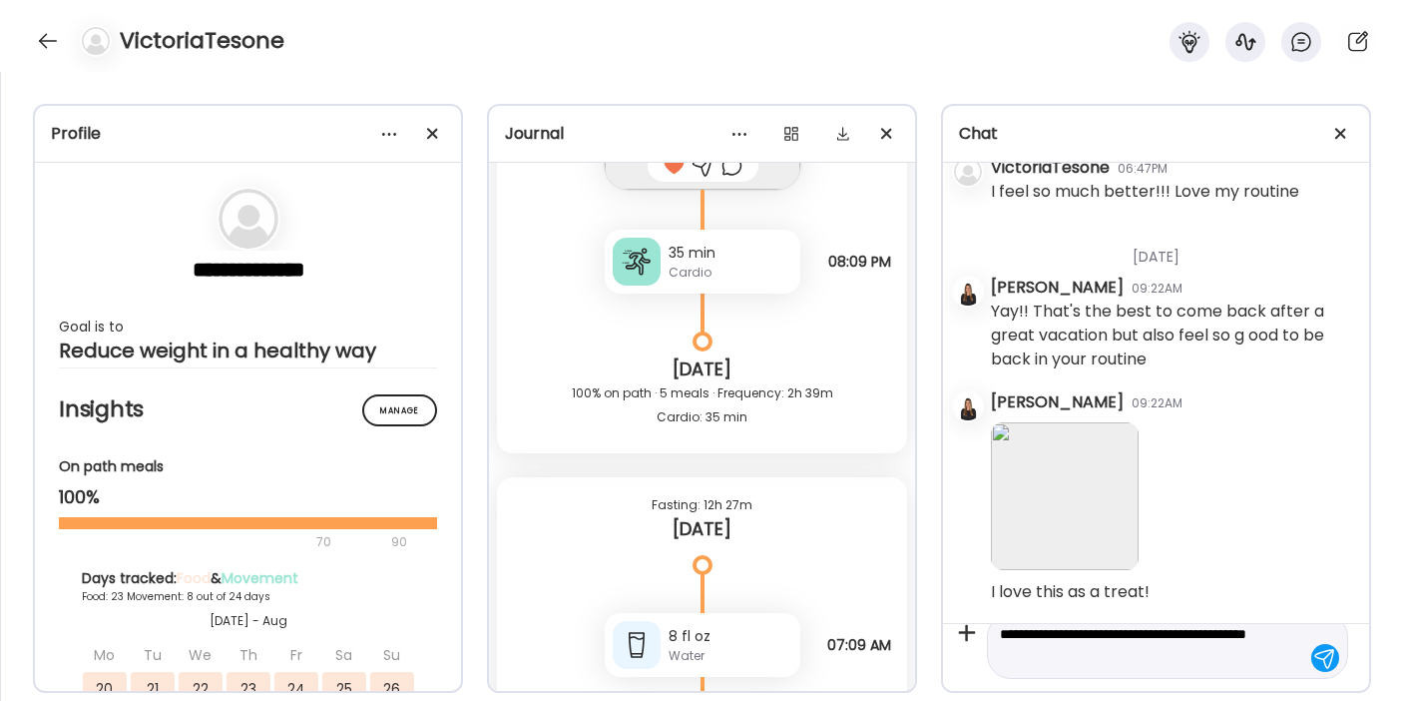
type textarea "**********"
click at [1096, 657] on textarea "**********" at bounding box center [1149, 646] width 299 height 48
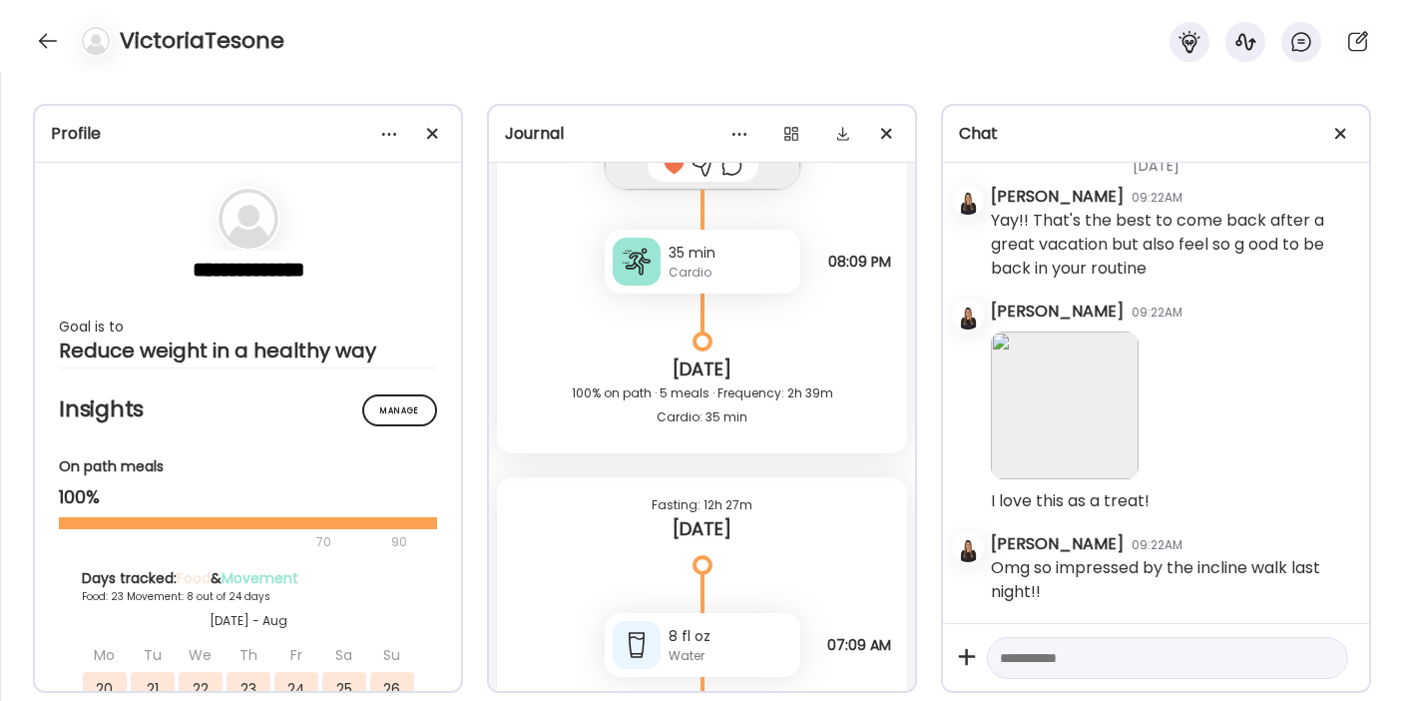
scroll to position [37302, 0]
click at [669, 259] on div "35 min" at bounding box center [731, 253] width 124 height 21
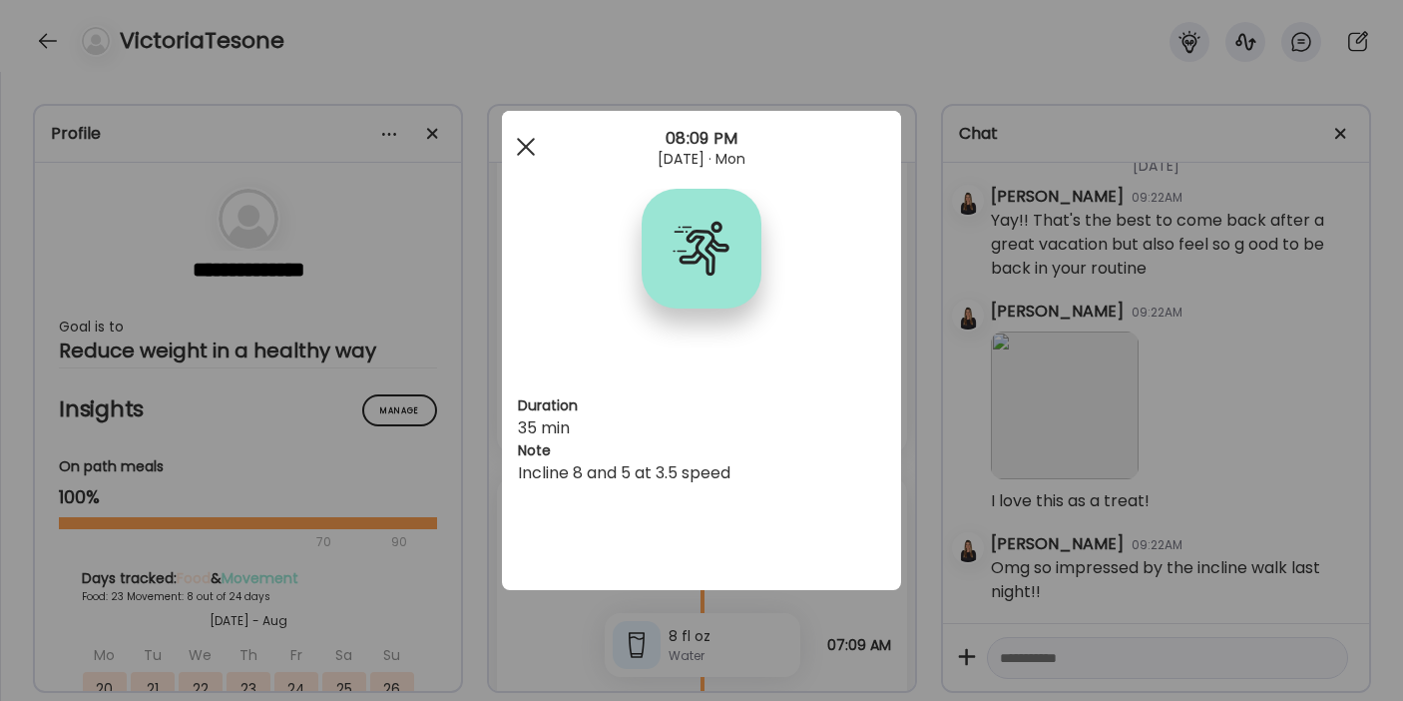
click at [530, 138] on div at bounding box center [526, 147] width 40 height 40
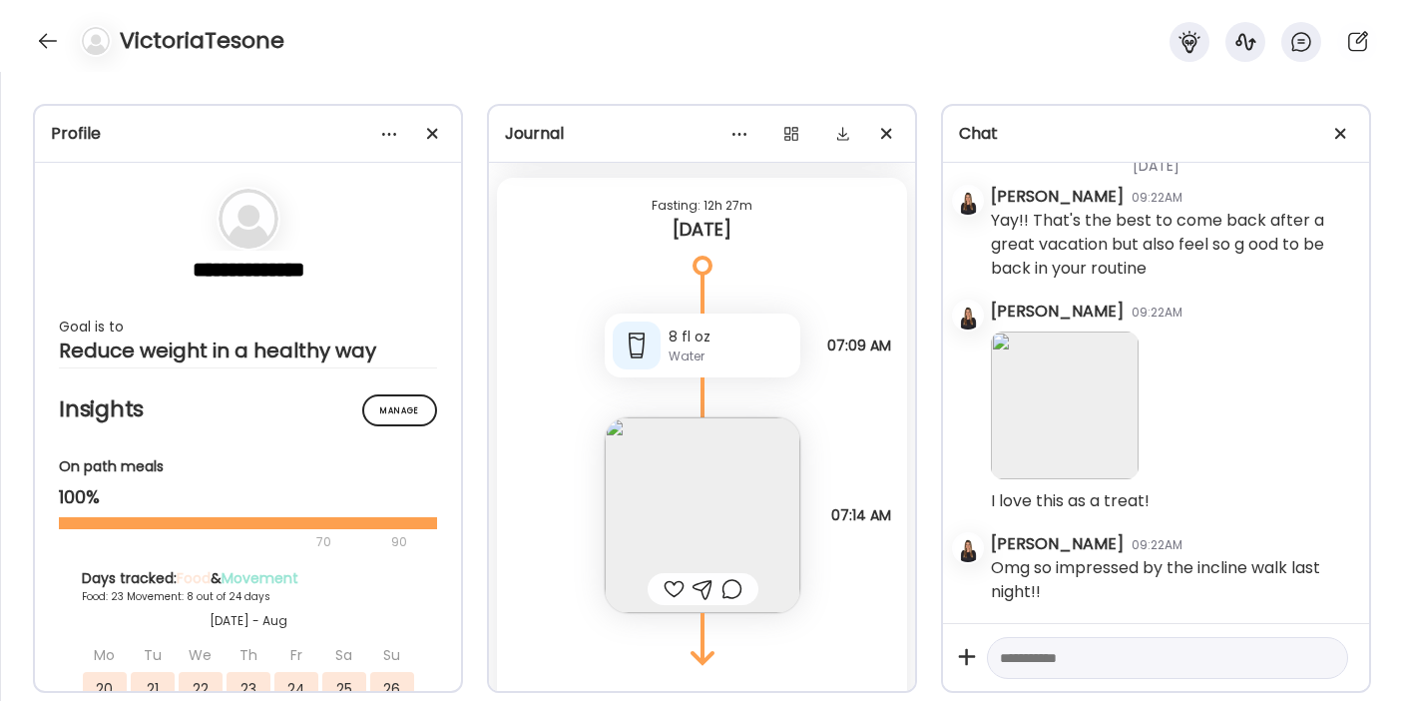
scroll to position [48279, 0]
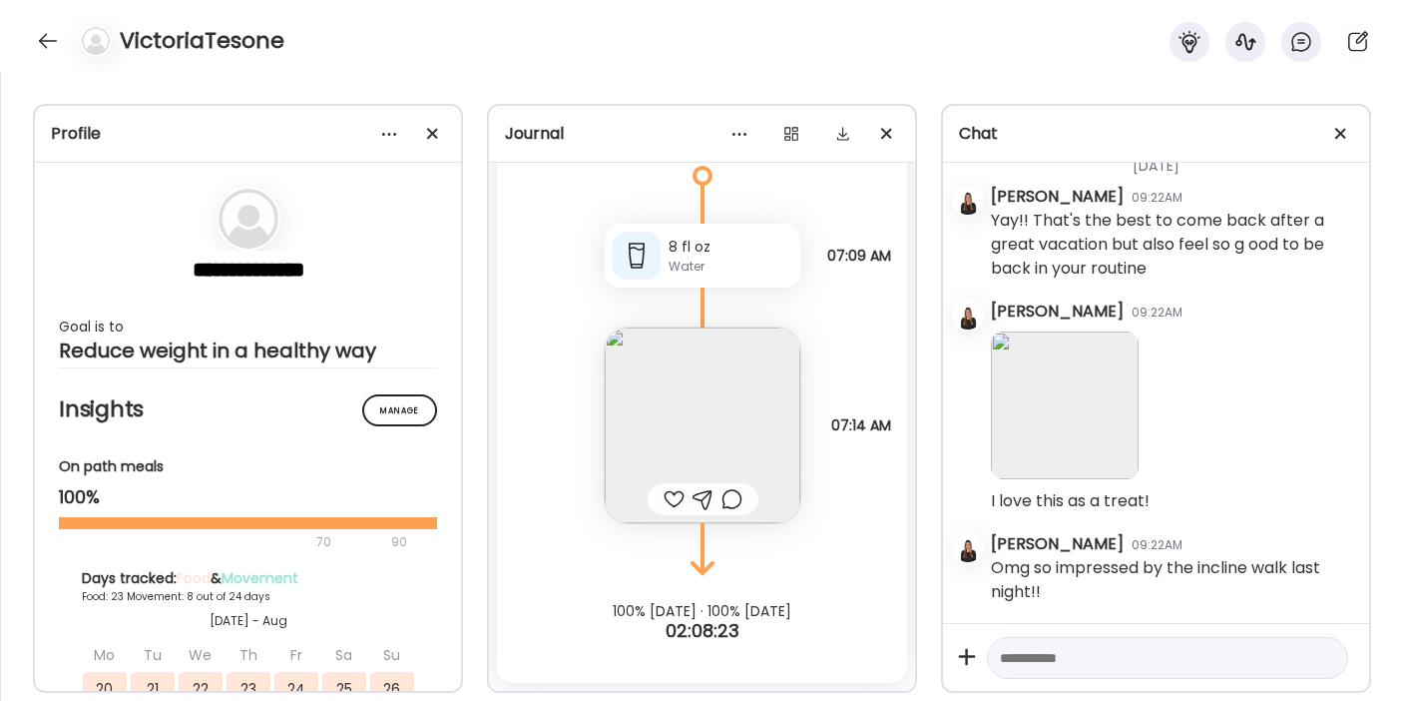
click at [672, 434] on img at bounding box center [703, 425] width 196 height 196
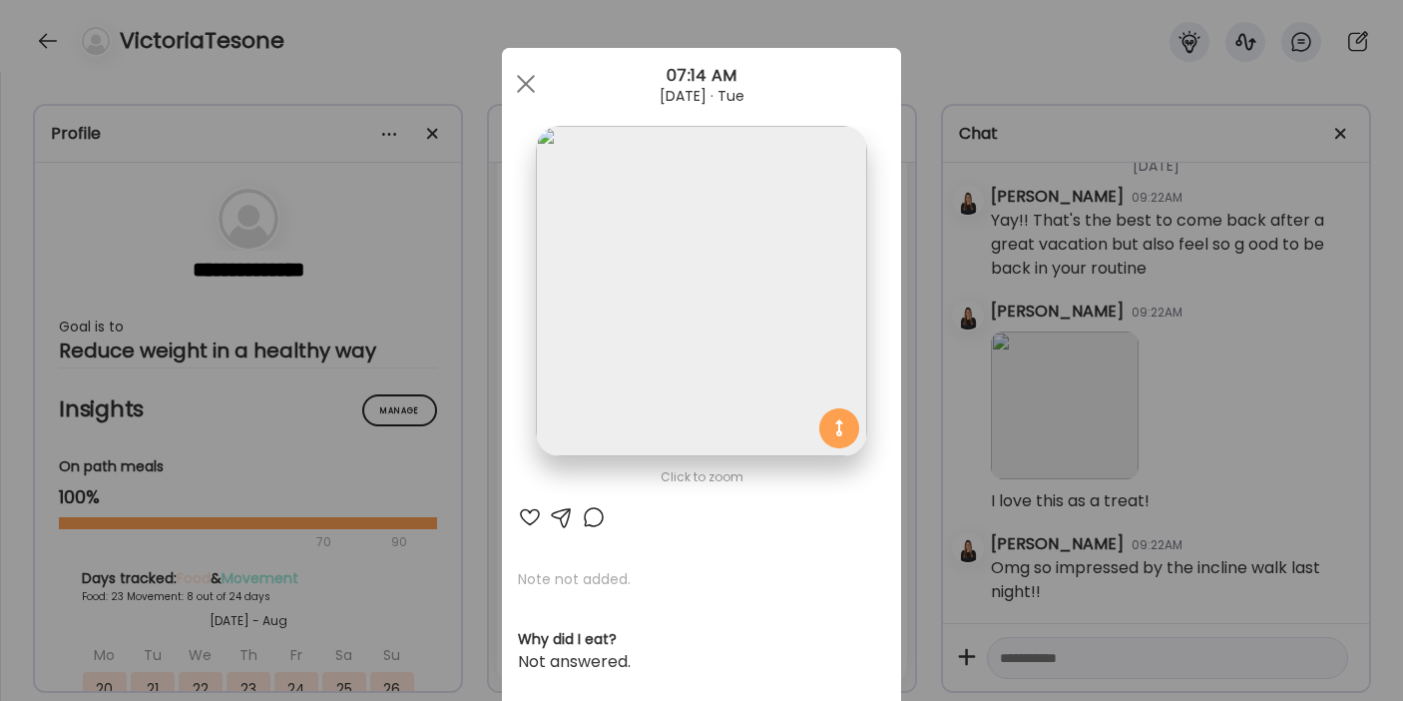
click at [521, 513] on div at bounding box center [530, 517] width 24 height 24
click at [519, 83] on span at bounding box center [526, 84] width 18 height 18
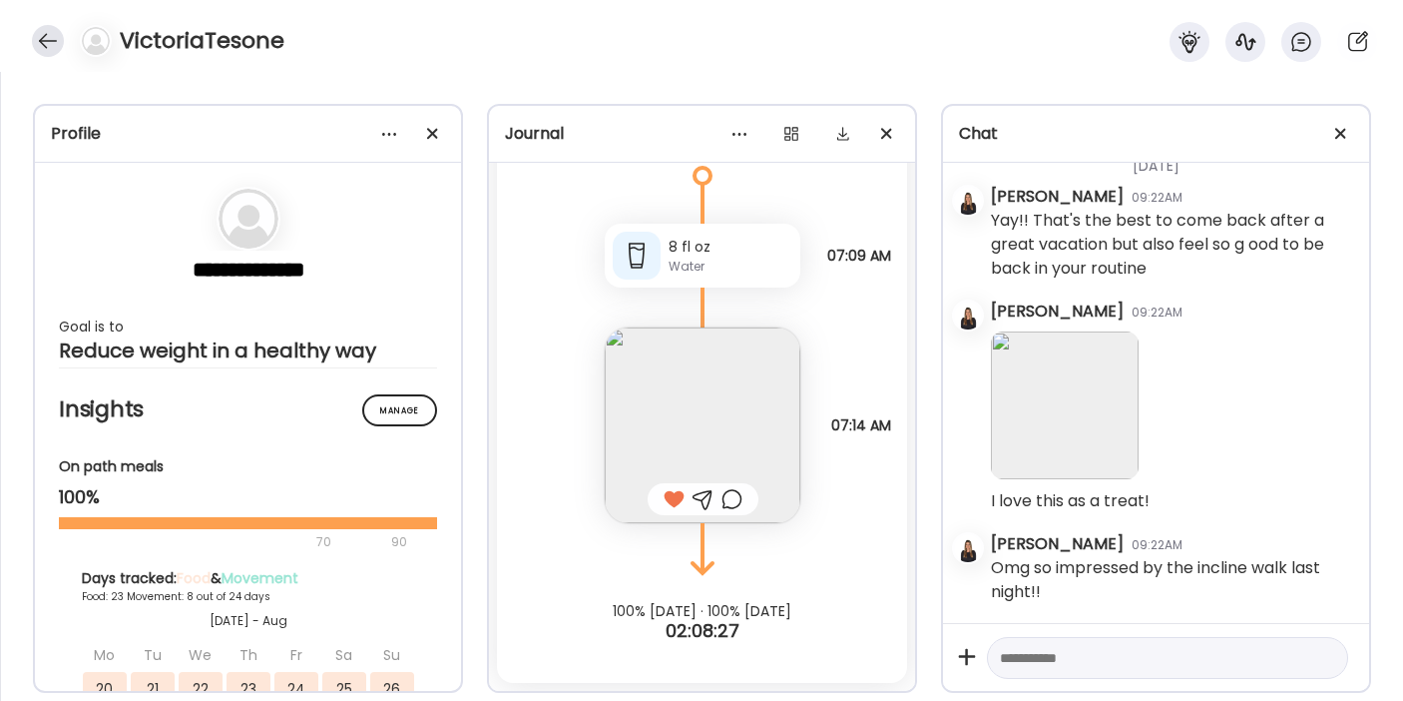
click at [49, 44] on div at bounding box center [48, 41] width 32 height 32
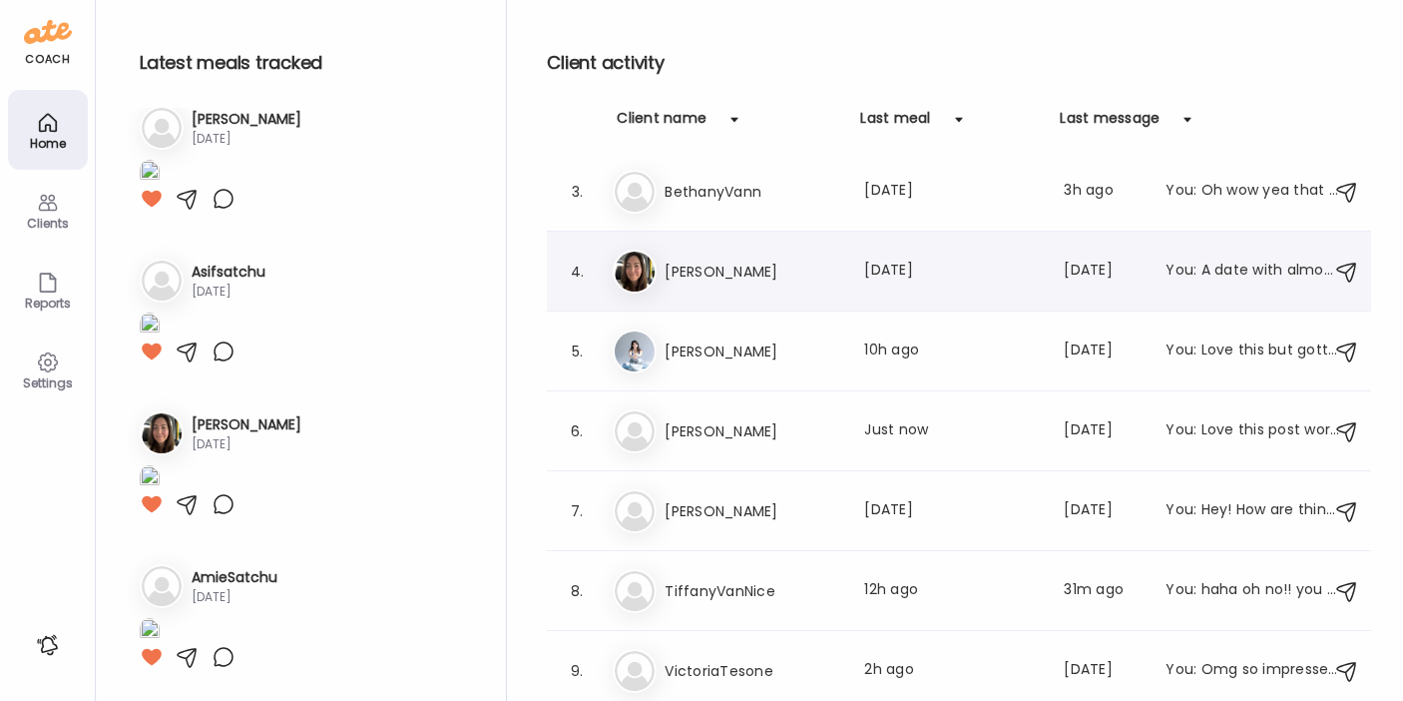
scroll to position [0, 0]
